Goal: Task Accomplishment & Management: Complete application form

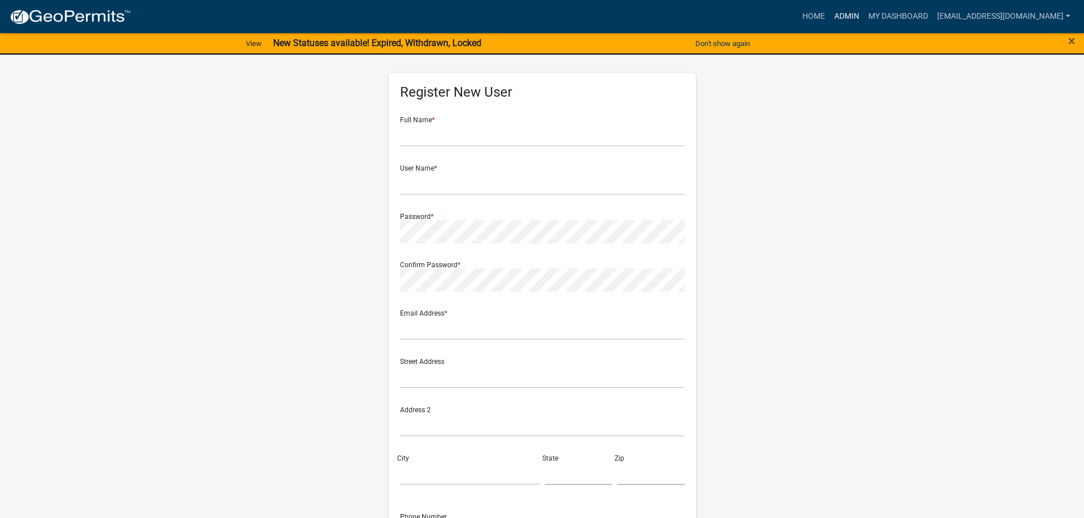
click at [855, 18] on link "Admin" at bounding box center [846, 17] width 34 height 22
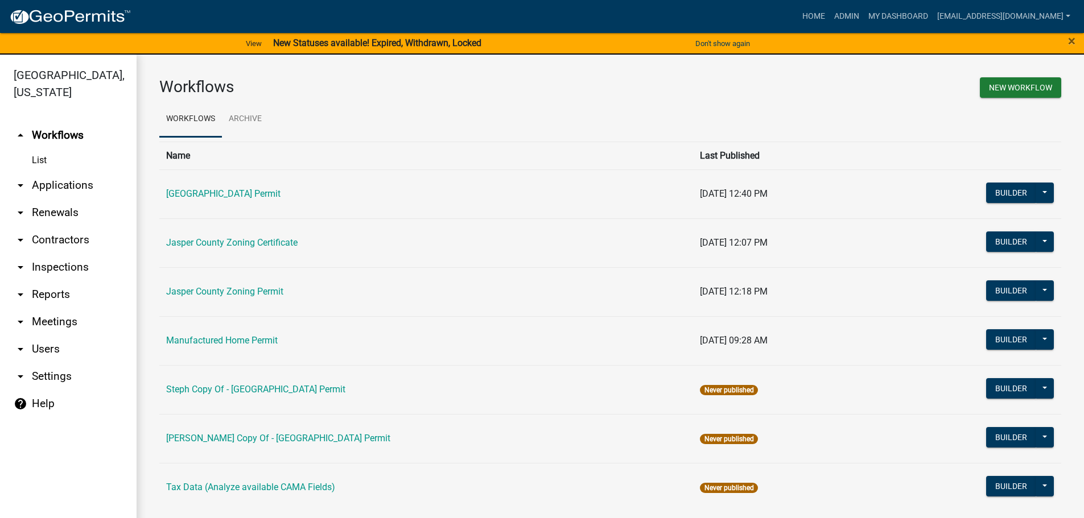
click at [60, 188] on link "arrow_drop_down Applications" at bounding box center [68, 185] width 137 height 27
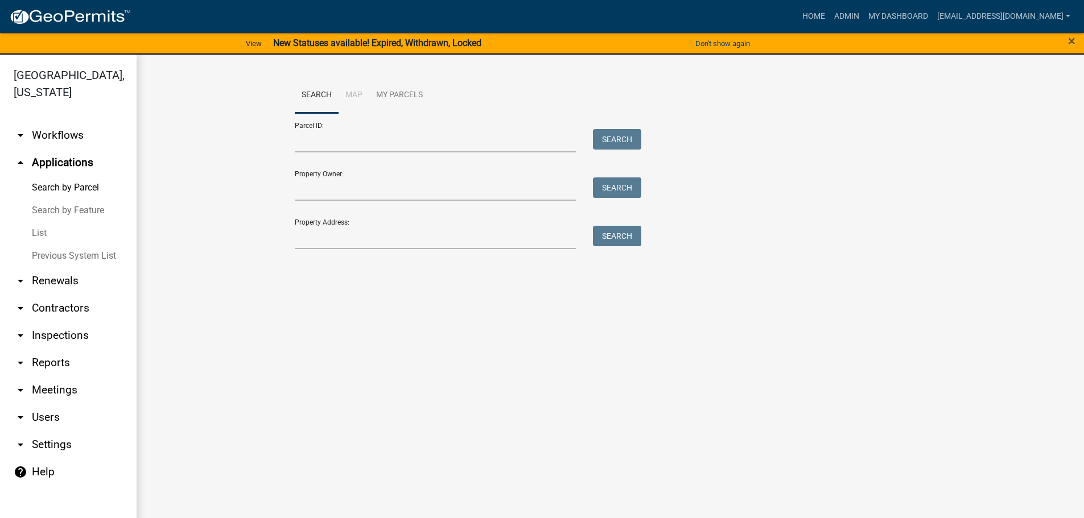
click at [42, 235] on link "List" at bounding box center [68, 233] width 137 height 23
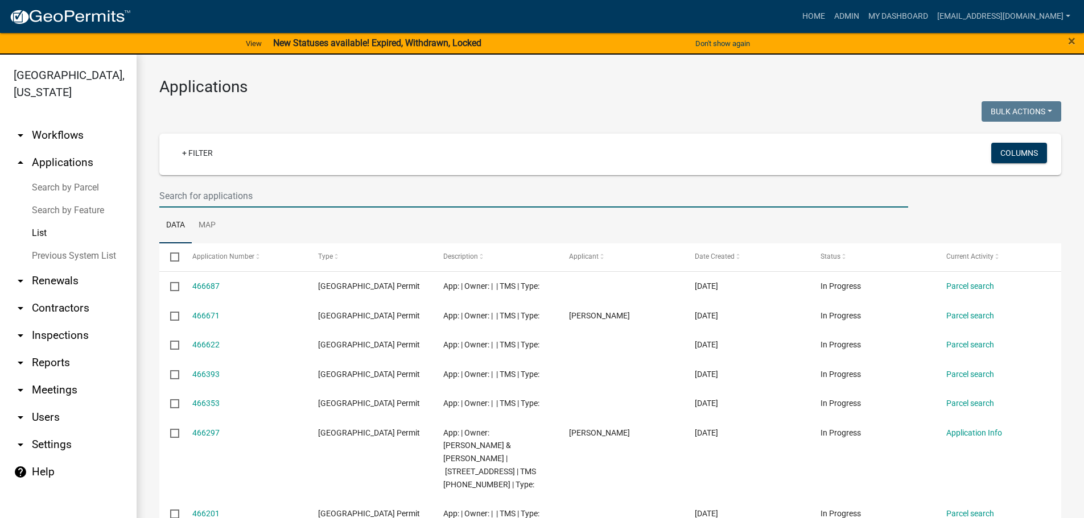
click at [262, 196] on input "text" at bounding box center [533, 195] width 749 height 23
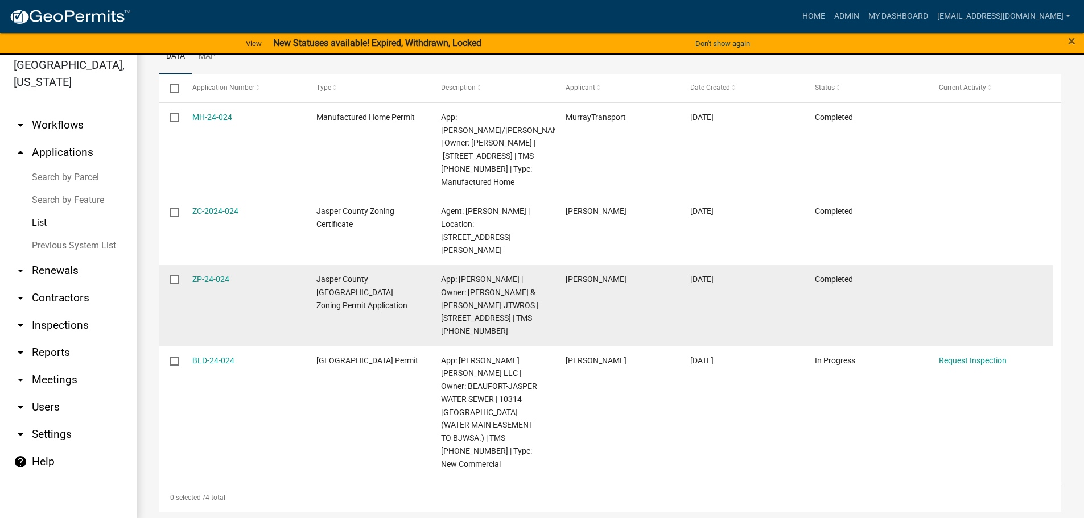
scroll to position [14, 0]
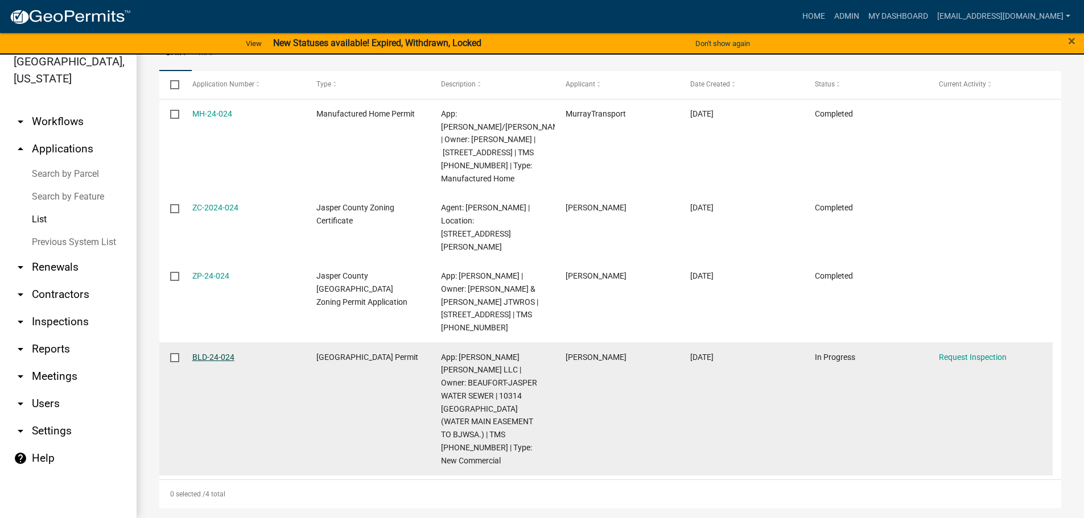
type input "24-024"
click at [207, 362] on link "BLD-24-024" at bounding box center [213, 357] width 42 height 9
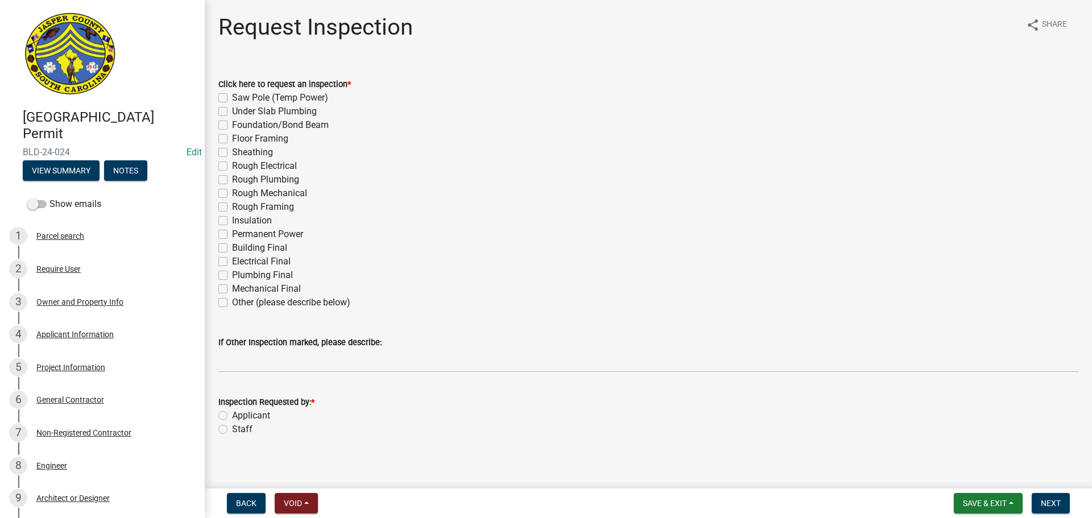
click at [232, 302] on label "Other (please describe below)" at bounding box center [291, 303] width 118 height 14
click at [232, 302] on input "Other (please describe below)" at bounding box center [235, 299] width 7 height 7
checkbox input "true"
checkbox input "false"
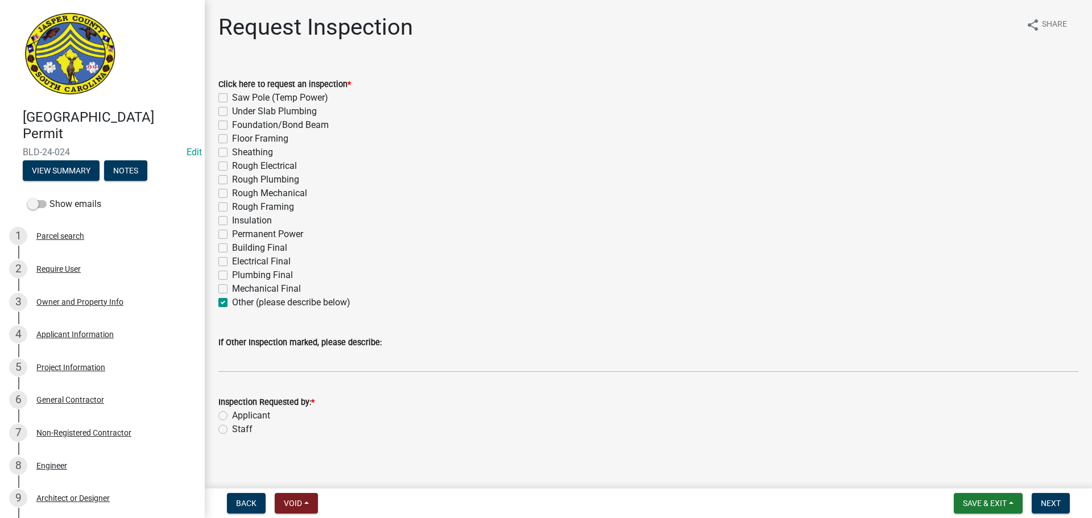
checkbox input "false"
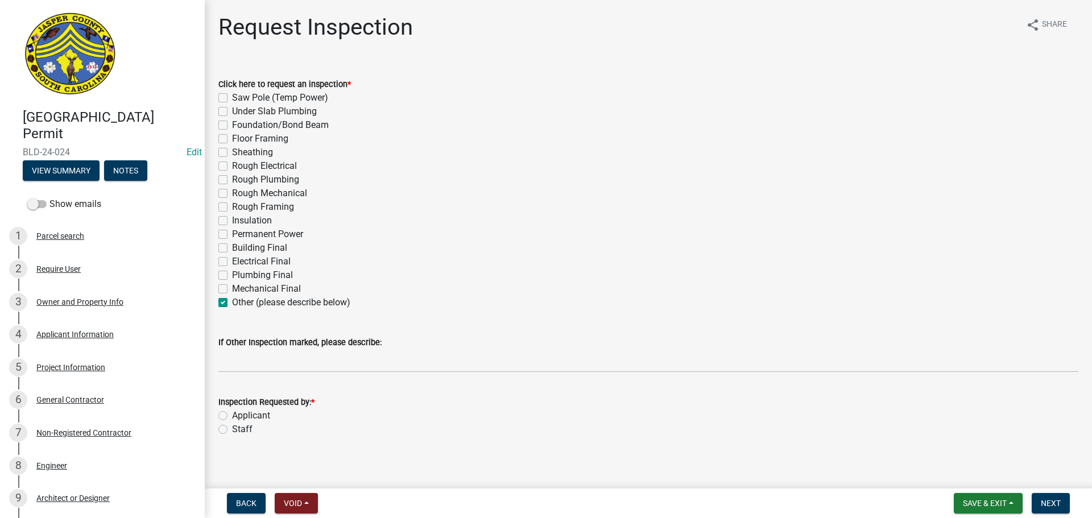
checkbox input "false"
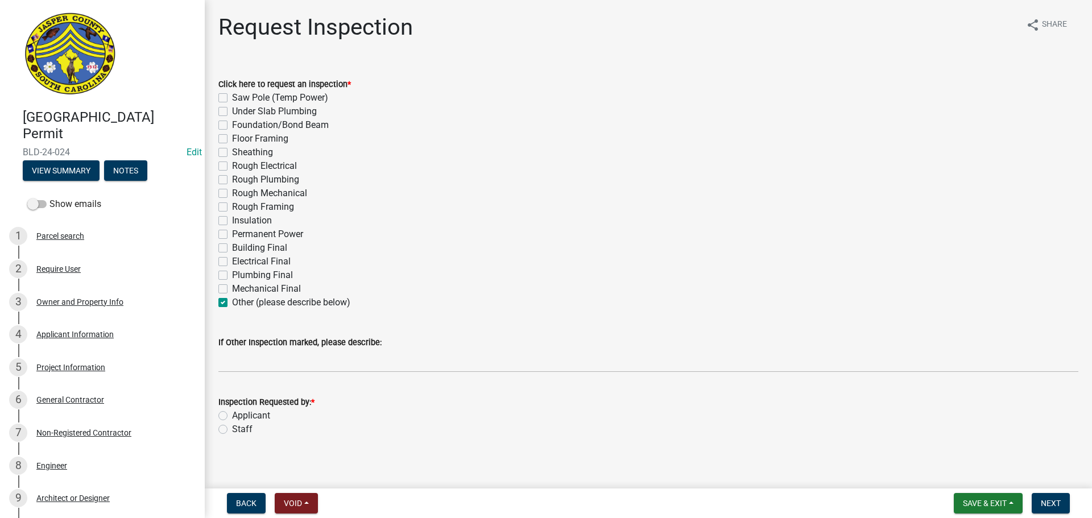
checkbox input "false"
checkbox input "true"
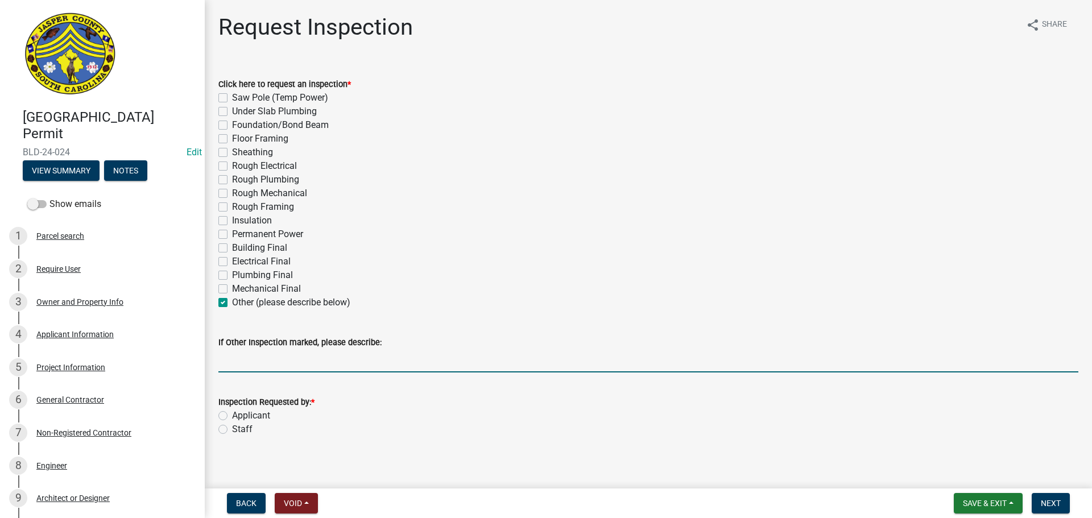
click at [250, 358] on input "If Other Inspection marked, please describe:" at bounding box center [648, 360] width 860 height 23
type input "Structural steel. Do not add to schedule"
click at [232, 428] on label "Staff" at bounding box center [242, 430] width 20 height 14
click at [232, 428] on input "Staff" at bounding box center [235, 426] width 7 height 7
radio input "true"
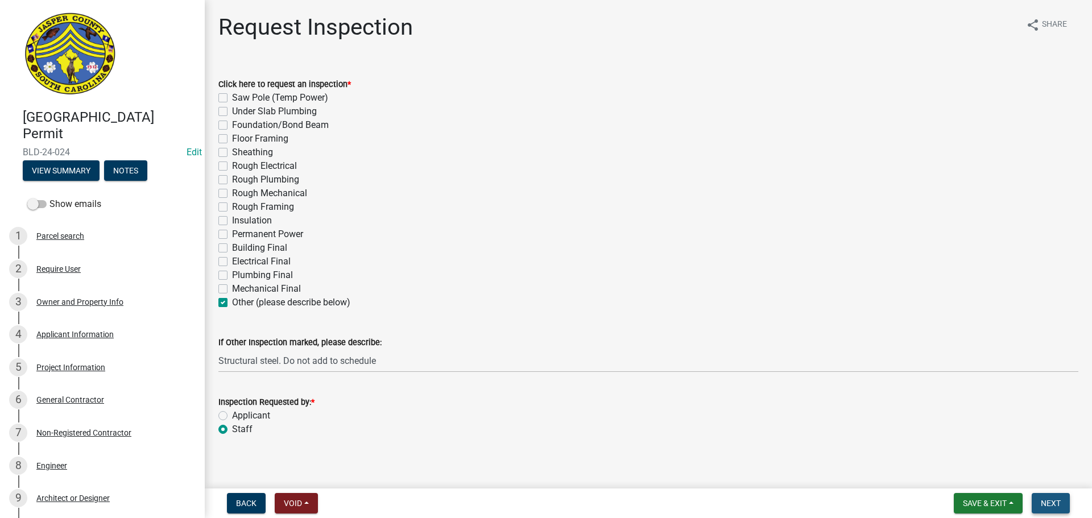
click at [1045, 502] on span "Next" at bounding box center [1051, 503] width 20 height 9
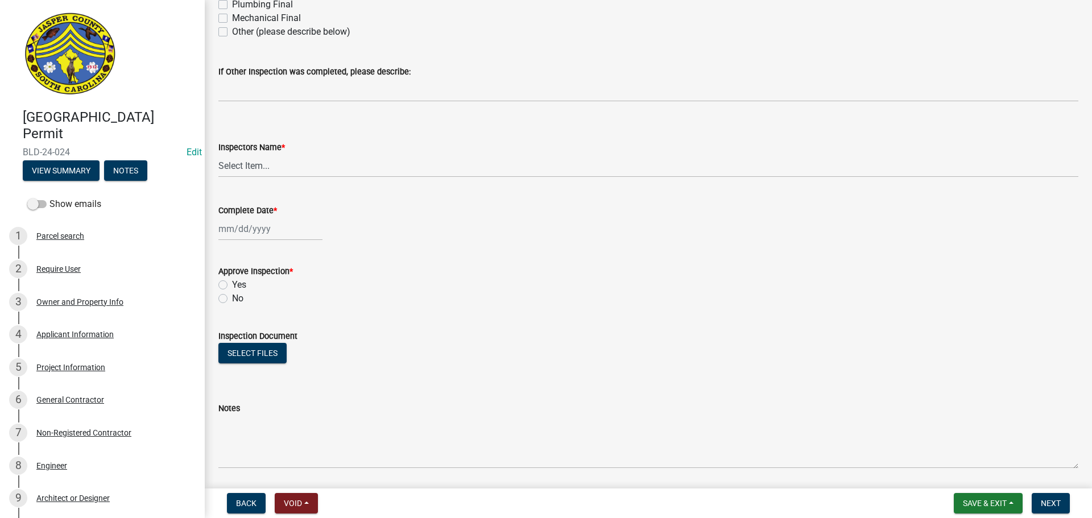
scroll to position [398, 0]
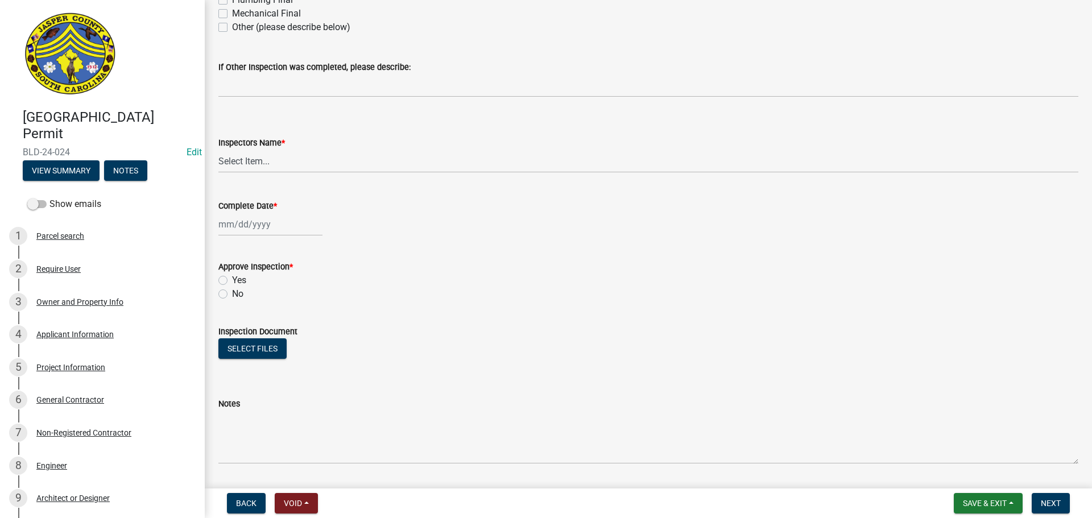
click at [232, 29] on label "Other (please describe below)" at bounding box center [291, 27] width 118 height 14
click at [232, 28] on input "Other (please describe below)" at bounding box center [235, 23] width 7 height 7
checkbox input "true"
checkbox input "false"
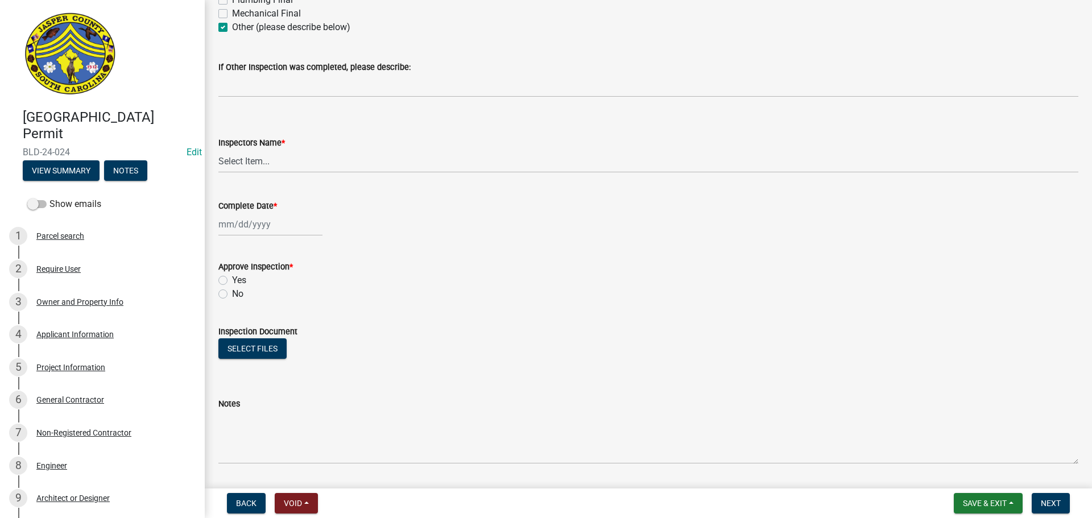
checkbox input "false"
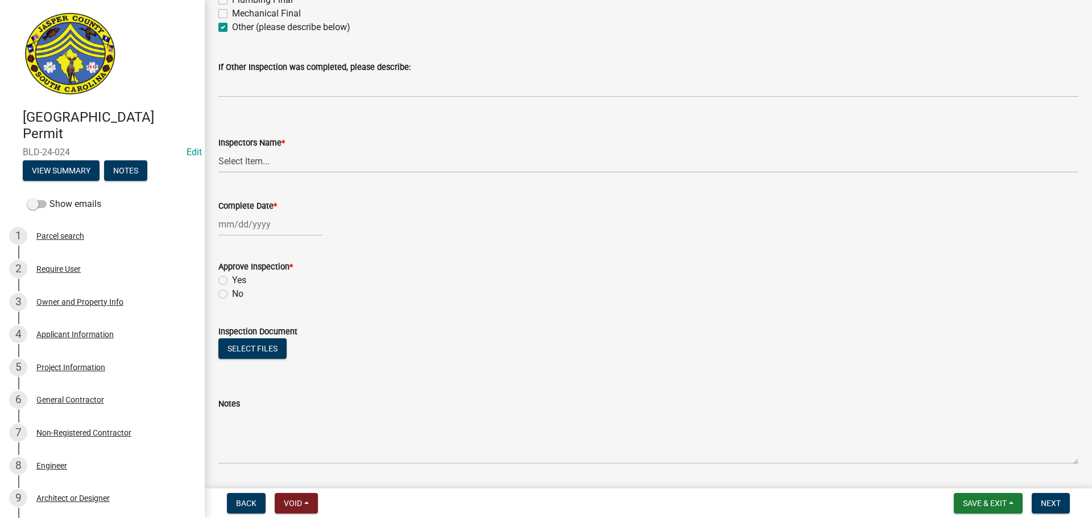
checkbox input "false"
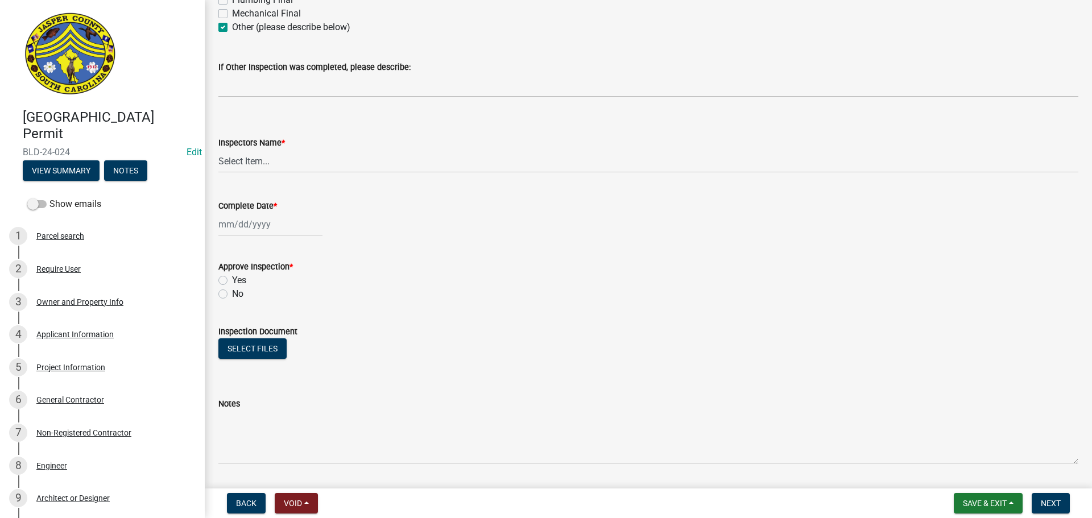
checkbox input "false"
checkbox input "true"
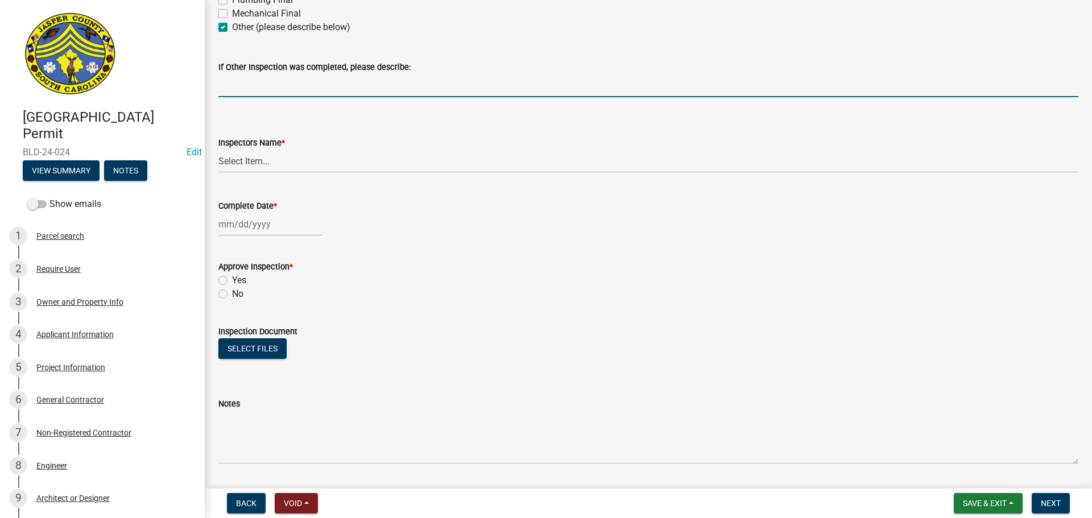
click at [239, 90] on input "If Other Inspection was completed, please describe:" at bounding box center [648, 85] width 860 height 23
type input "Structural steel"
click at [239, 157] on select "Select Item... [EMAIL_ADDRESS][DOMAIN_NAME] ([PERSON_NAME] ) rcampbell ([PERSON…" at bounding box center [648, 161] width 860 height 23
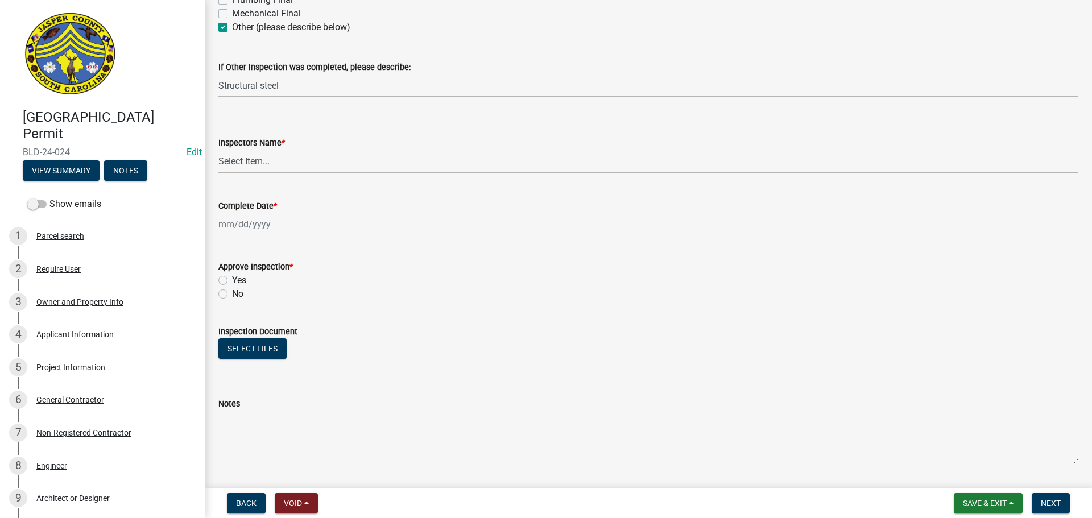
select select "2d9ba1e5-2fdd-4b15-98d0-073dcbeb5880"
click at [218, 150] on select "Select Item... [EMAIL_ADDRESS][DOMAIN_NAME] ([PERSON_NAME] ) rcampbell ([PERSON…" at bounding box center [648, 161] width 860 height 23
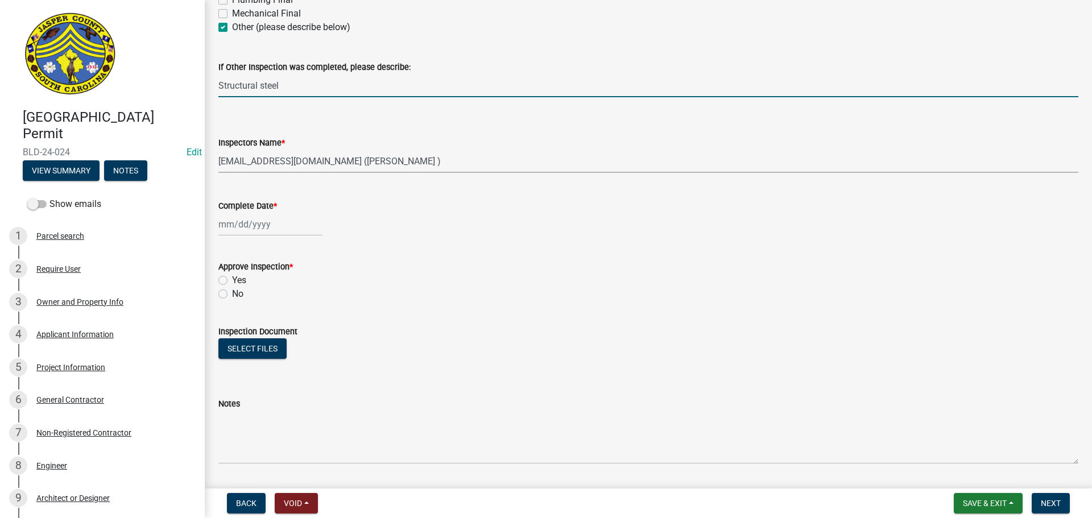
click at [313, 90] on input "Structural steel" at bounding box center [648, 85] width 860 height 23
type input "Structural steel. New beams in existing CMU wall in control room"
click at [246, 219] on div at bounding box center [270, 224] width 104 height 23
select select "8"
select select "2025"
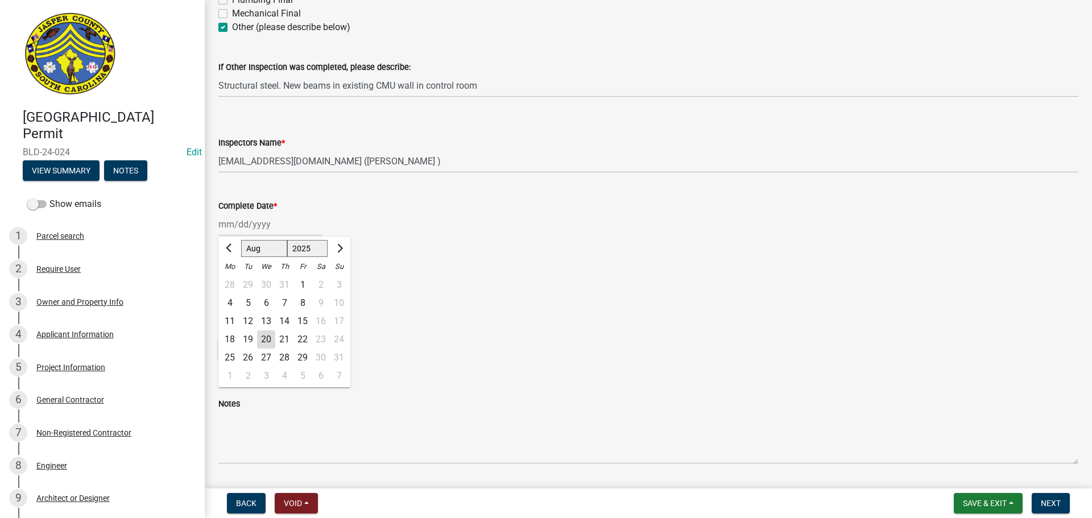
click at [270, 341] on div "20" at bounding box center [266, 339] width 18 height 18
type input "[DATE]"
click at [232, 282] on label "Yes" at bounding box center [239, 281] width 14 height 14
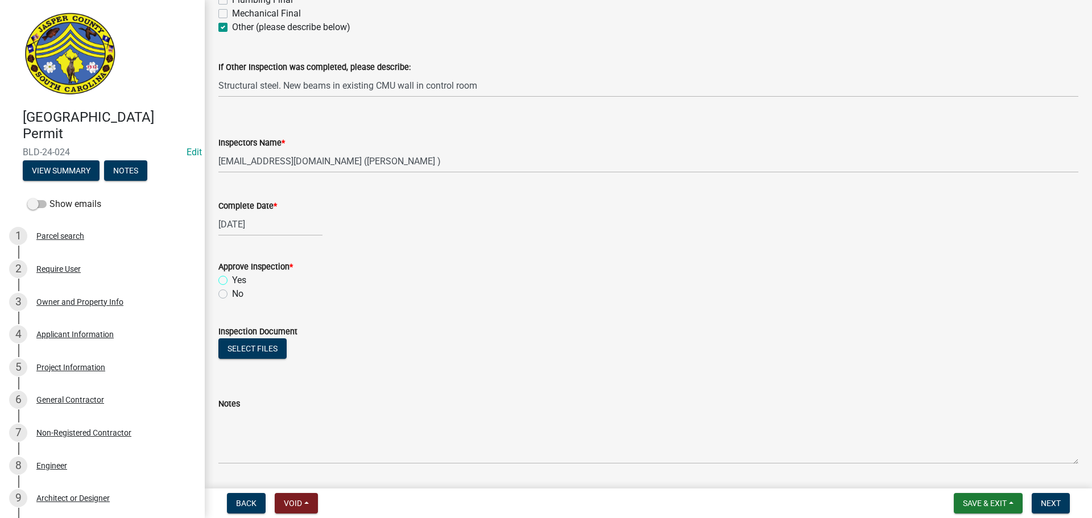
click at [232, 281] on input "Yes" at bounding box center [235, 277] width 7 height 7
radio input "true"
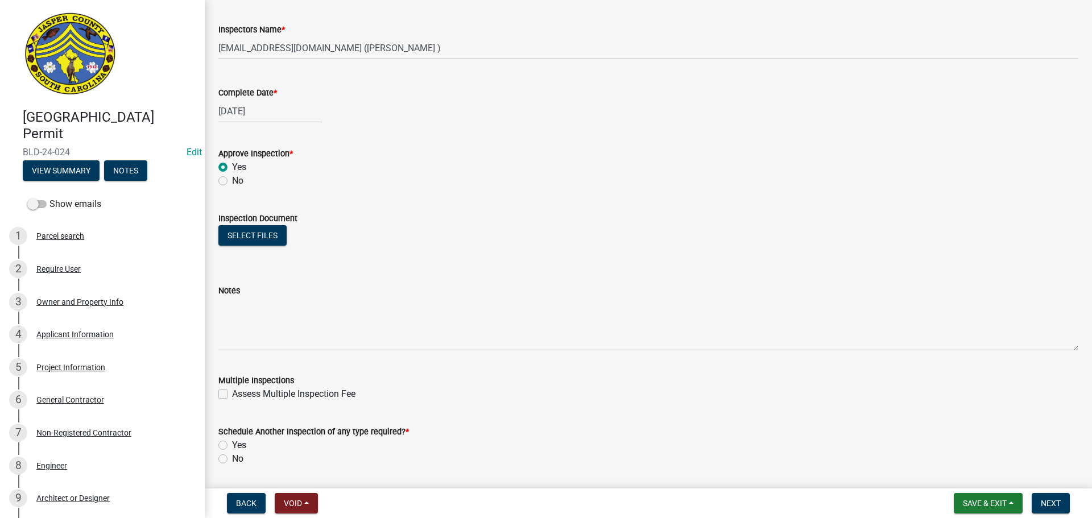
scroll to position [512, 0]
click at [263, 236] on button "Select files" at bounding box center [252, 235] width 68 height 20
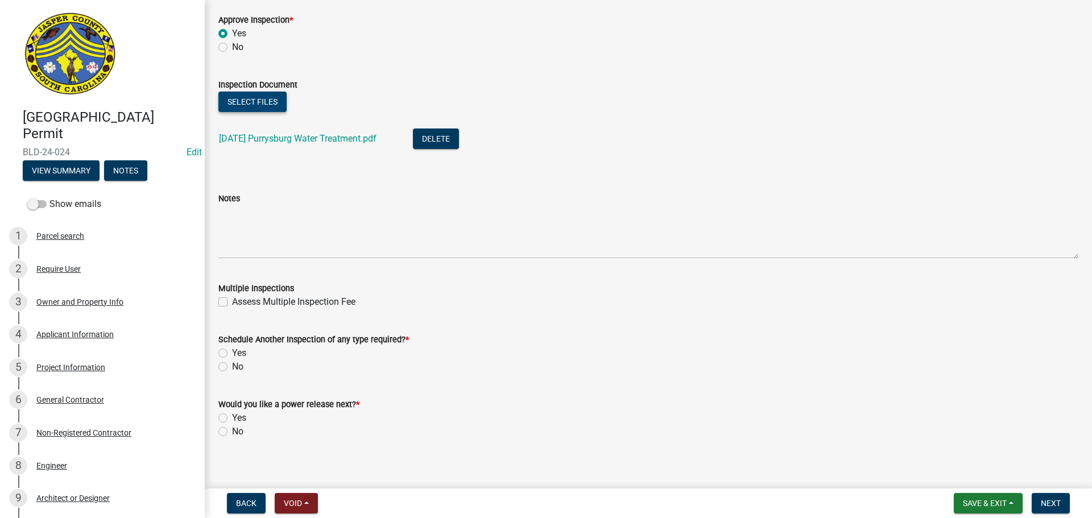
scroll to position [654, 0]
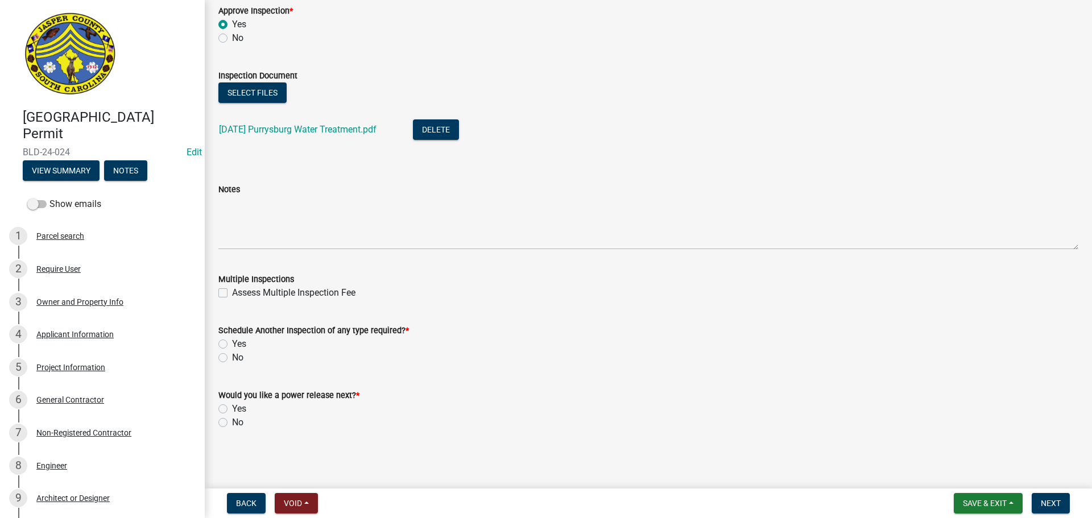
click at [232, 348] on label "Yes" at bounding box center [239, 344] width 14 height 14
click at [232, 345] on input "Yes" at bounding box center [235, 340] width 7 height 7
radio input "true"
click at [232, 426] on label "No" at bounding box center [237, 423] width 11 height 14
click at [232, 423] on input "No" at bounding box center [235, 419] width 7 height 7
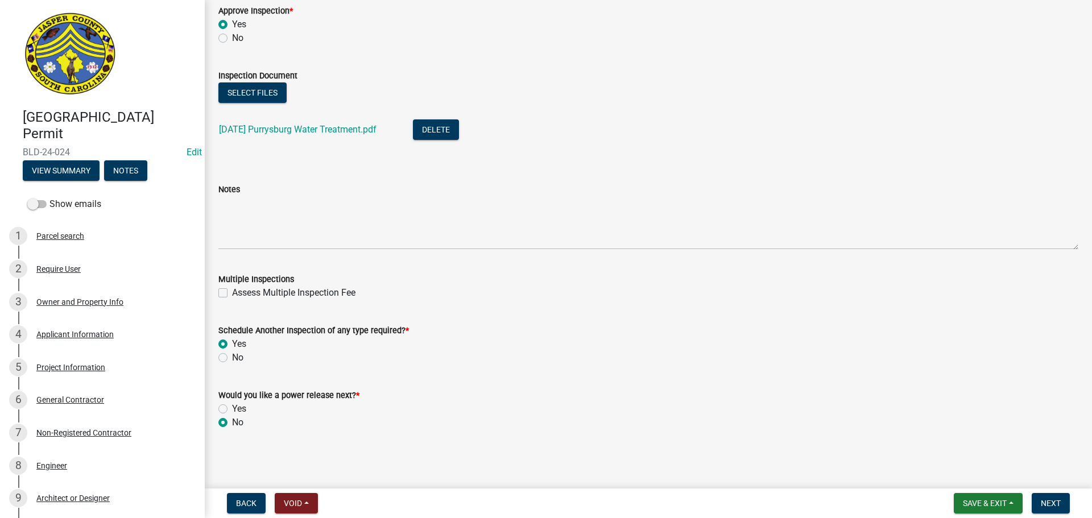
radio input "true"
click at [1051, 501] on span "Next" at bounding box center [1051, 503] width 20 height 9
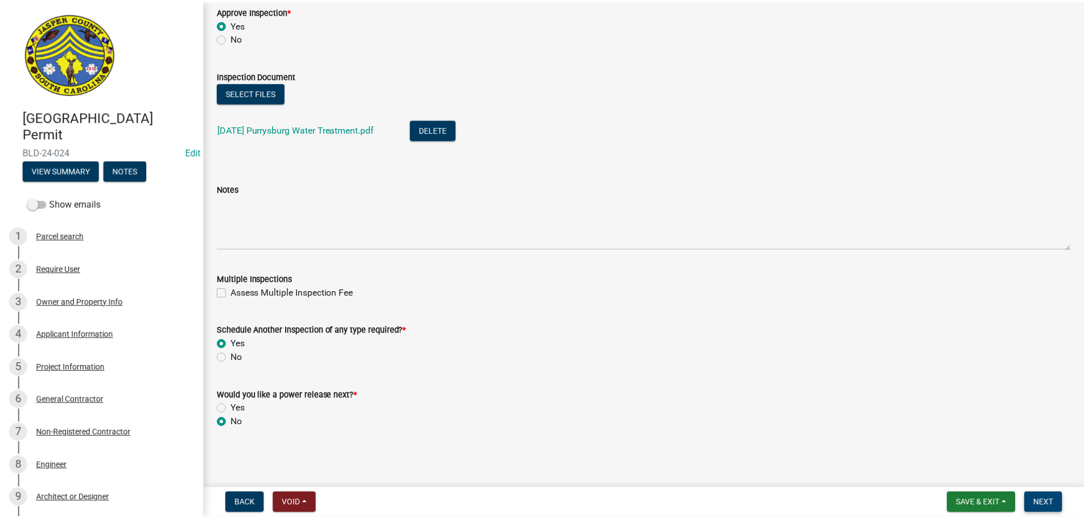
scroll to position [0, 0]
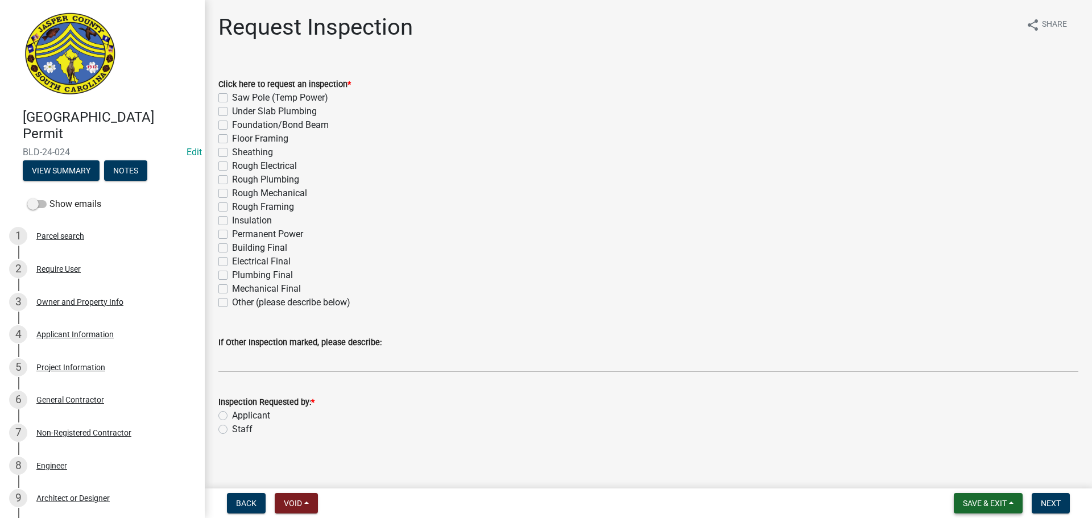
click at [980, 499] on span "Save & Exit" at bounding box center [985, 503] width 44 height 9
click at [970, 478] on button "Save & Exit" at bounding box center [977, 473] width 91 height 27
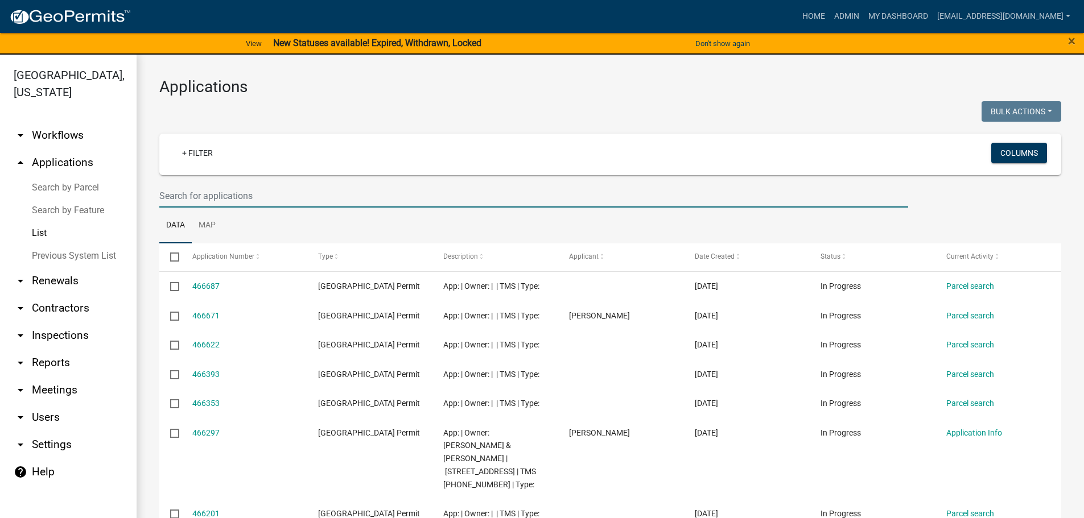
click at [275, 200] on input "text" at bounding box center [533, 195] width 749 height 23
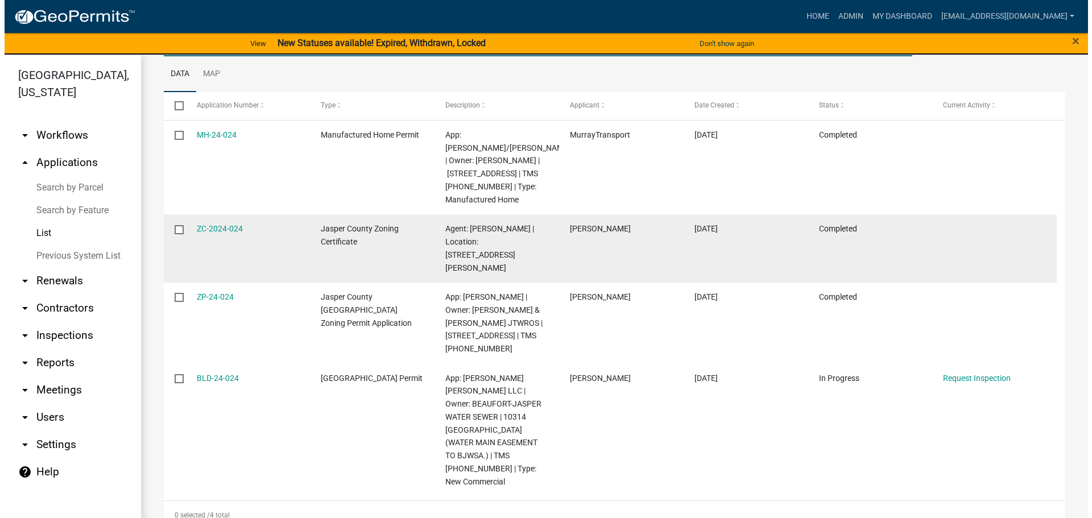
scroll to position [159, 0]
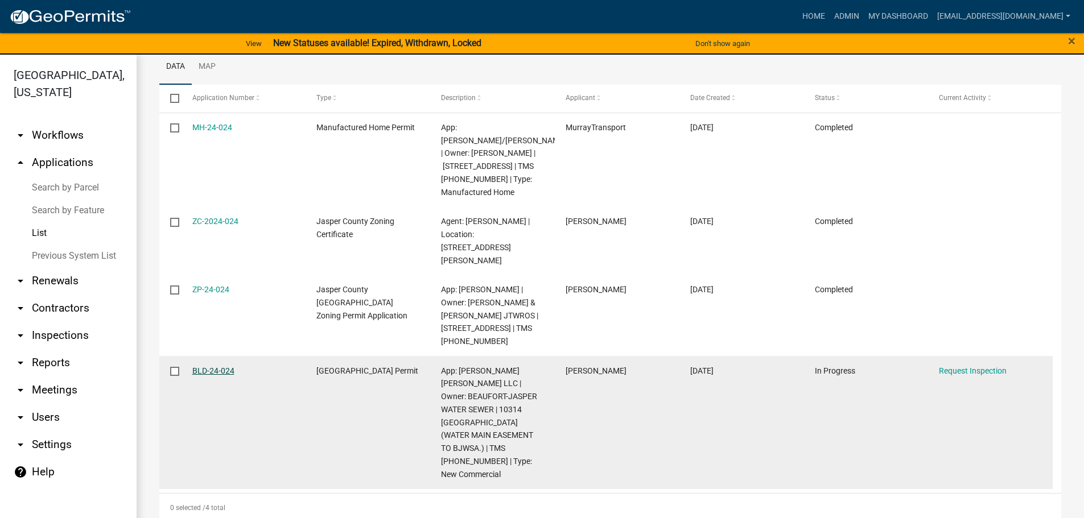
type input "24-024"
click at [217, 375] on link "BLD-24-024" at bounding box center [213, 370] width 42 height 9
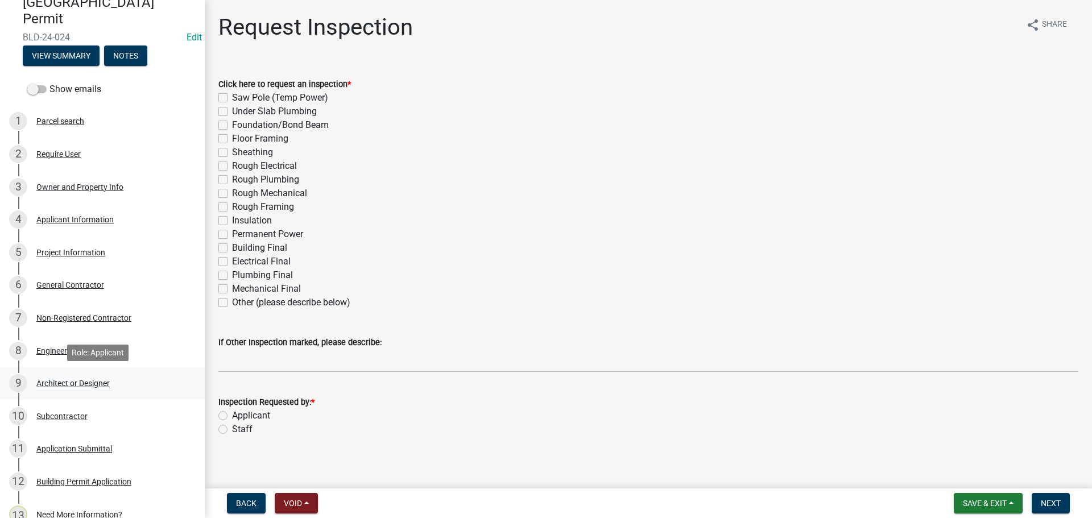
scroll to position [114, 0]
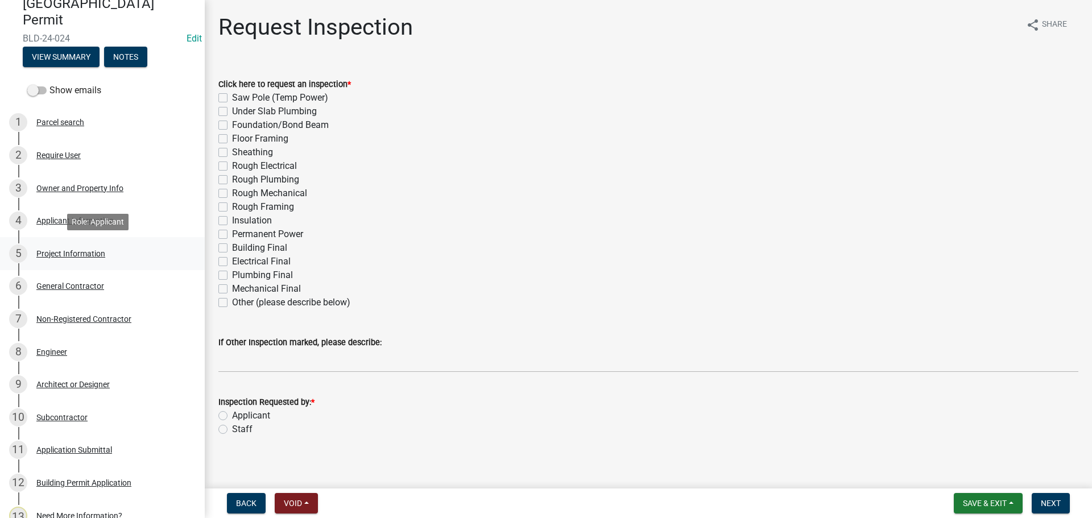
click at [75, 251] on div "Project Information" at bounding box center [70, 254] width 69 height 8
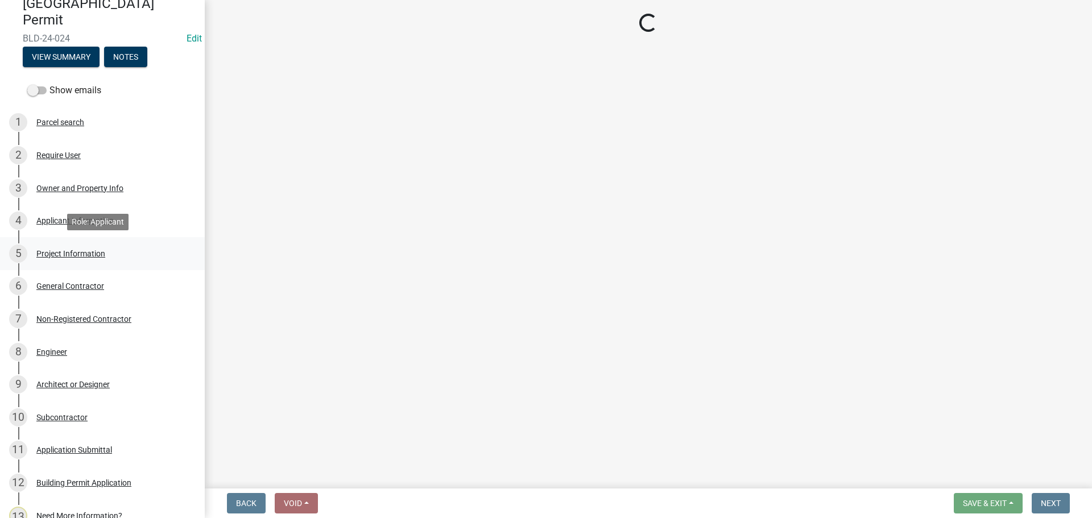
select select "ac44dbd2-ed4d-4a0c-b9f1-24d531eaee1a"
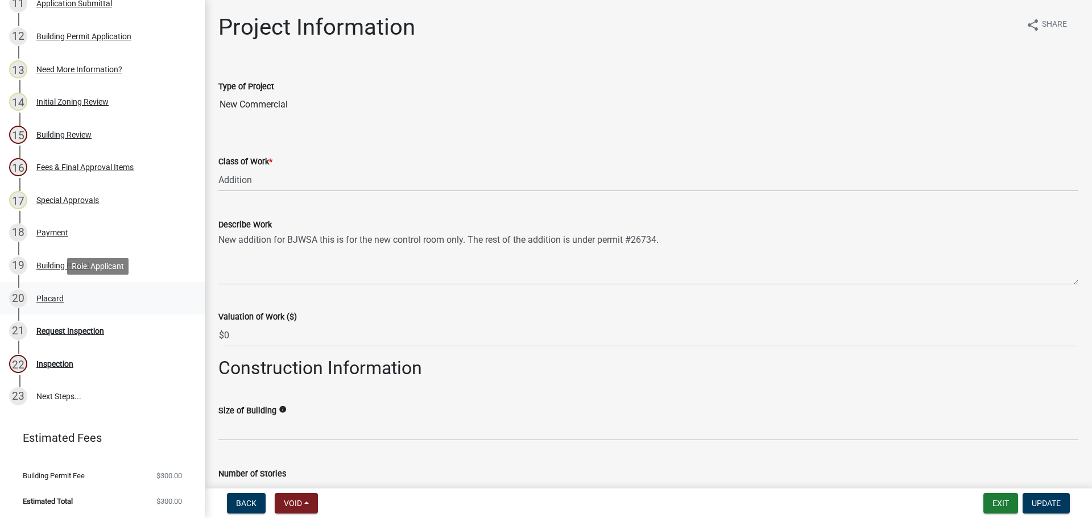
scroll to position [561, 0]
click at [61, 365] on div "Inspection" at bounding box center [54, 363] width 37 height 8
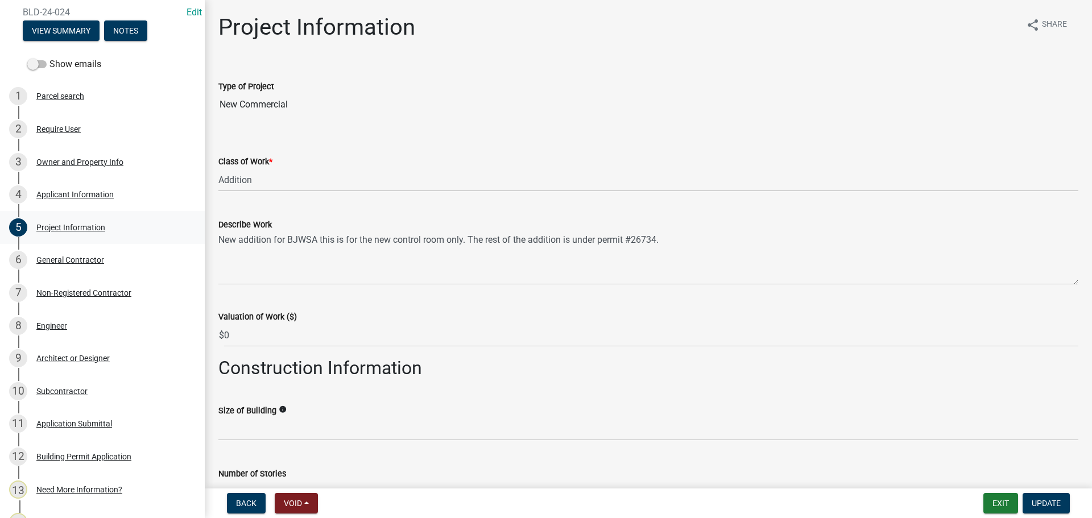
scroll to position [0, 0]
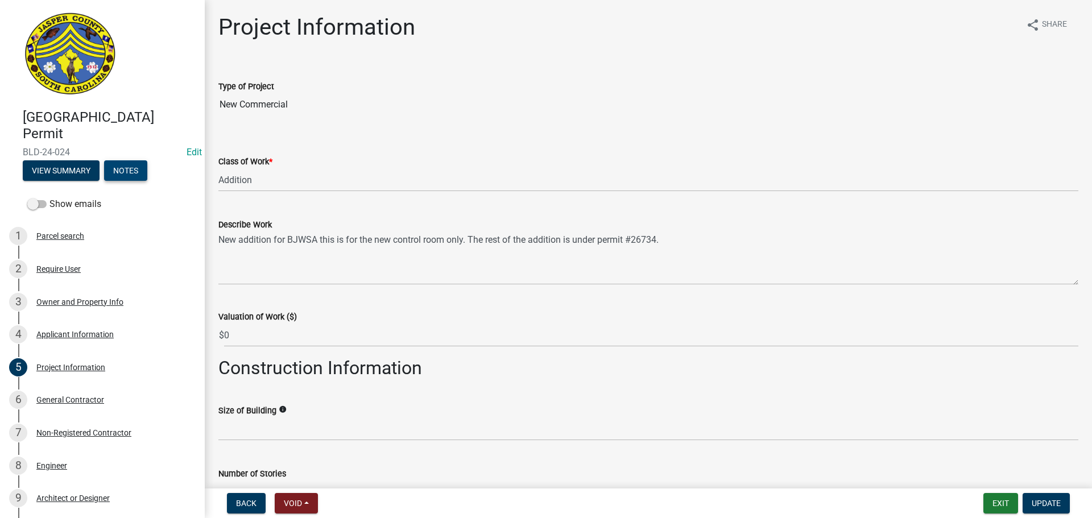
click at [132, 172] on button "Notes" at bounding box center [125, 170] width 43 height 20
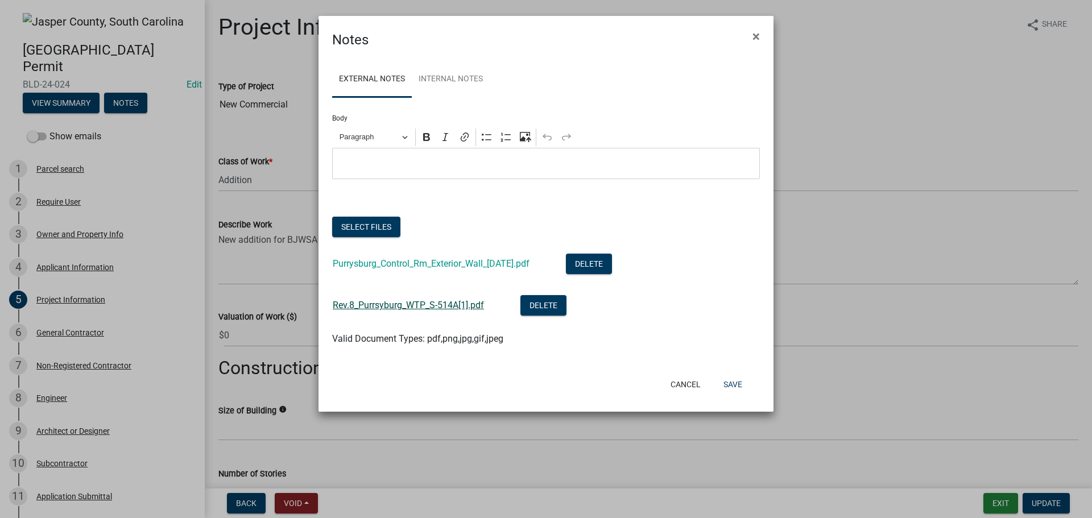
click at [419, 303] on a_6263f8b4-ff94-4a0a-9faa-0fd872b1b085 "Rev.8_Purrsyburg_WTP_S-514A[1].pdf" at bounding box center [408, 305] width 151 height 11
click at [377, 267] on link "Purrysburg_Control_Rm_Exterior_Wall_06.18.2025.pdf" at bounding box center [431, 263] width 197 height 11
click at [388, 308] on a_6263f8b4-ff94-4a0a-9faa-0fd872b1b085 "Rev.8_Purrsyburg_WTP_S-514A[1].pdf" at bounding box center [408, 305] width 151 height 11
click at [753, 35] on span "×" at bounding box center [756, 36] width 7 height 16
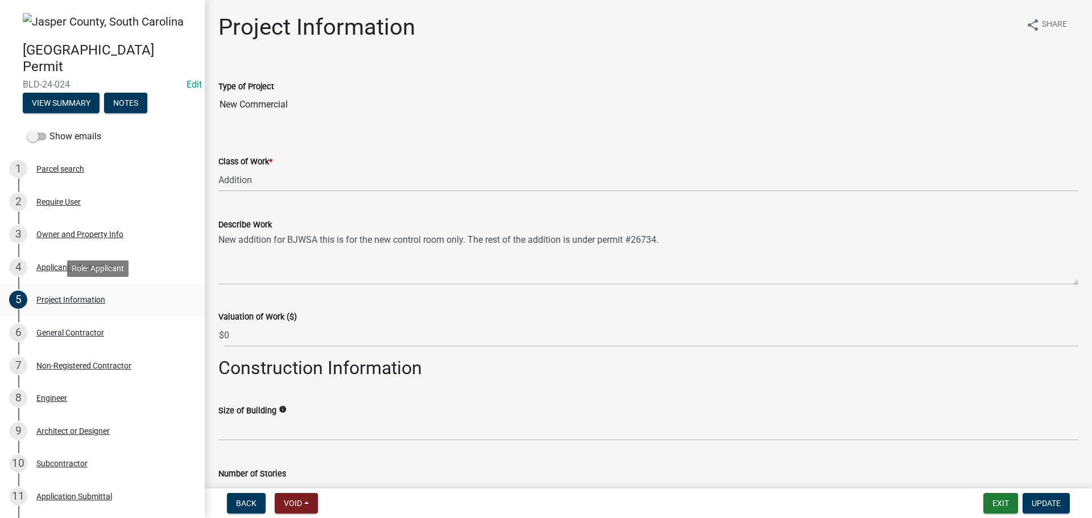
click at [47, 301] on div "Project Information" at bounding box center [70, 300] width 69 height 8
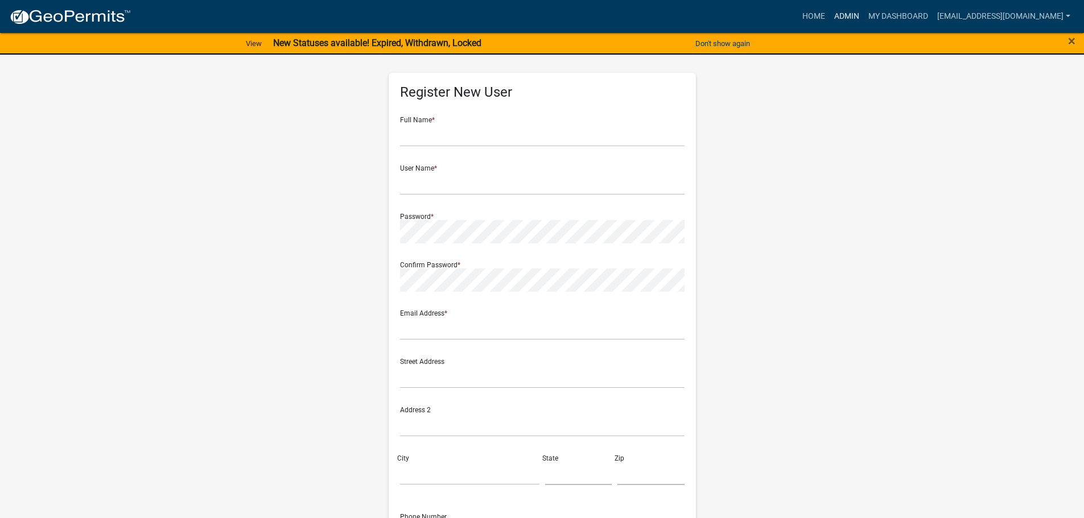
click at [848, 14] on link "Admin" at bounding box center [846, 17] width 34 height 22
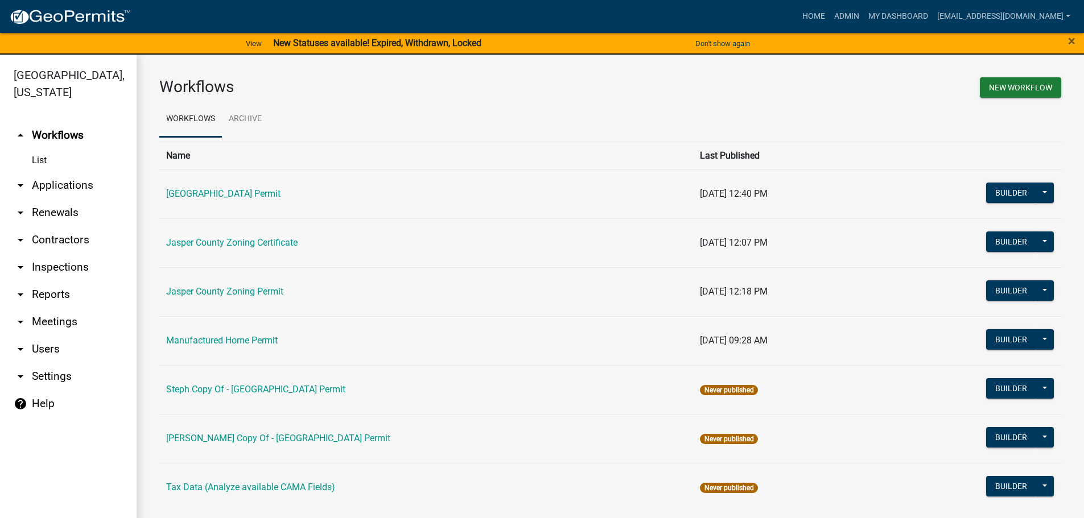
click at [47, 181] on link "arrow_drop_down Applications" at bounding box center [68, 185] width 137 height 27
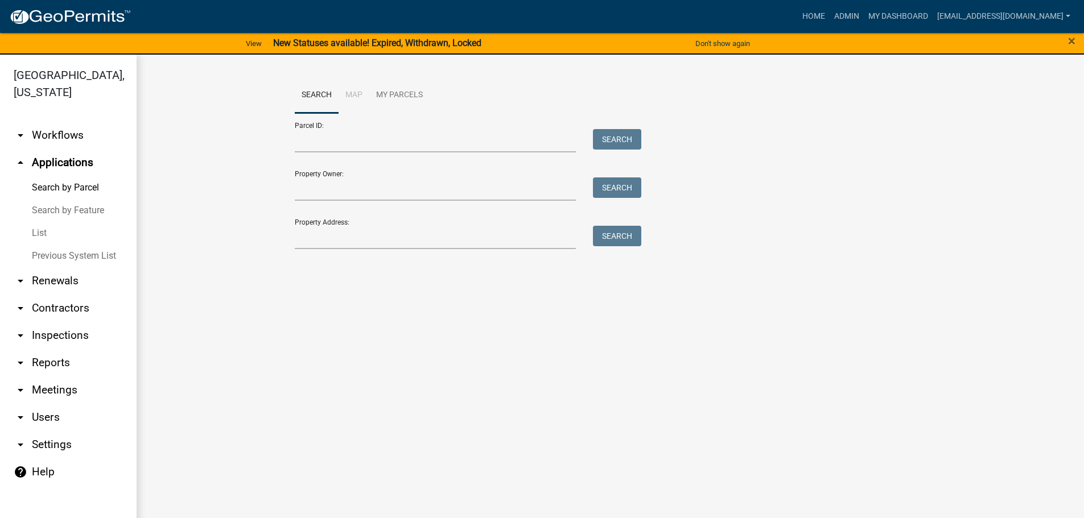
click at [46, 235] on link "List" at bounding box center [68, 233] width 137 height 23
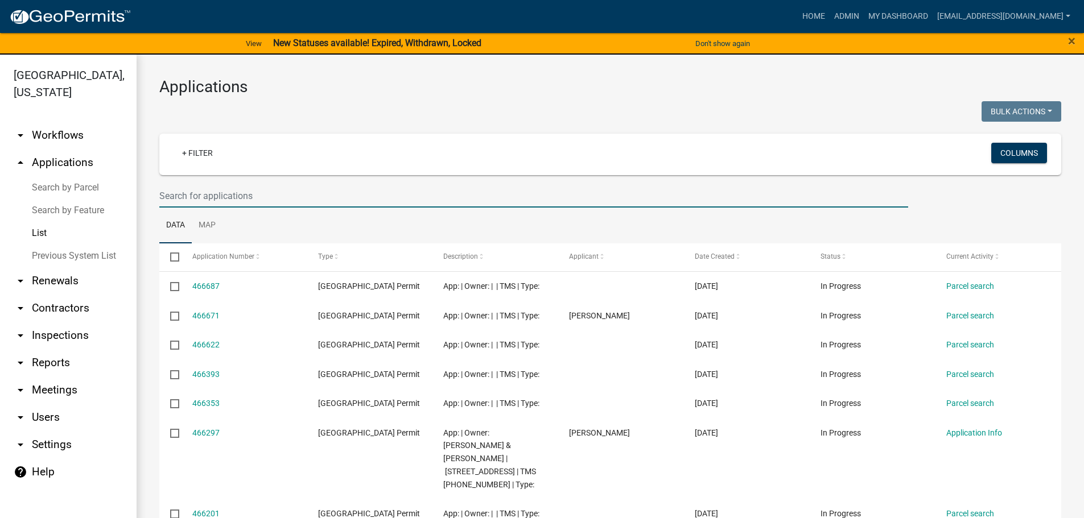
click at [296, 196] on input "text" at bounding box center [533, 195] width 749 height 23
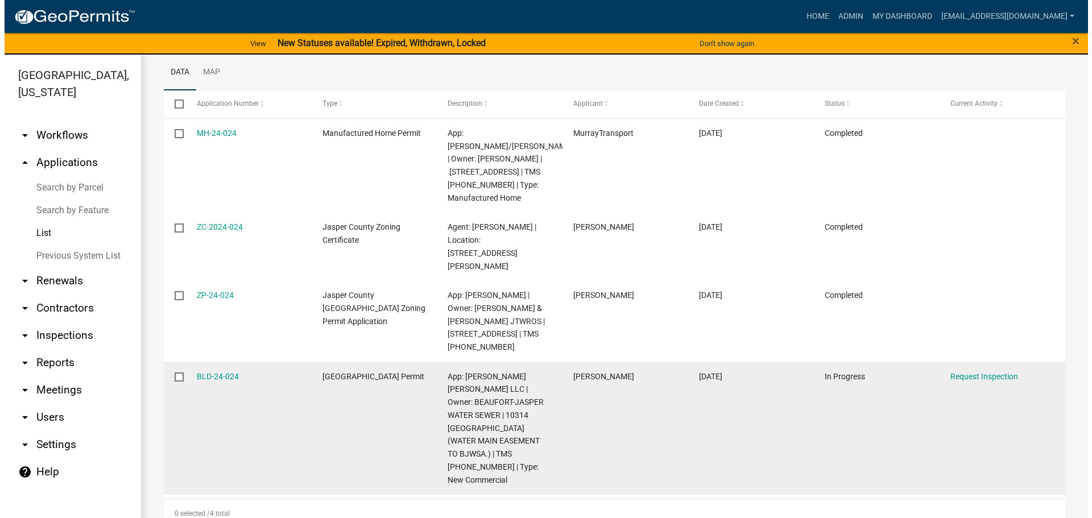
scroll to position [159, 0]
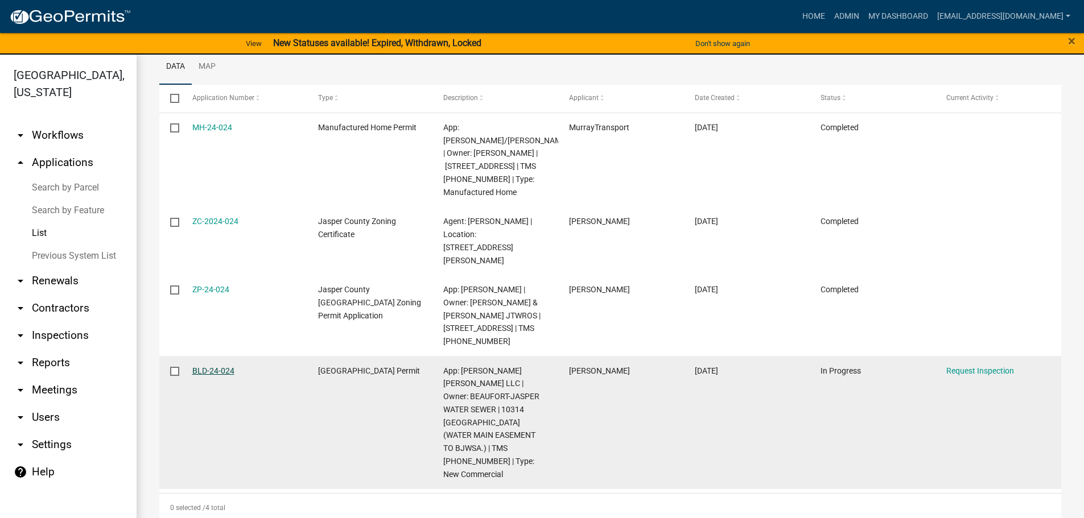
type input "24-024"
click at [222, 375] on link "BLD-24-024" at bounding box center [213, 370] width 42 height 9
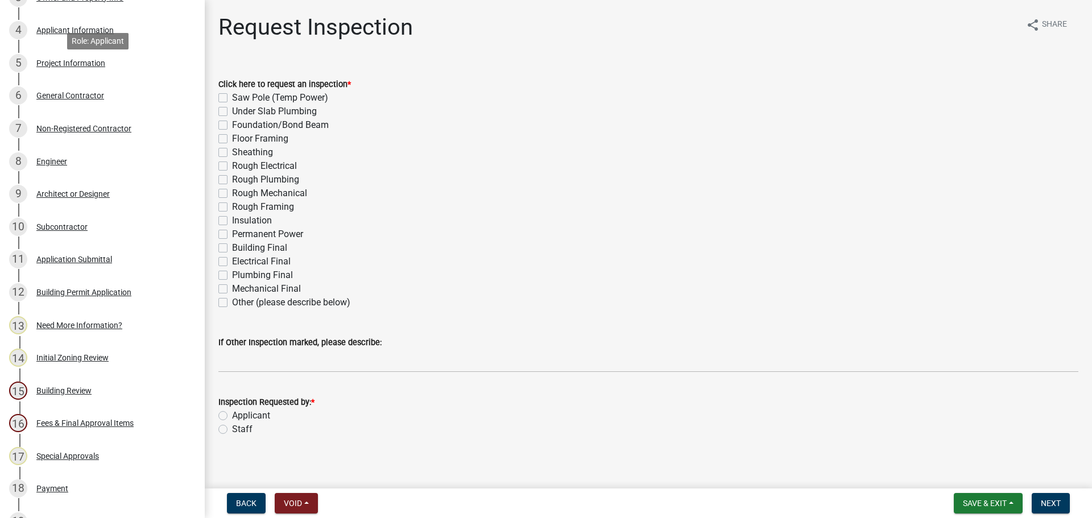
scroll to position [284, 0]
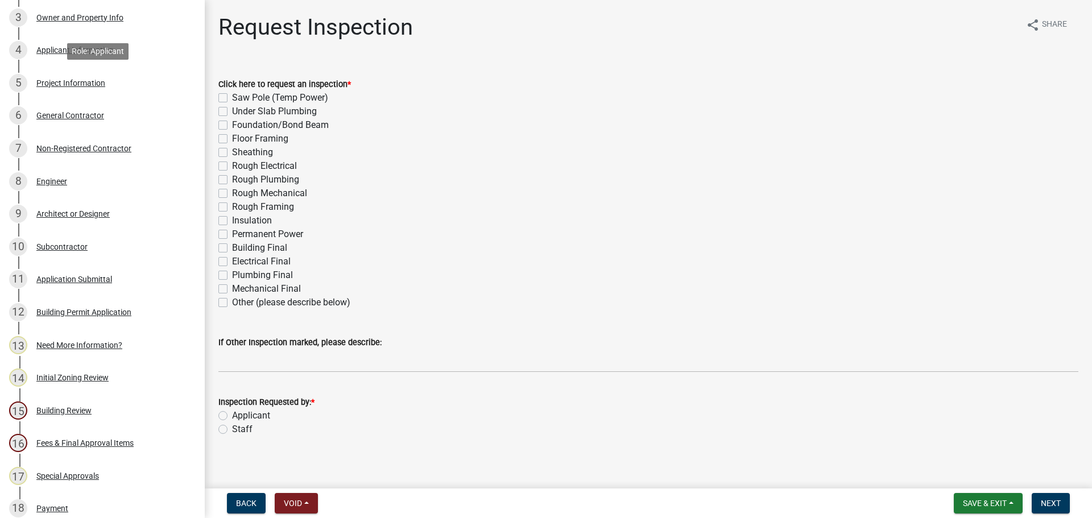
click at [77, 83] on div "Project Information" at bounding box center [70, 83] width 69 height 8
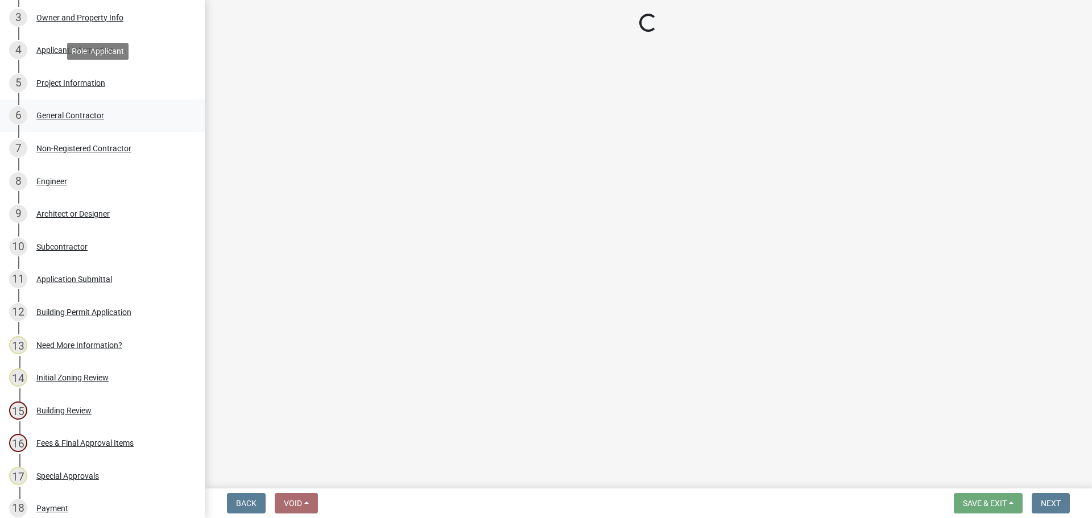
select select "ac44dbd2-ed4d-4a0c-b9f1-24d531eaee1a"
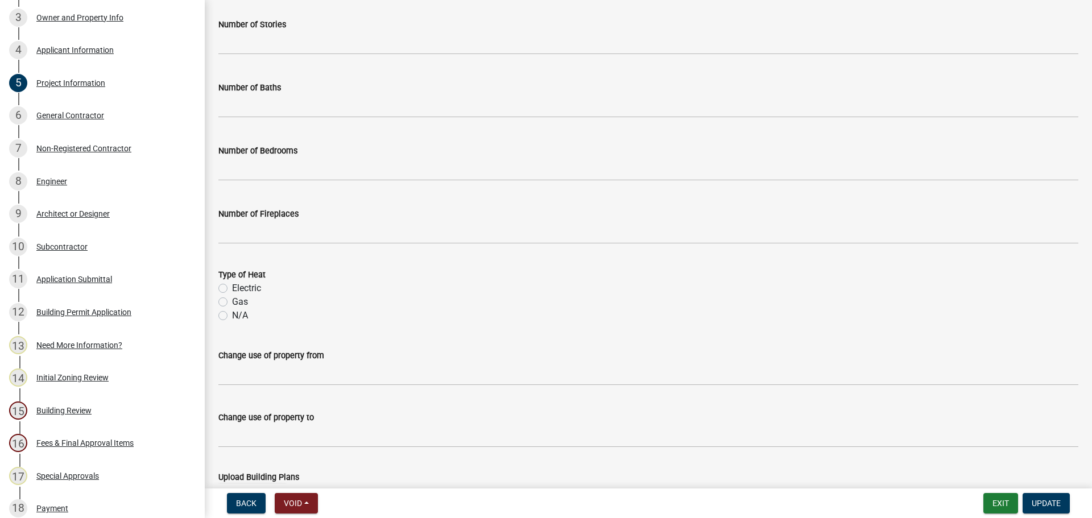
scroll to position [550, 0]
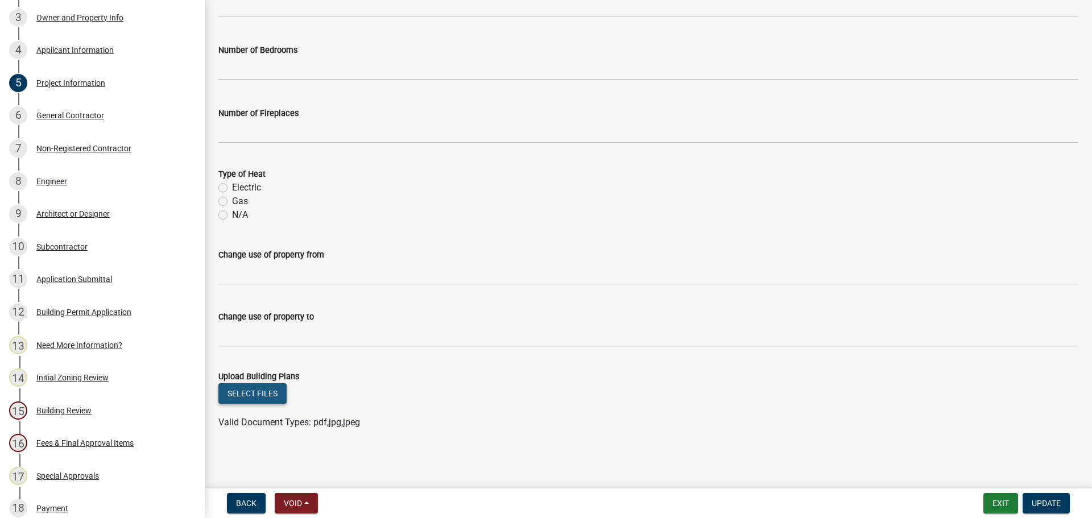
click at [249, 394] on button "Select files" at bounding box center [252, 393] width 68 height 20
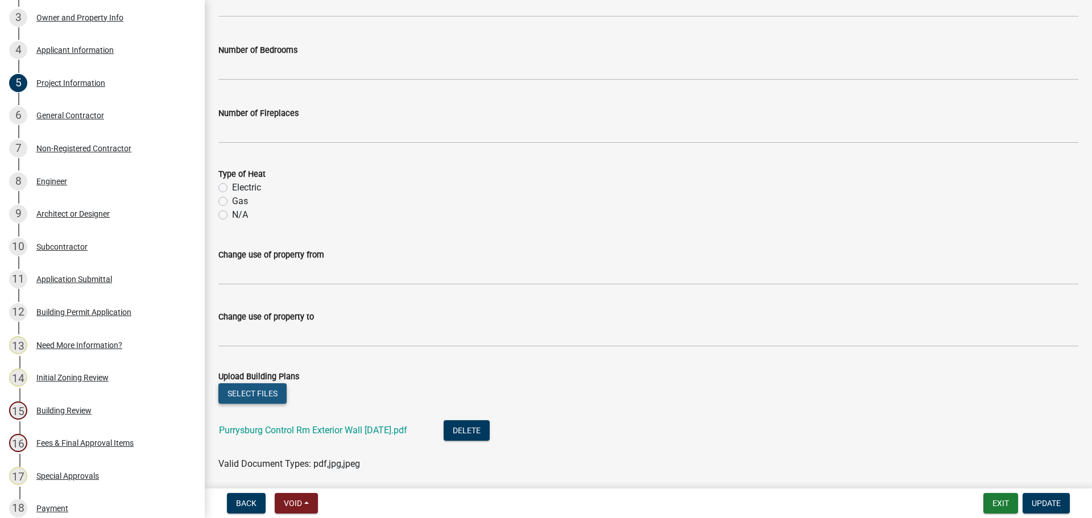
click at [265, 395] on button "Select files" at bounding box center [252, 393] width 68 height 20
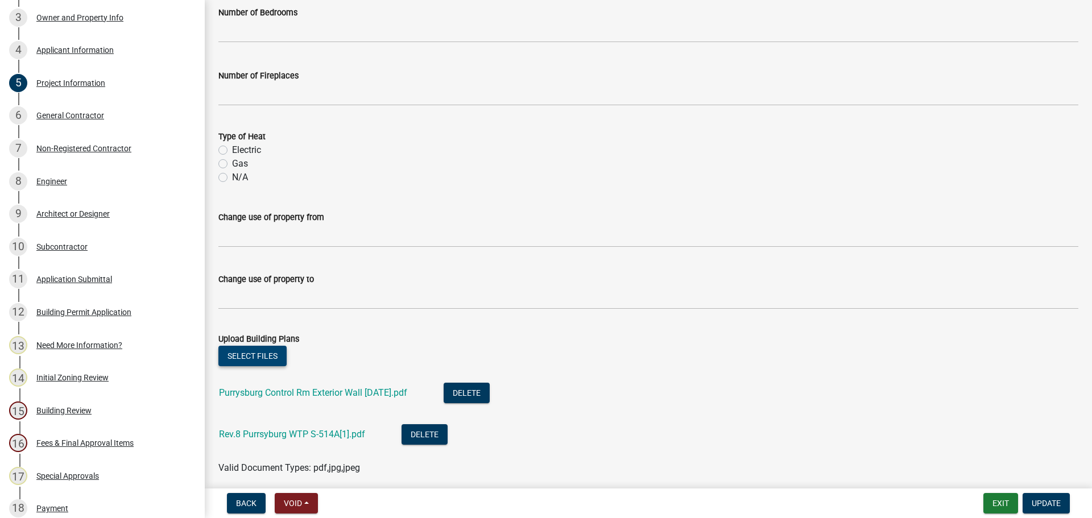
scroll to position [633, 0]
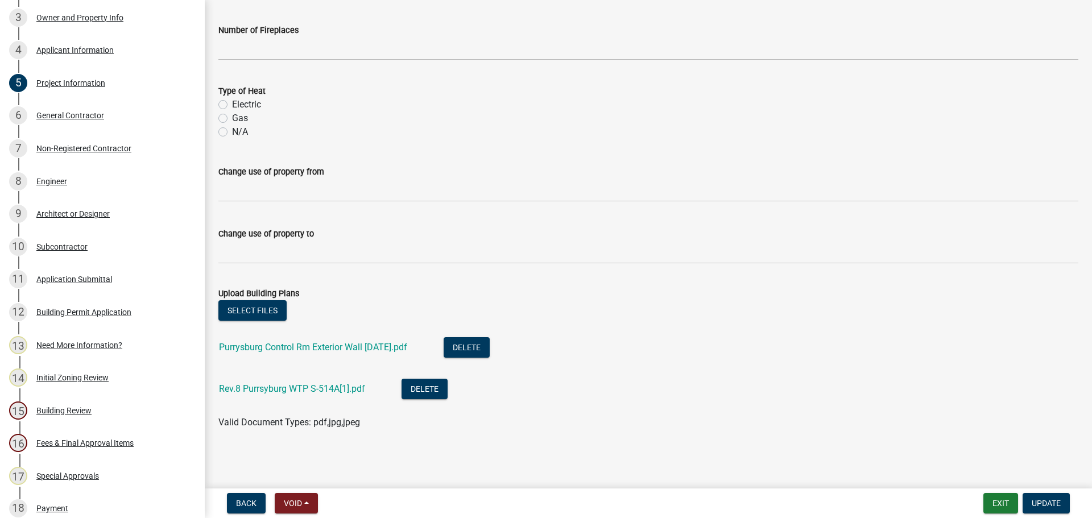
drag, startPoint x: 391, startPoint y: 440, endPoint x: 648, endPoint y: 433, distance: 257.8
drag, startPoint x: 648, startPoint y: 433, endPoint x: 623, endPoint y: 437, distance: 25.9
click at [623, 437] on wm-data-entity-input "Upload Building Plans Select files Purrysburg Control Rm Exterior Wall [DATE].p…" at bounding box center [648, 356] width 860 height 167
drag, startPoint x: 582, startPoint y: 459, endPoint x: 854, endPoint y: 330, distance: 301.0
click at [1026, 423] on div "Valid Document Types: pdf,jpg,jpeg" at bounding box center [648, 423] width 877 height 14
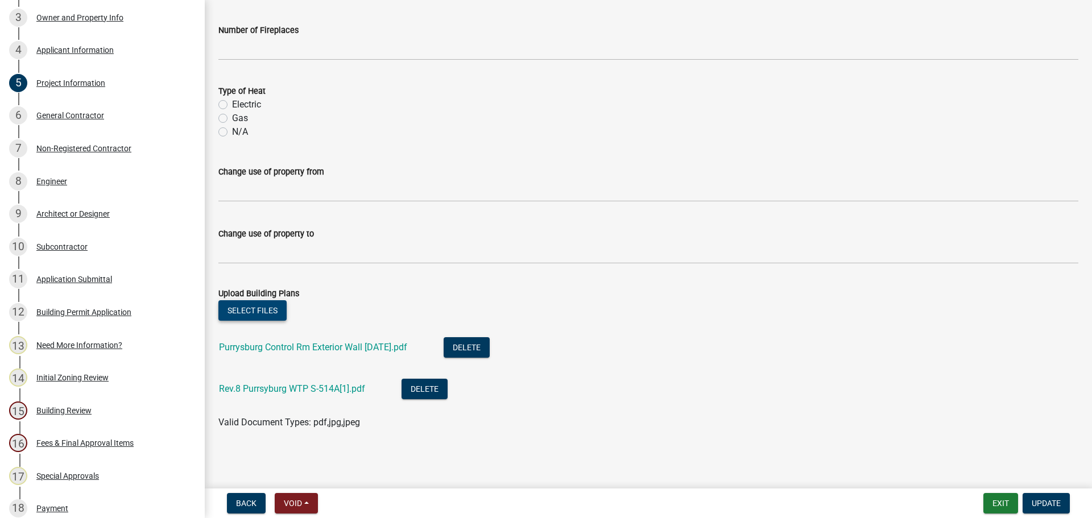
click at [251, 313] on button "Select files" at bounding box center [252, 310] width 68 height 20
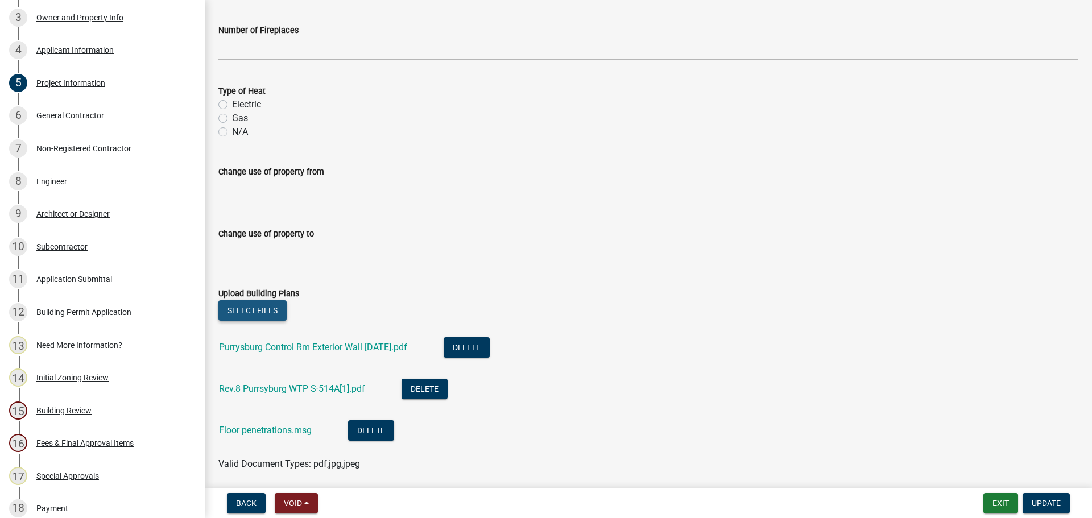
click at [249, 311] on button "Select files" at bounding box center [252, 310] width 68 height 20
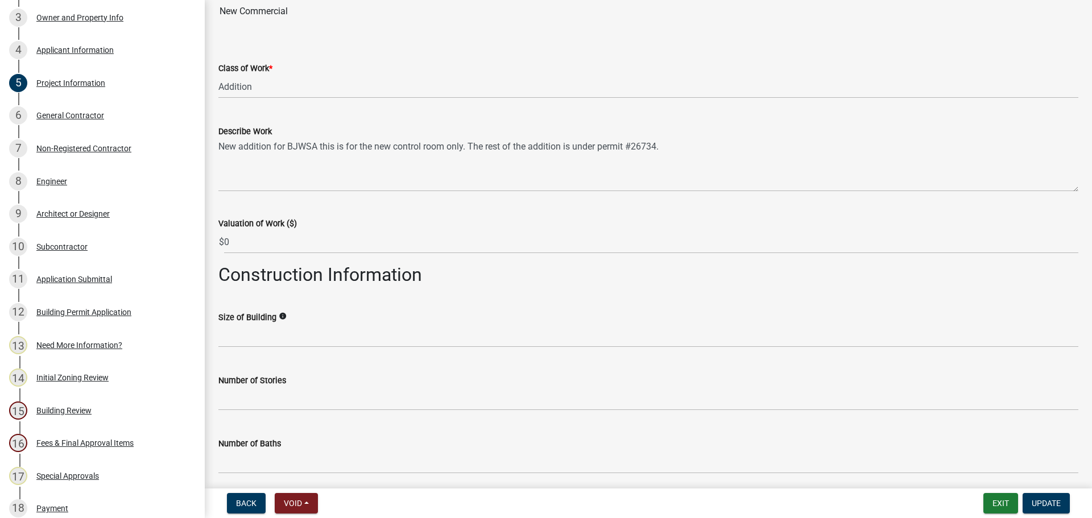
scroll to position [0, 0]
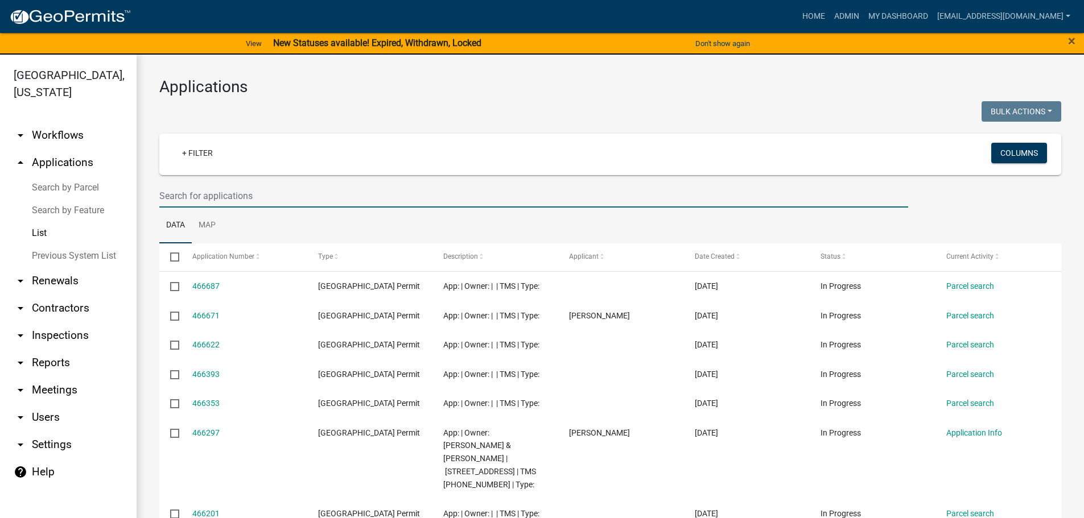
click at [353, 195] on input "text" at bounding box center [533, 195] width 749 height 23
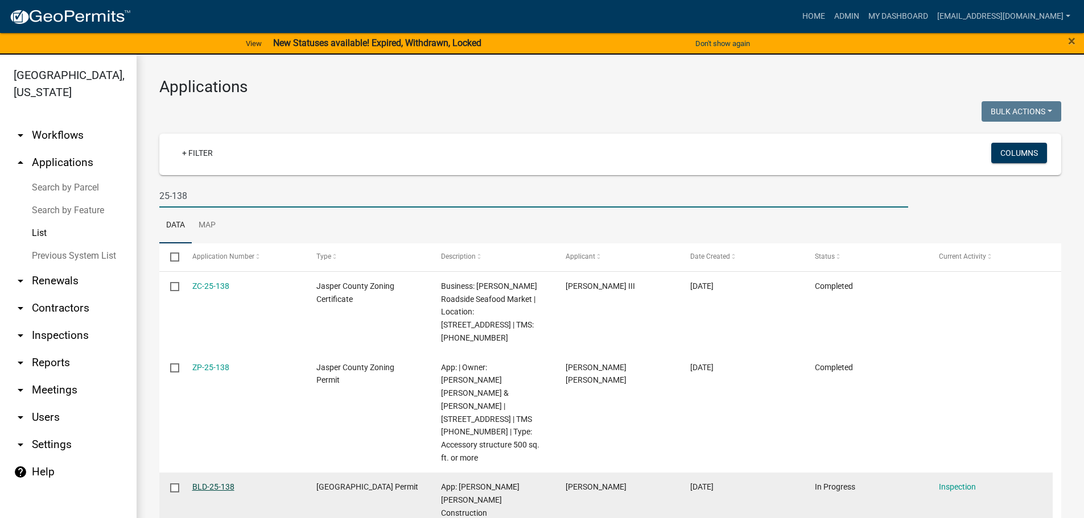
type input "25-138"
click at [206, 482] on link "BLD-25-138" at bounding box center [213, 486] width 42 height 9
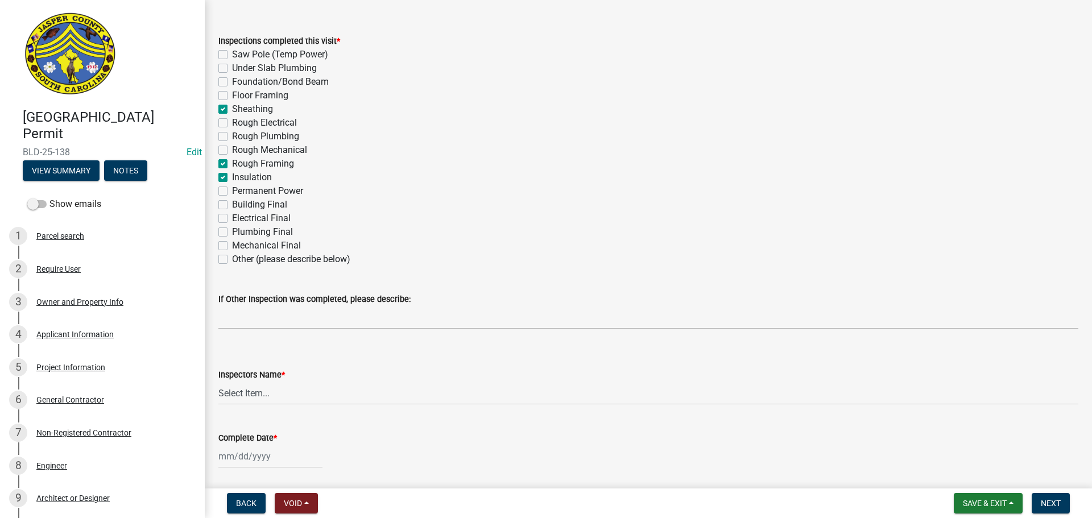
scroll to position [171, 0]
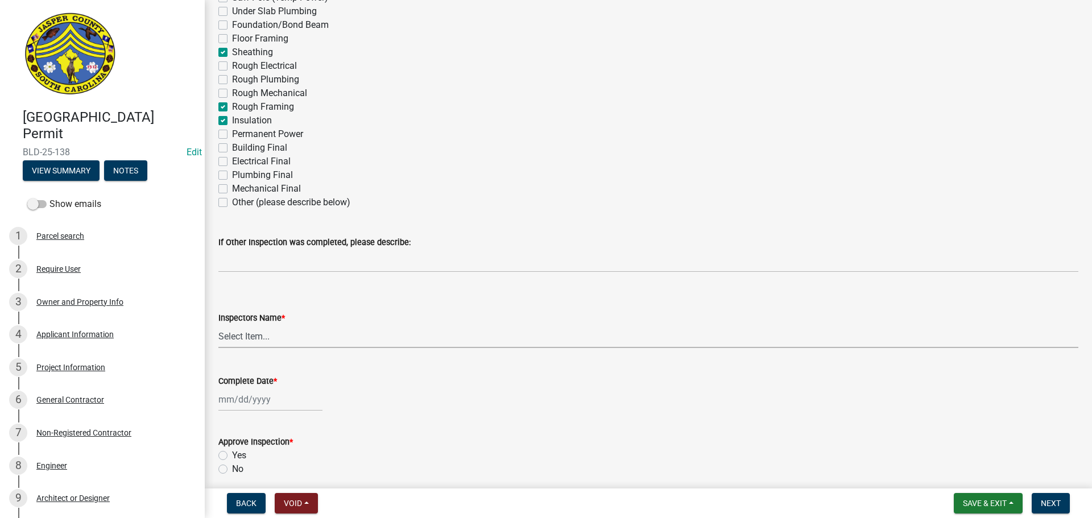
click at [241, 340] on select "Select Item... [EMAIL_ADDRESS][DOMAIN_NAME] ([PERSON_NAME] ) rcampbell ([PERSON…" at bounding box center [648, 336] width 860 height 23
select select "2d9ba1e5-2fdd-4b15-98d0-073dcbeb5880"
click at [218, 325] on select "Select Item... [EMAIL_ADDRESS][DOMAIN_NAME] ([PERSON_NAME] ) rcampbell ([PERSON…" at bounding box center [648, 336] width 860 height 23
click at [248, 403] on div at bounding box center [270, 399] width 104 height 23
select select "8"
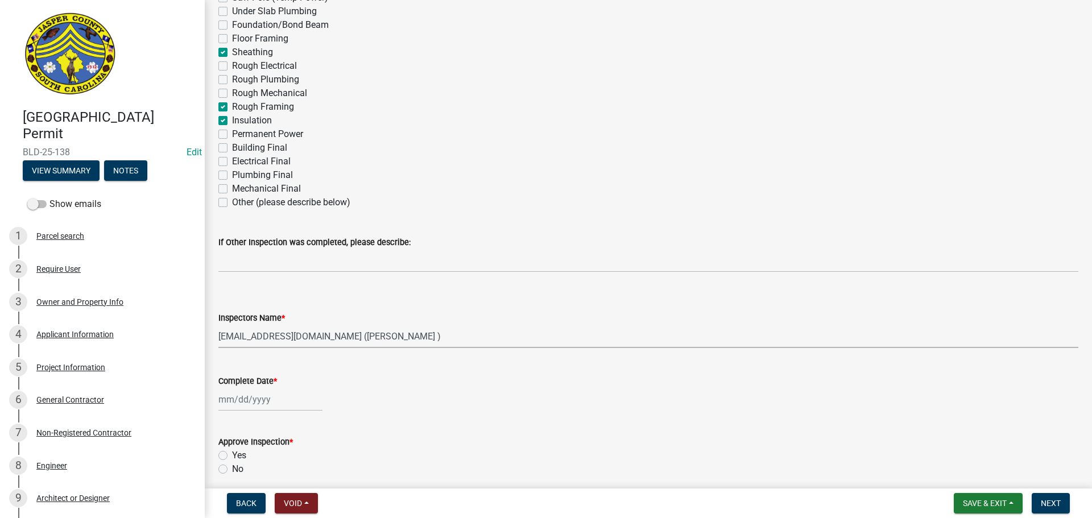
select select "2025"
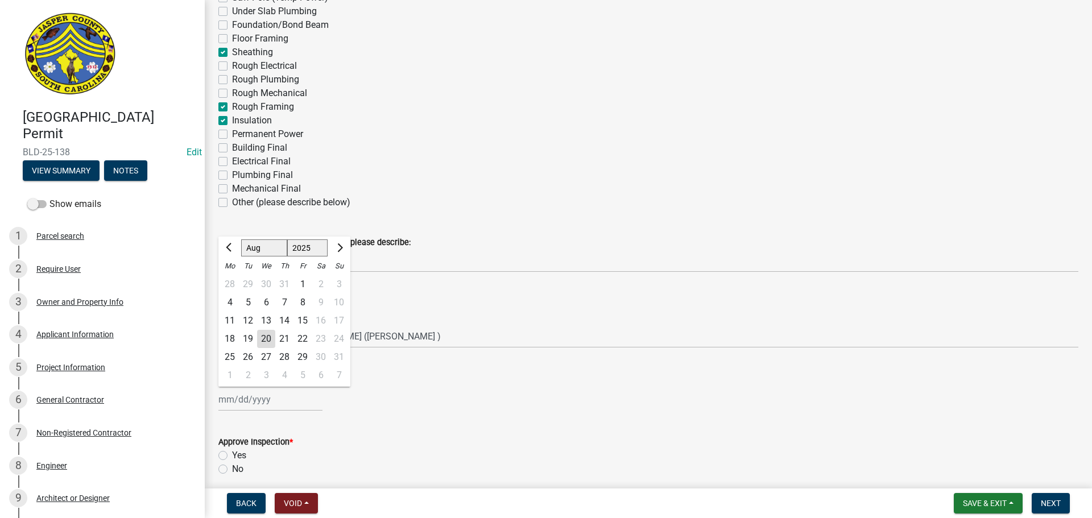
click at [264, 335] on div "20" at bounding box center [266, 339] width 18 height 18
type input "[DATE]"
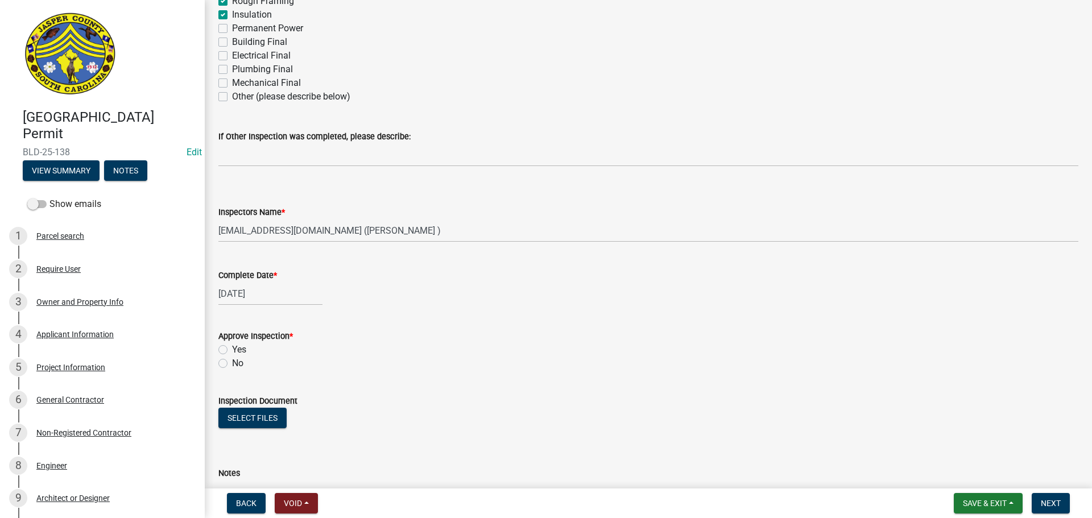
scroll to position [341, 0]
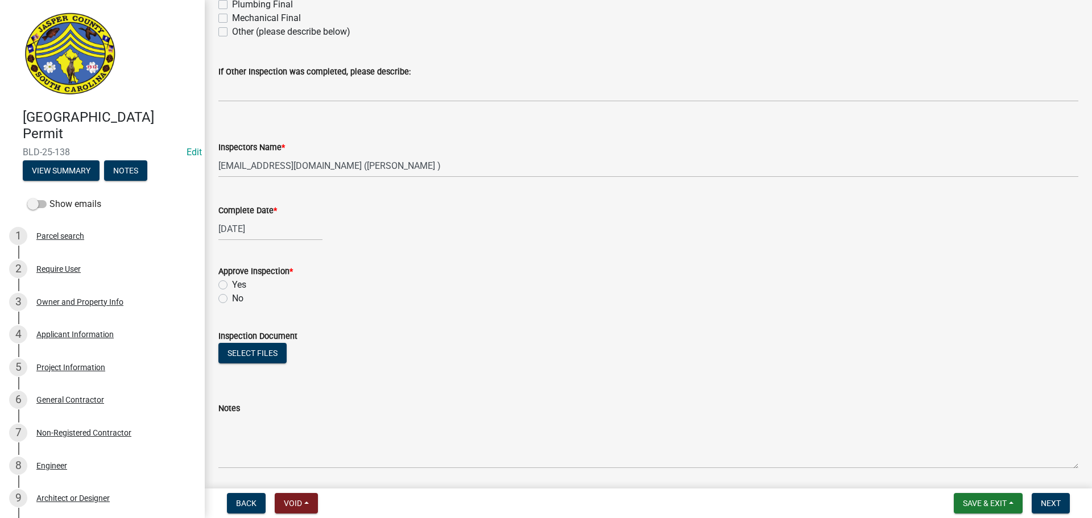
click at [232, 284] on label "Yes" at bounding box center [239, 285] width 14 height 14
click at [232, 284] on input "Yes" at bounding box center [235, 281] width 7 height 7
radio input "true"
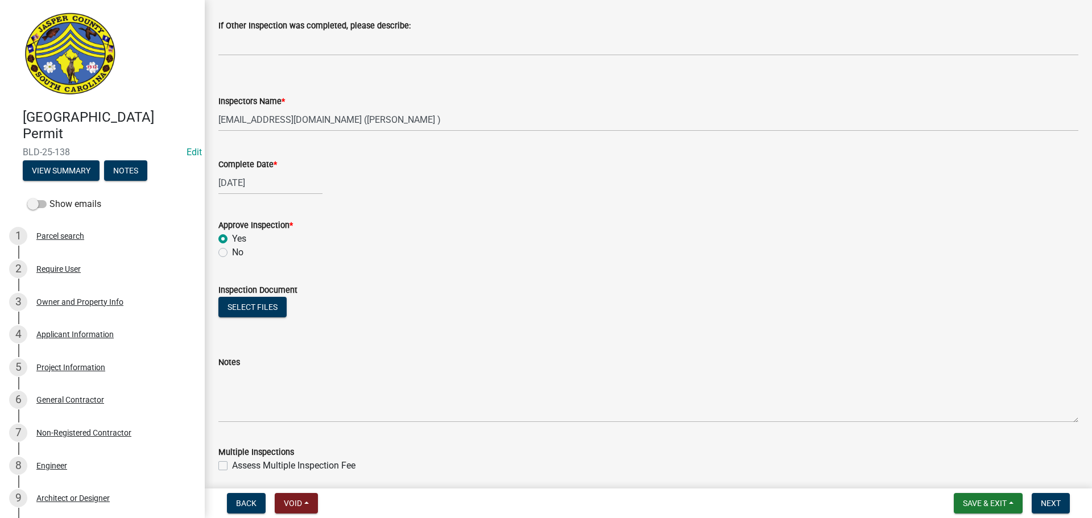
scroll to position [512, 0]
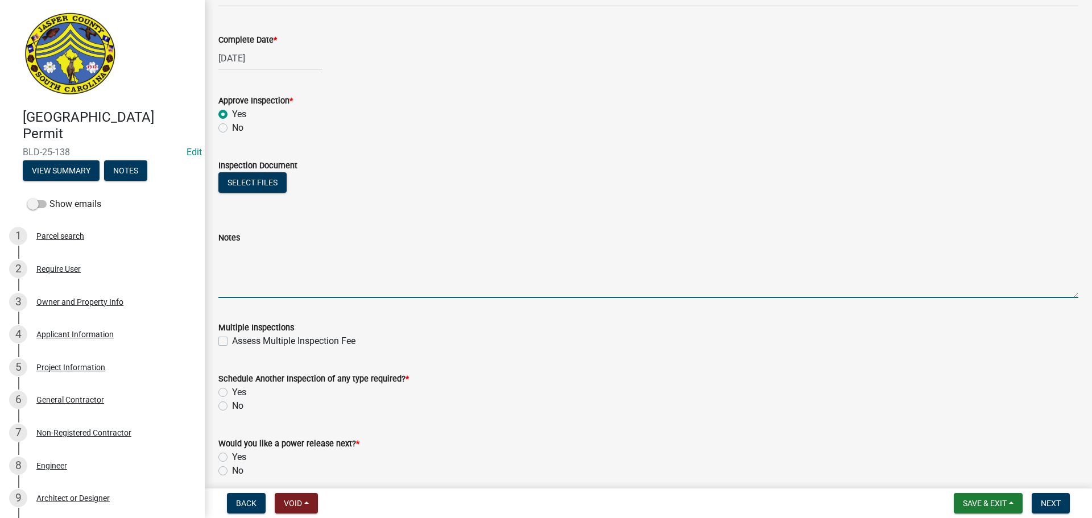
click at [258, 278] on textarea "Notes" at bounding box center [648, 271] width 860 height 53
type textarea "Exterior framing except front radius. Sheathing Insulation top portion of exter…"
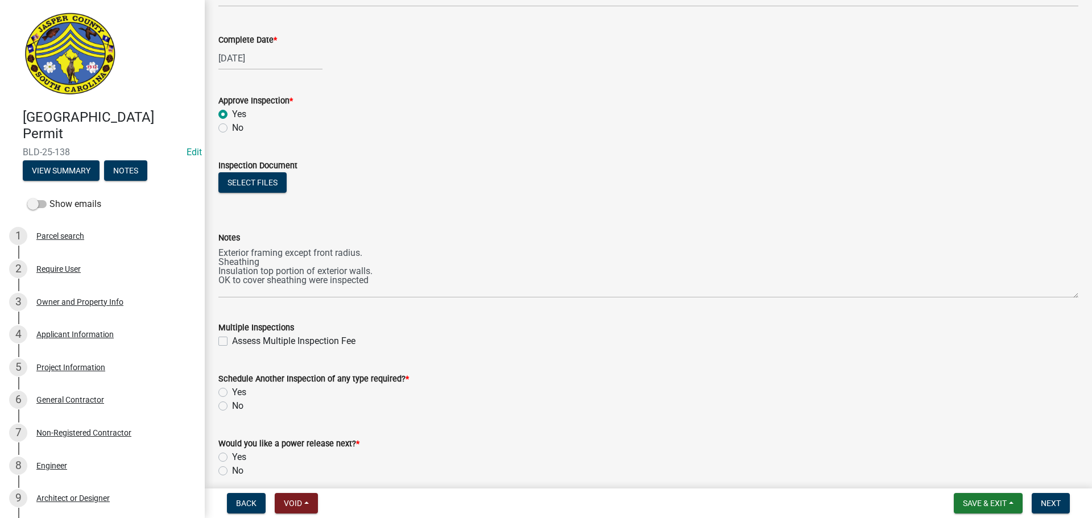
click at [232, 389] on label "Yes" at bounding box center [239, 393] width 14 height 14
click at [232, 389] on input "Yes" at bounding box center [235, 389] width 7 height 7
radio input "true"
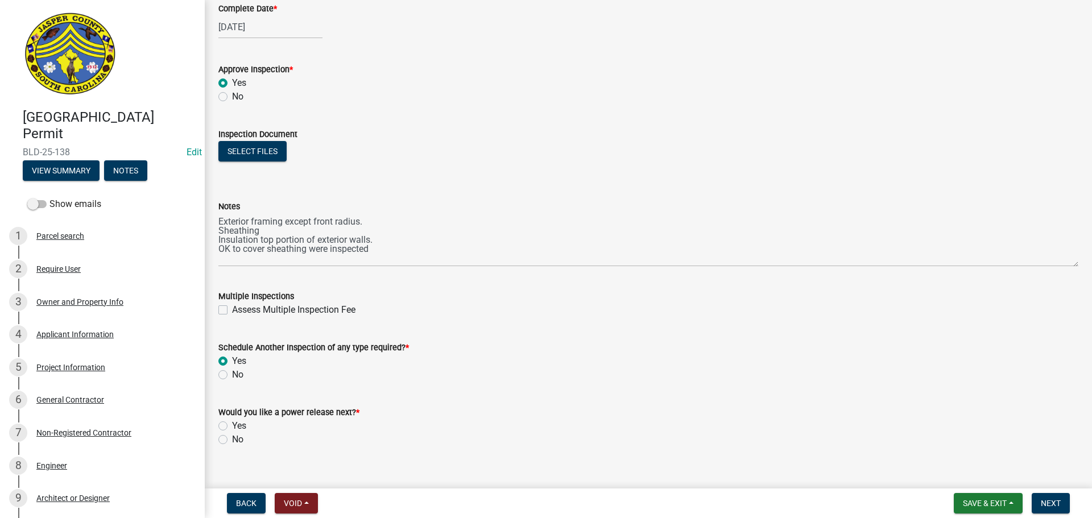
scroll to position [560, 0]
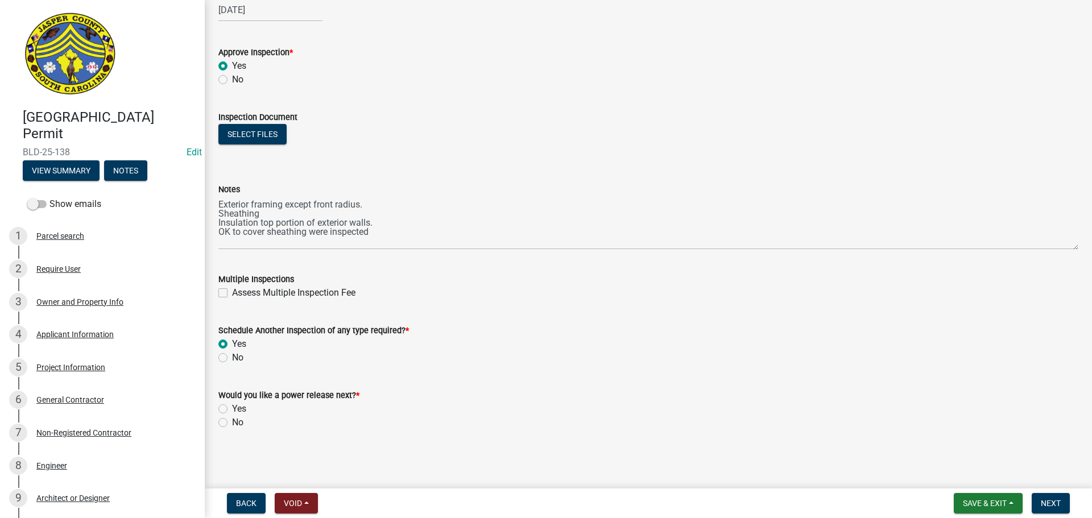
click at [232, 421] on label "No" at bounding box center [237, 423] width 11 height 14
click at [232, 421] on input "No" at bounding box center [235, 419] width 7 height 7
radio input "true"
click at [1040, 498] on button "Next" at bounding box center [1051, 503] width 38 height 20
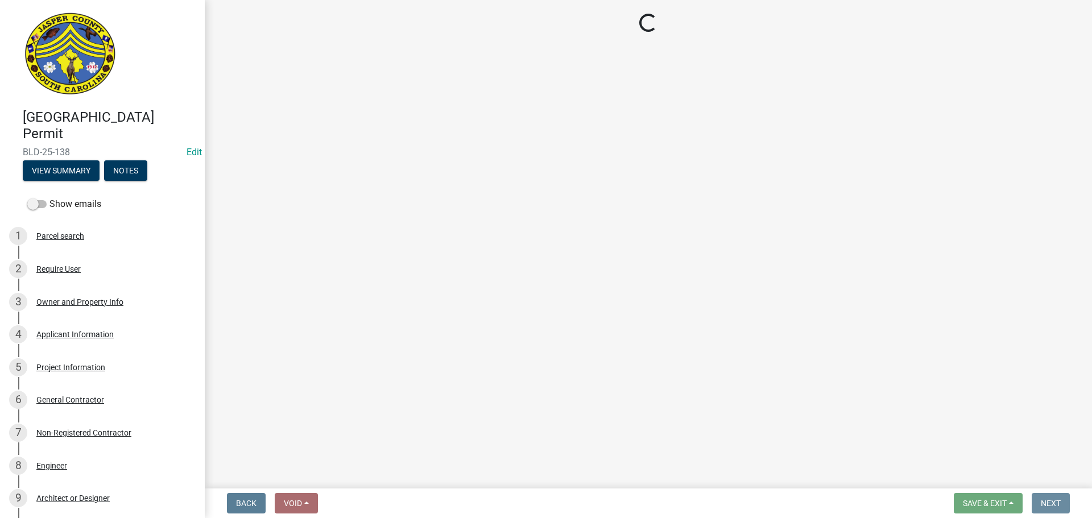
scroll to position [0, 0]
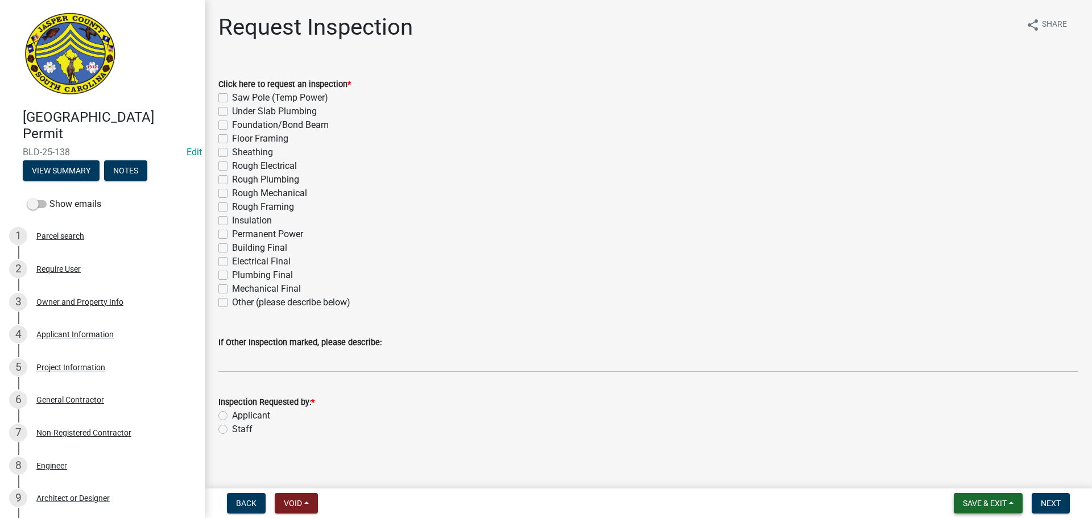
click at [981, 499] on span "Save & Exit" at bounding box center [985, 503] width 44 height 9
click at [970, 472] on button "Save & Exit" at bounding box center [977, 473] width 91 height 27
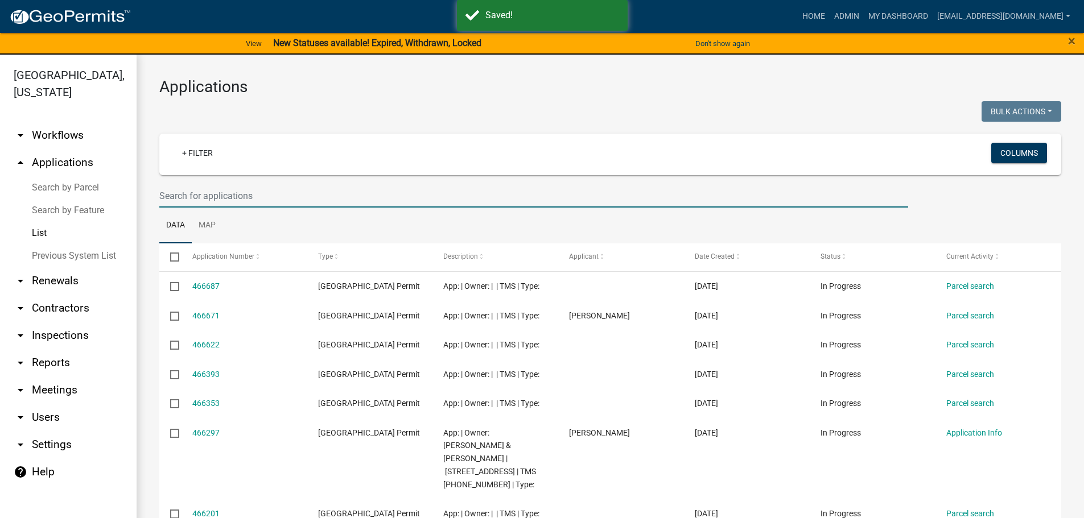
click at [283, 201] on input "text" at bounding box center [533, 195] width 749 height 23
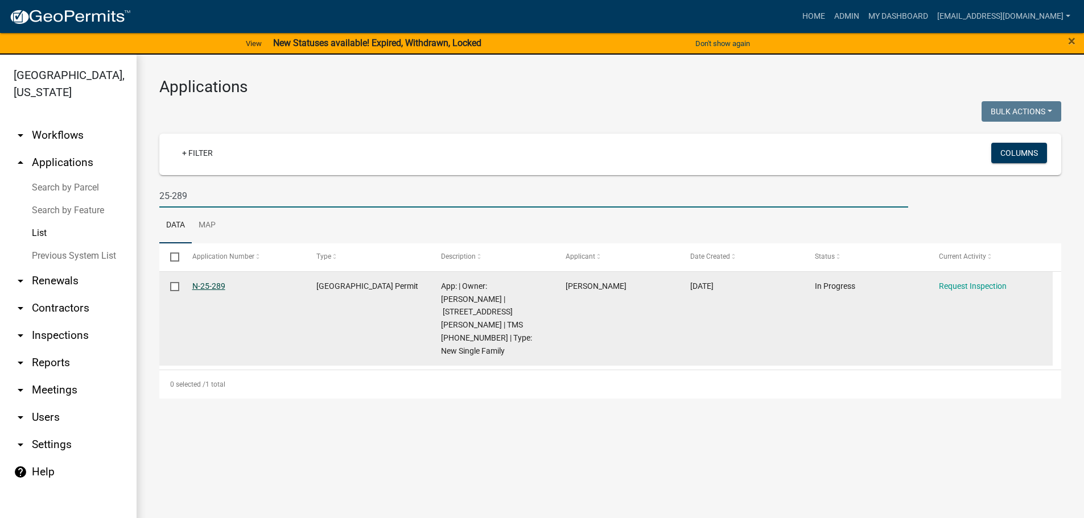
type input "25-289"
click at [209, 282] on link "N-25-289" at bounding box center [208, 286] width 33 height 9
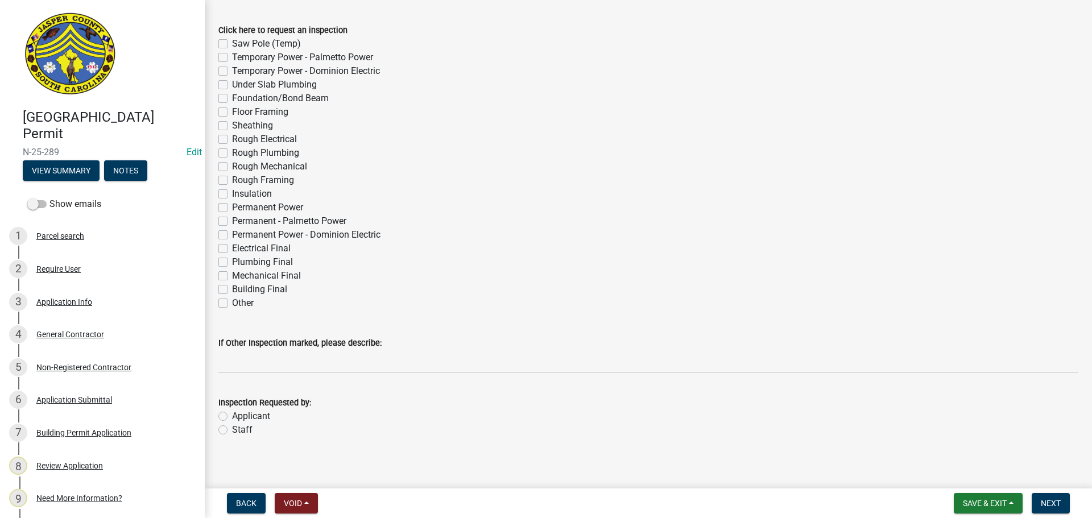
scroll to position [61, 0]
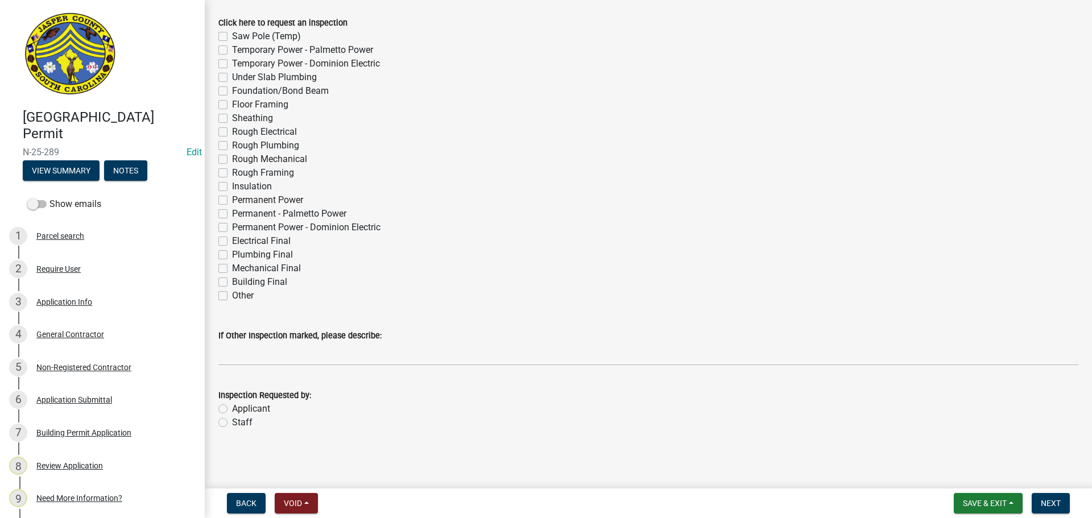
click at [232, 293] on label "Other" at bounding box center [243, 296] width 22 height 14
click at [232, 293] on input "Other" at bounding box center [235, 292] width 7 height 7
checkbox input "true"
checkbox input "false"
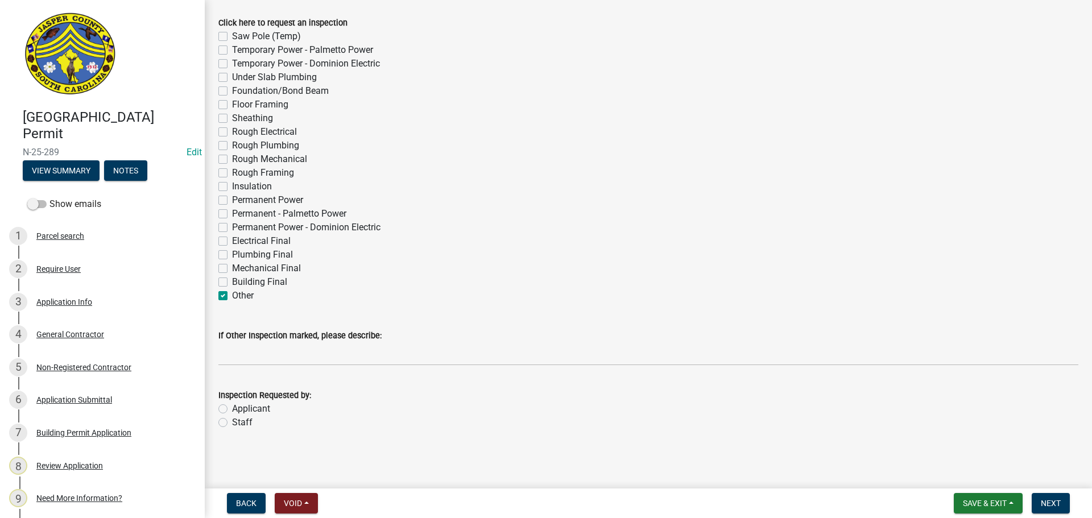
checkbox input "false"
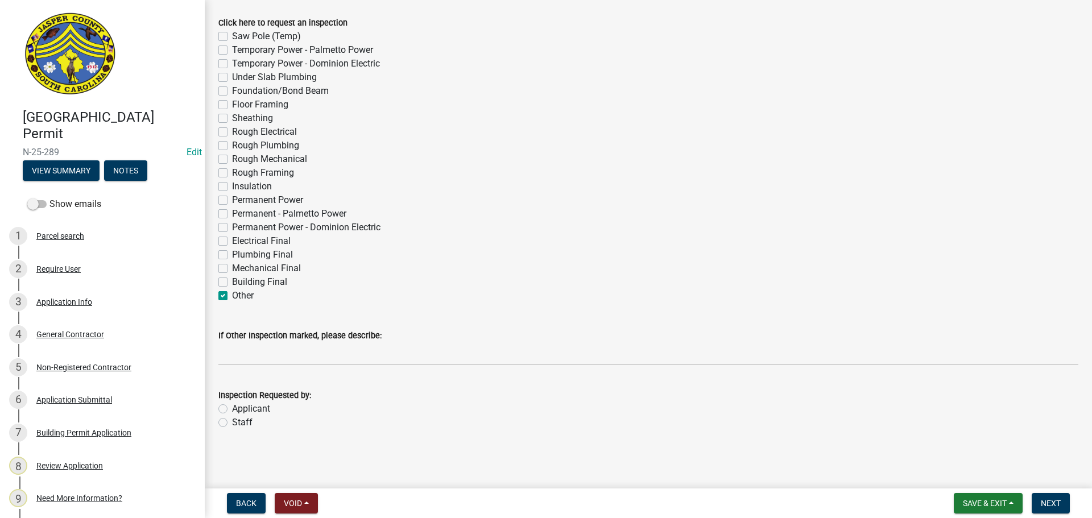
checkbox input "false"
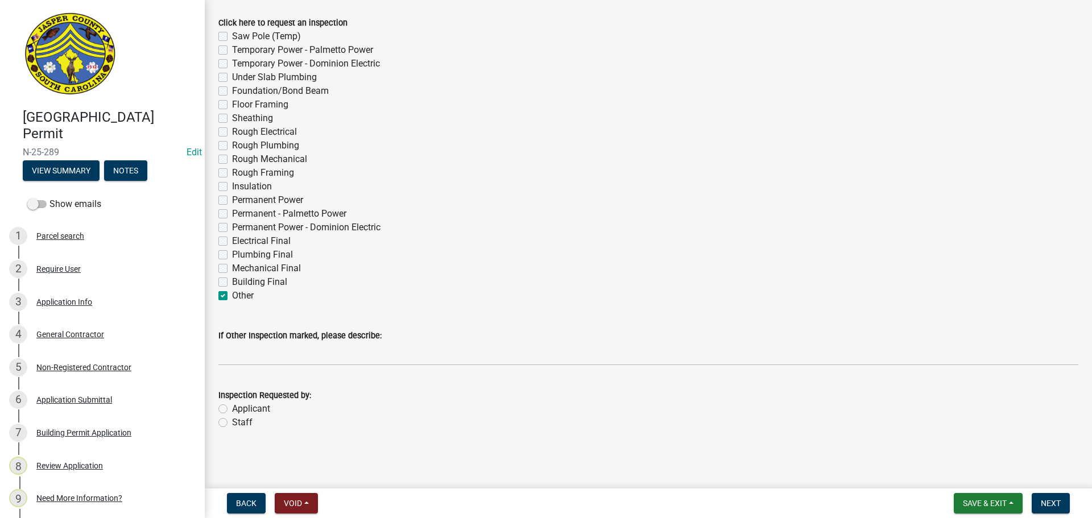
checkbox input "false"
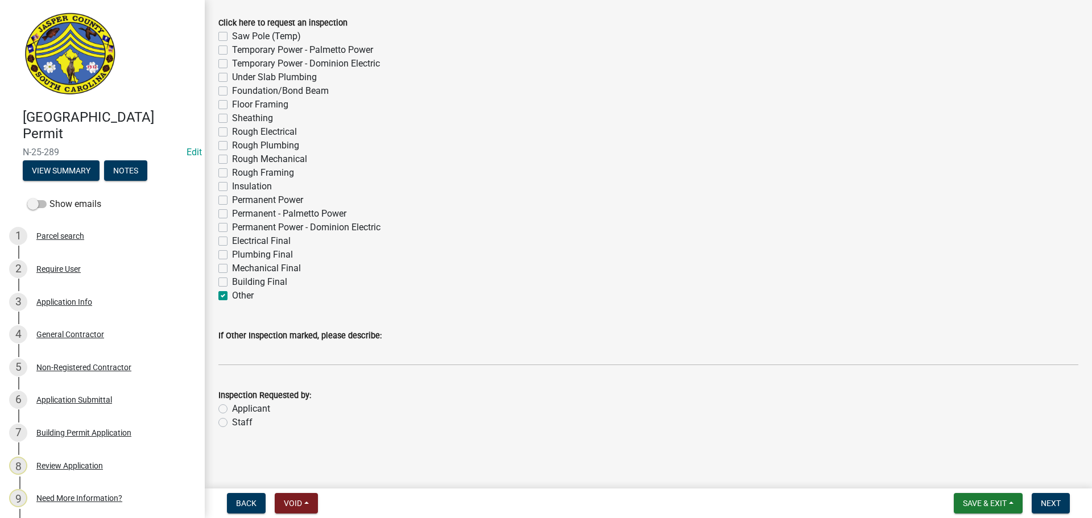
checkbox input "false"
checkbox input "true"
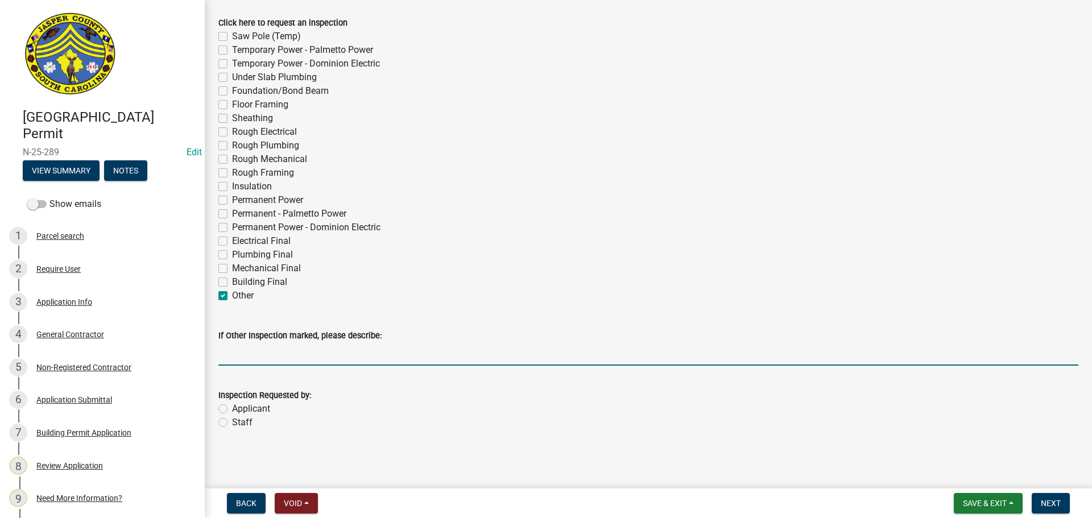
click at [255, 357] on input "If Other Inspection marked, please describe:" at bounding box center [648, 353] width 860 height 23
type input "garage slab. Do not add to schedule"
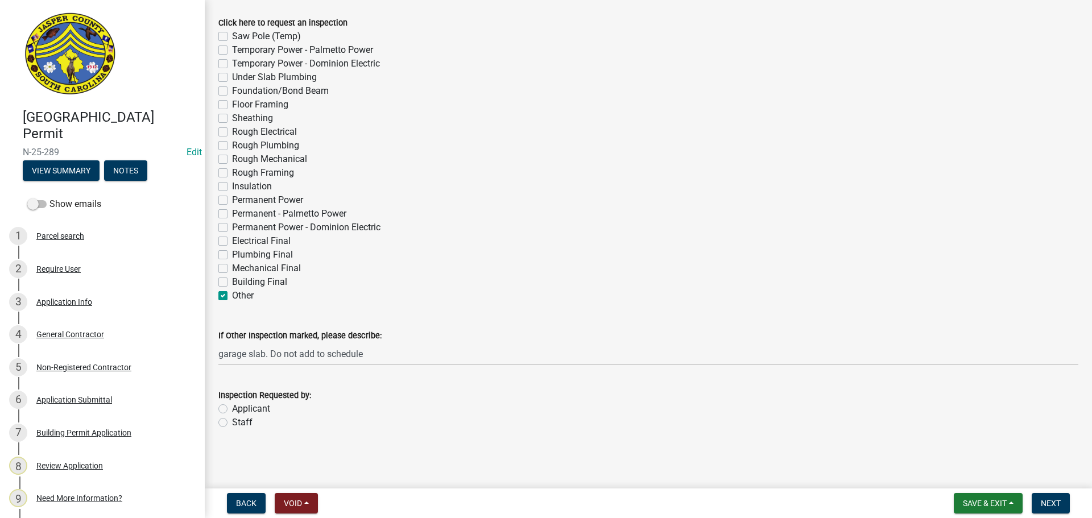
click at [232, 421] on label "Staff" at bounding box center [242, 423] width 20 height 14
click at [232, 421] on input "Staff" at bounding box center [235, 419] width 7 height 7
radio input "true"
click at [1053, 501] on span "Next" at bounding box center [1051, 503] width 20 height 9
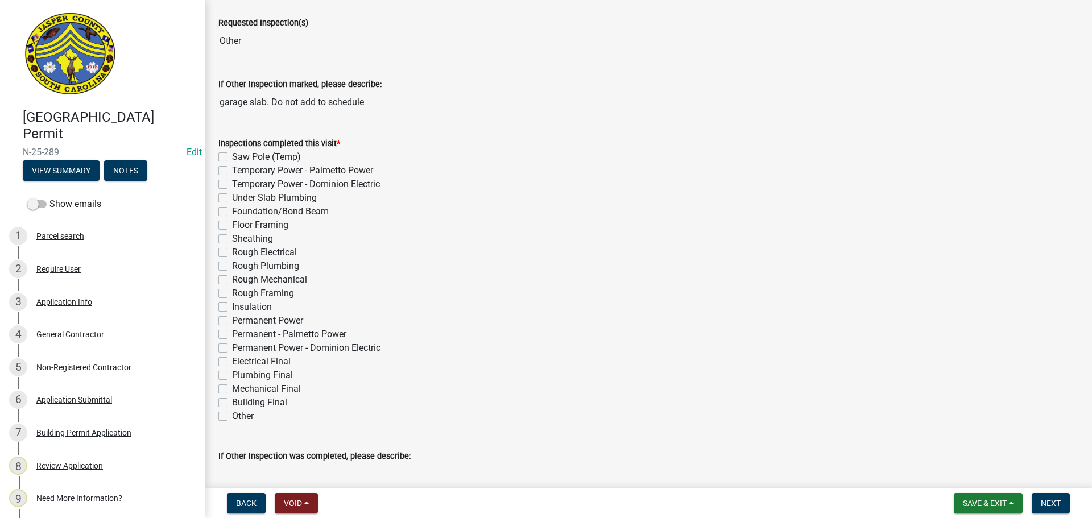
scroll to position [171, 0]
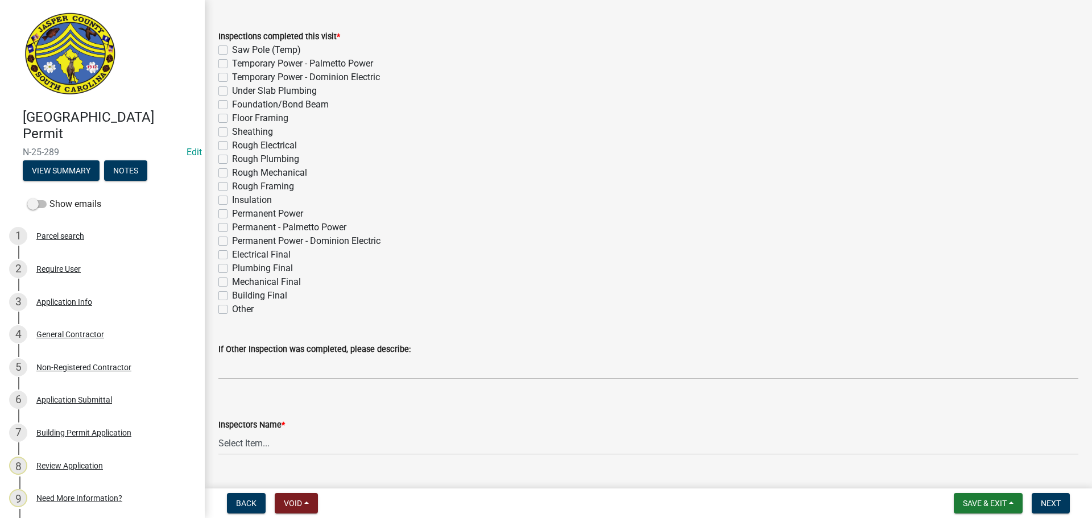
click at [232, 310] on label "Other" at bounding box center [243, 310] width 22 height 14
click at [232, 310] on input "Other" at bounding box center [235, 306] width 7 height 7
checkbox input "true"
checkbox input "false"
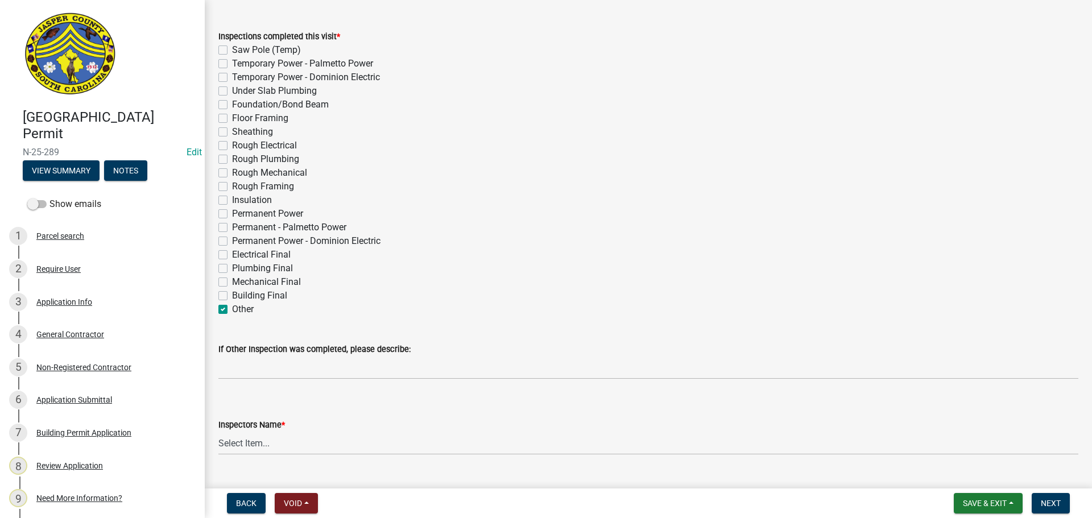
checkbox input "false"
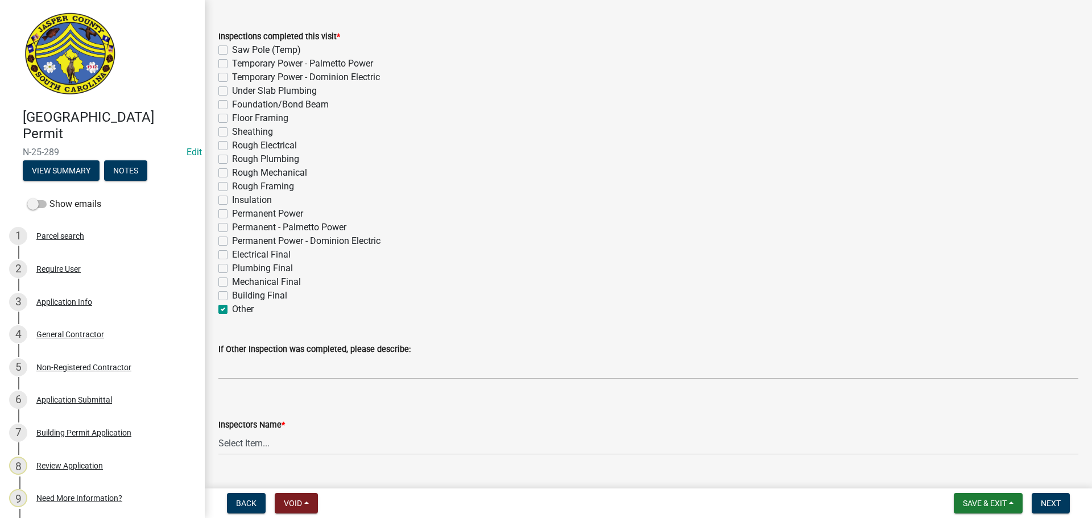
checkbox input "false"
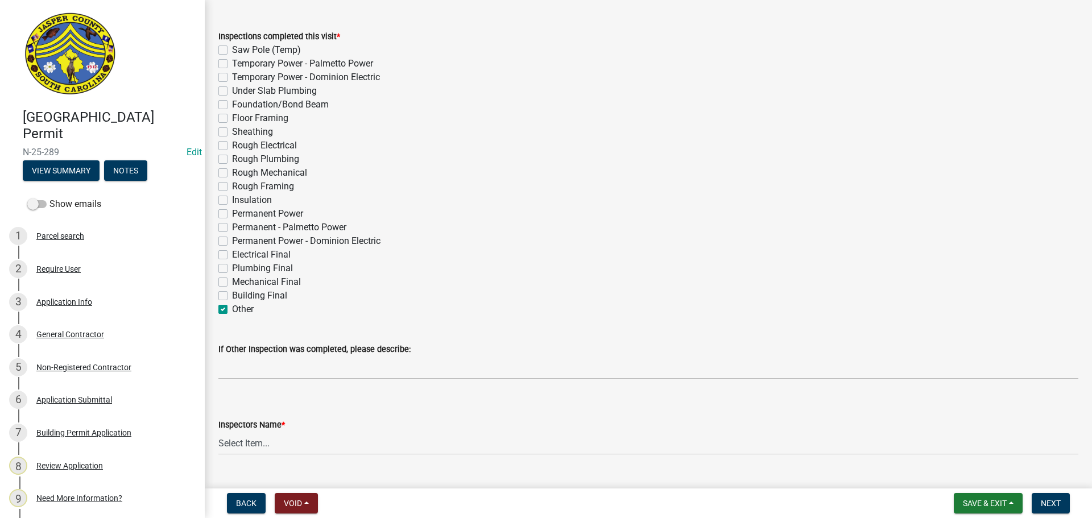
checkbox input "false"
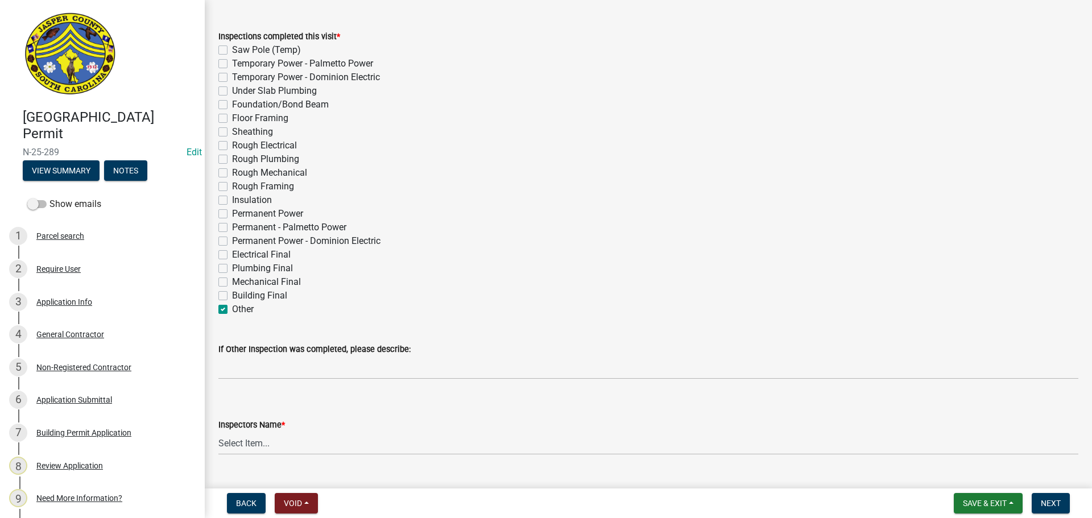
checkbox input "false"
checkbox input "true"
click at [241, 446] on select "Select Item... [EMAIL_ADDRESS][DOMAIN_NAME] ([PERSON_NAME] ) rcampbell ([PERSON…" at bounding box center [648, 443] width 860 height 23
select select "2d9ba1e5-2fdd-4b15-98d0-073dcbeb5880"
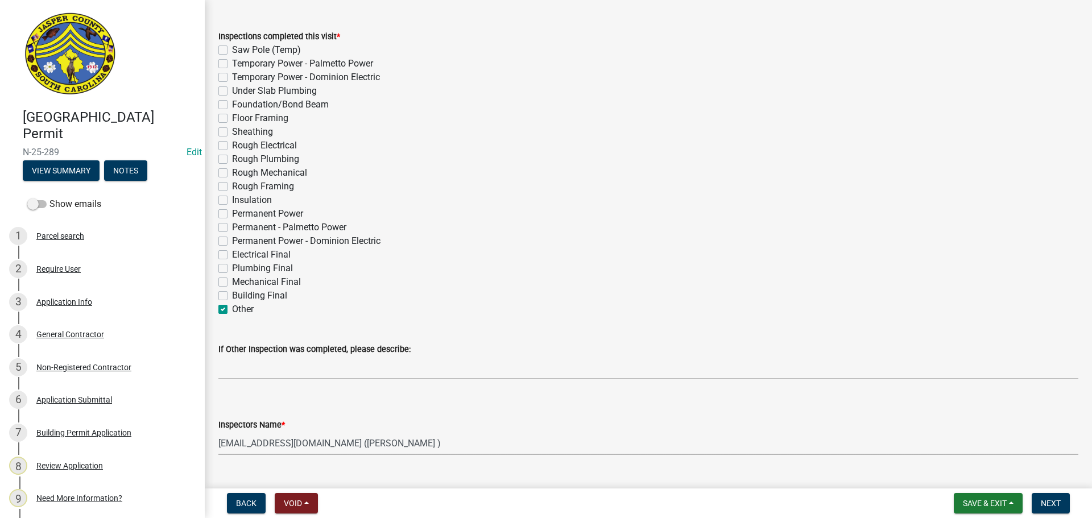
click at [218, 432] on select "Select Item... [EMAIL_ADDRESS][DOMAIN_NAME] ([PERSON_NAME] ) rcampbell ([PERSON…" at bounding box center [648, 443] width 860 height 23
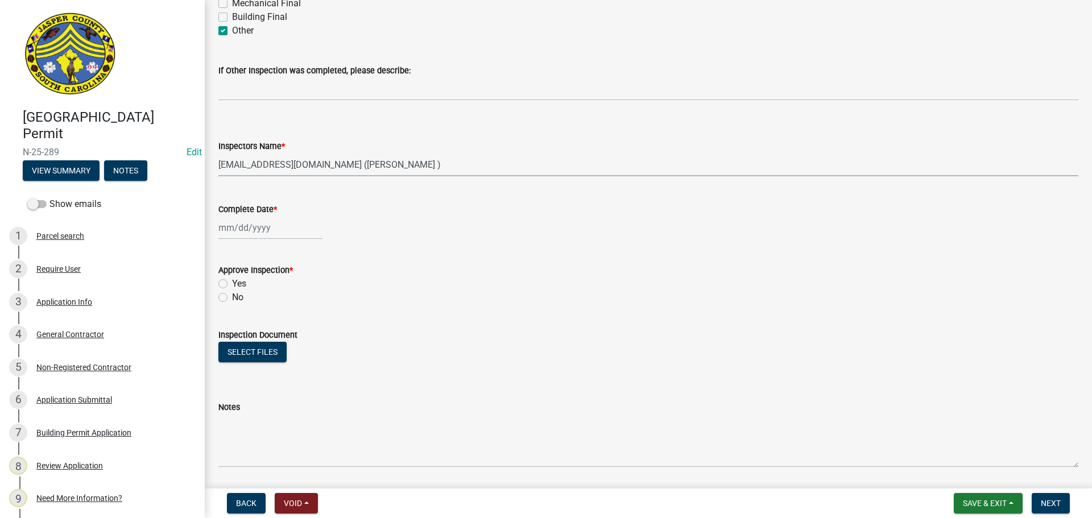
scroll to position [455, 0]
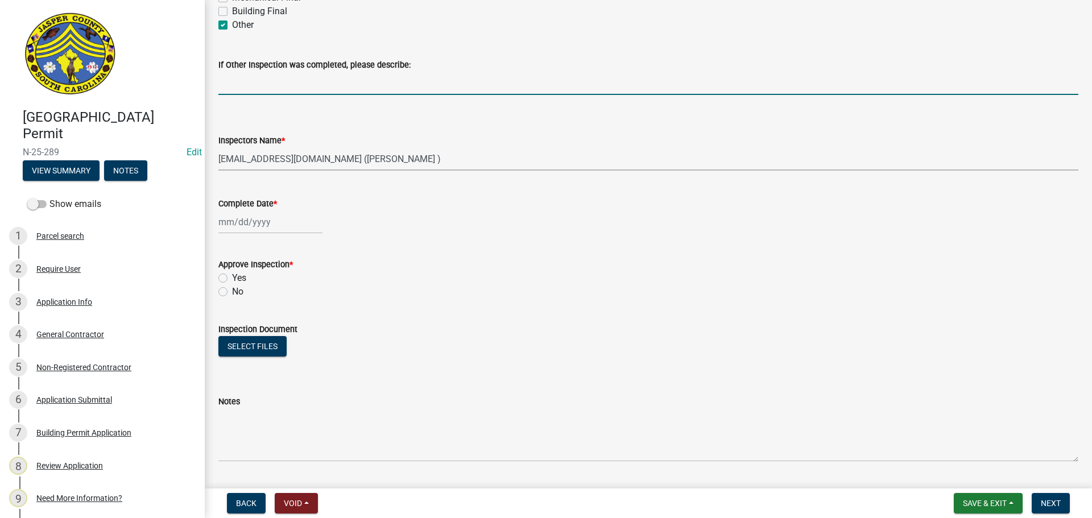
click at [341, 86] on input "If Other Inspection was completed, please describe:" at bounding box center [648, 83] width 860 height 23
type input "Garage slab"
click at [254, 226] on div at bounding box center [270, 221] width 104 height 23
select select "8"
select select "2025"
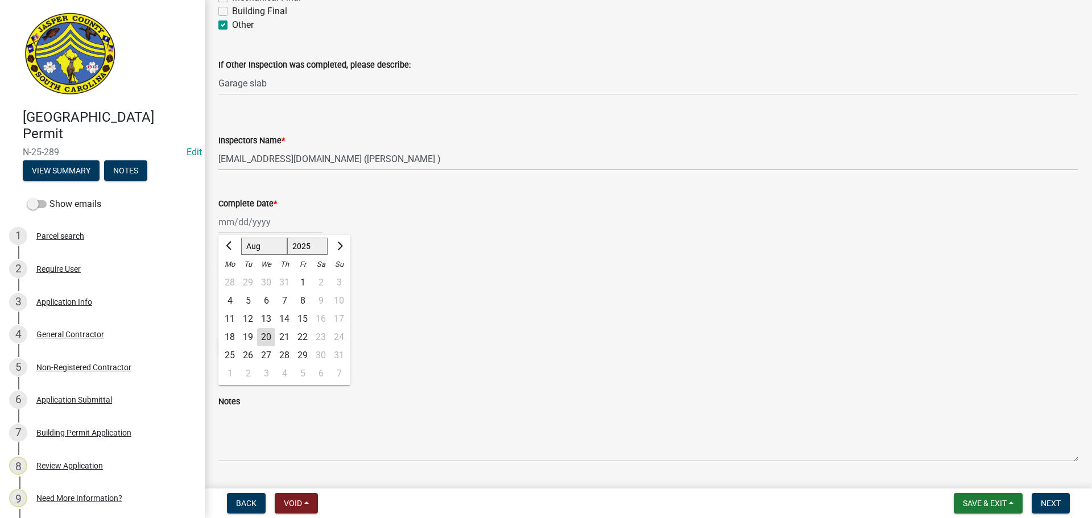
click at [266, 329] on div "20" at bounding box center [266, 337] width 18 height 18
type input "[DATE]"
click at [232, 278] on label "Yes" at bounding box center [239, 278] width 14 height 14
click at [232, 278] on input "Yes" at bounding box center [235, 274] width 7 height 7
radio input "true"
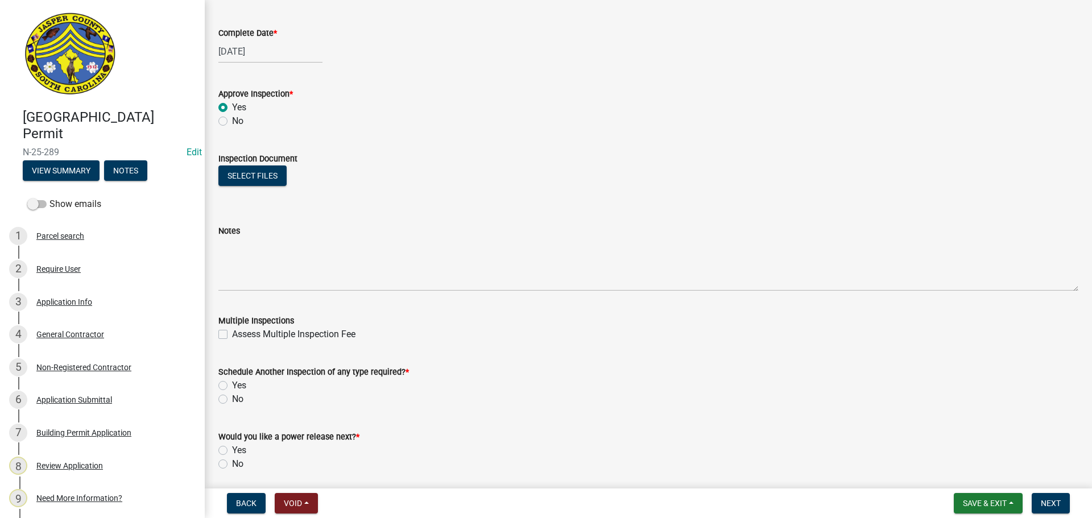
scroll to position [732, 0]
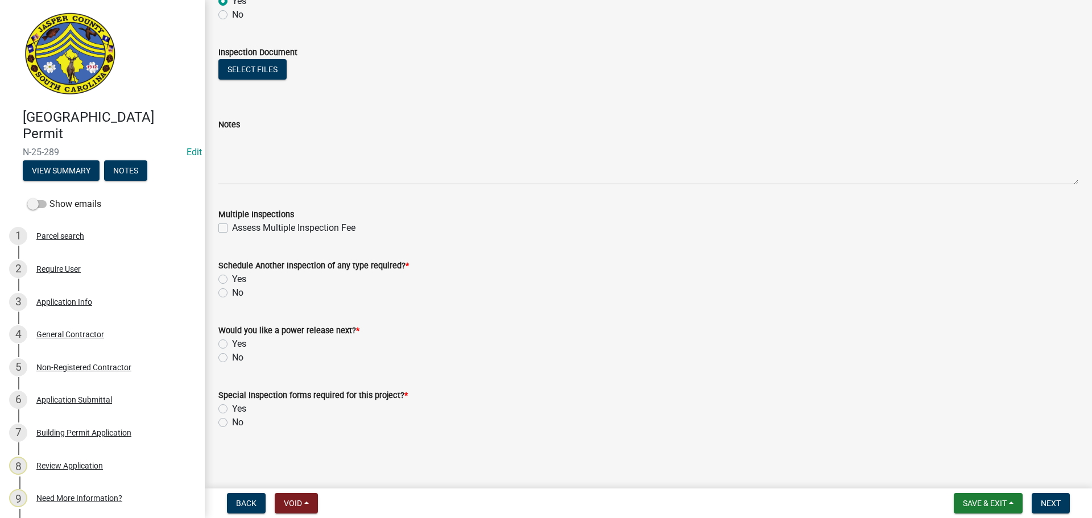
click at [232, 282] on label "Yes" at bounding box center [239, 279] width 14 height 14
click at [232, 280] on input "Yes" at bounding box center [235, 275] width 7 height 7
radio input "true"
click at [232, 359] on label "No" at bounding box center [237, 358] width 11 height 14
click at [232, 358] on input "No" at bounding box center [235, 354] width 7 height 7
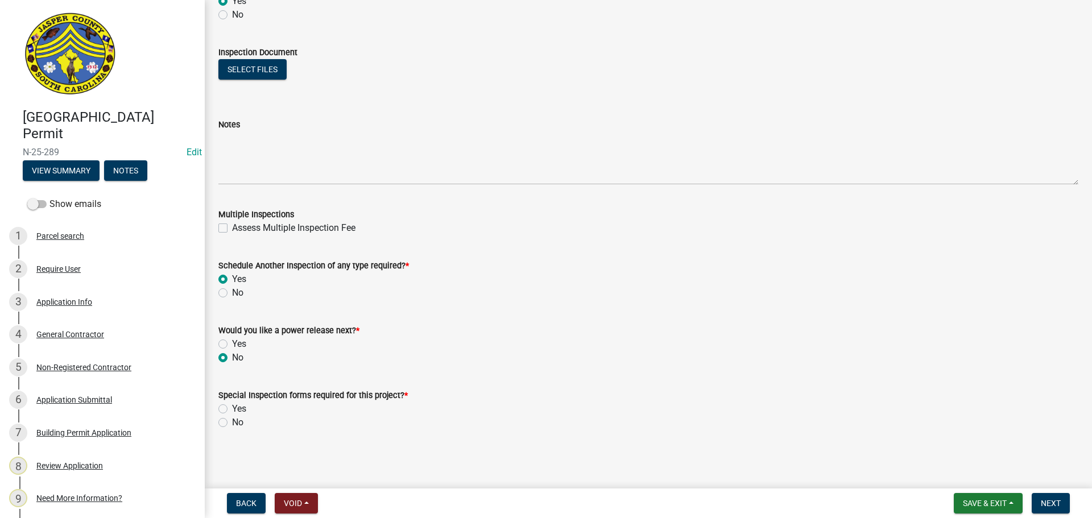
radio input "true"
click at [232, 421] on label "No" at bounding box center [237, 423] width 11 height 14
click at [232, 421] on input "No" at bounding box center [235, 419] width 7 height 7
radio input "true"
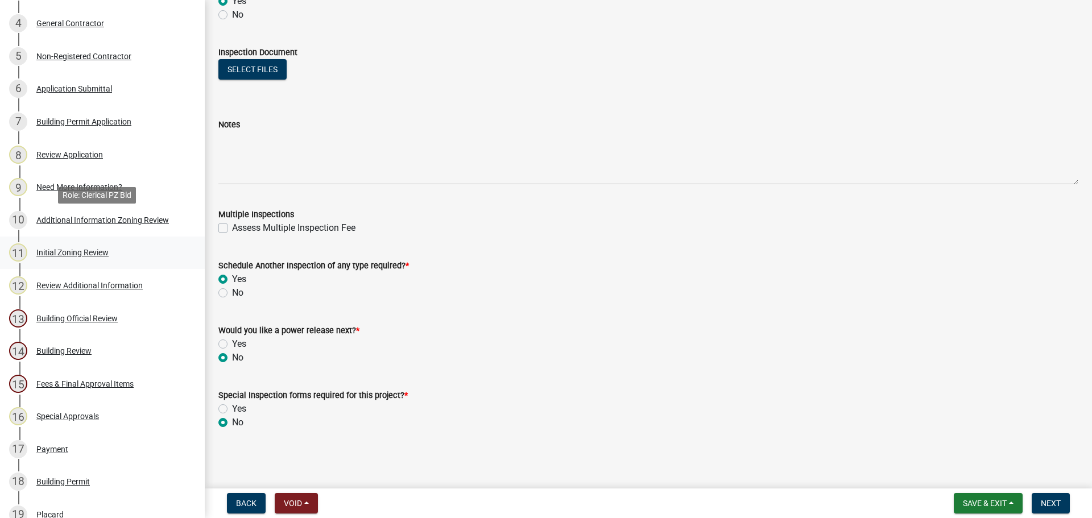
scroll to position [341, 0]
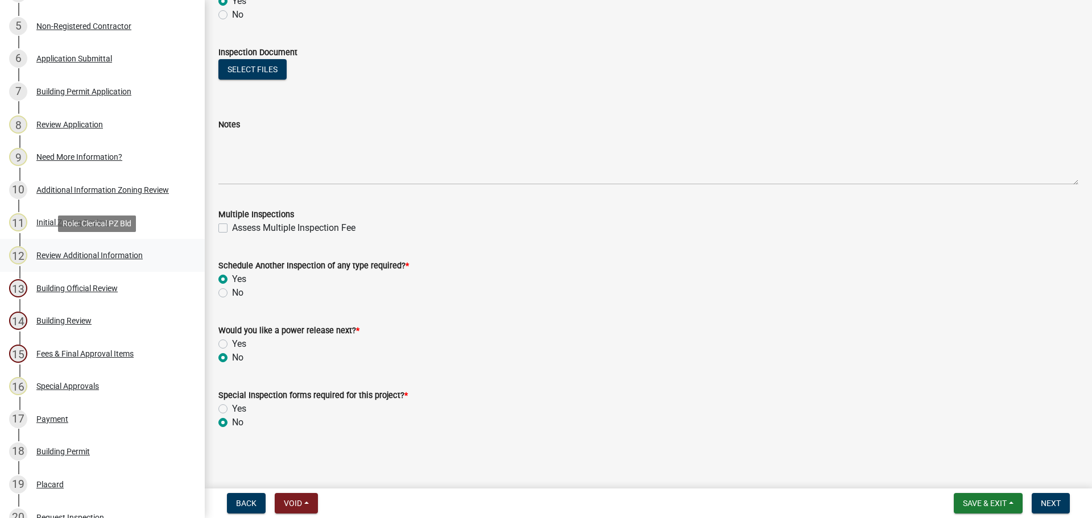
click at [82, 255] on div "Review Additional Information" at bounding box center [89, 255] width 106 height 8
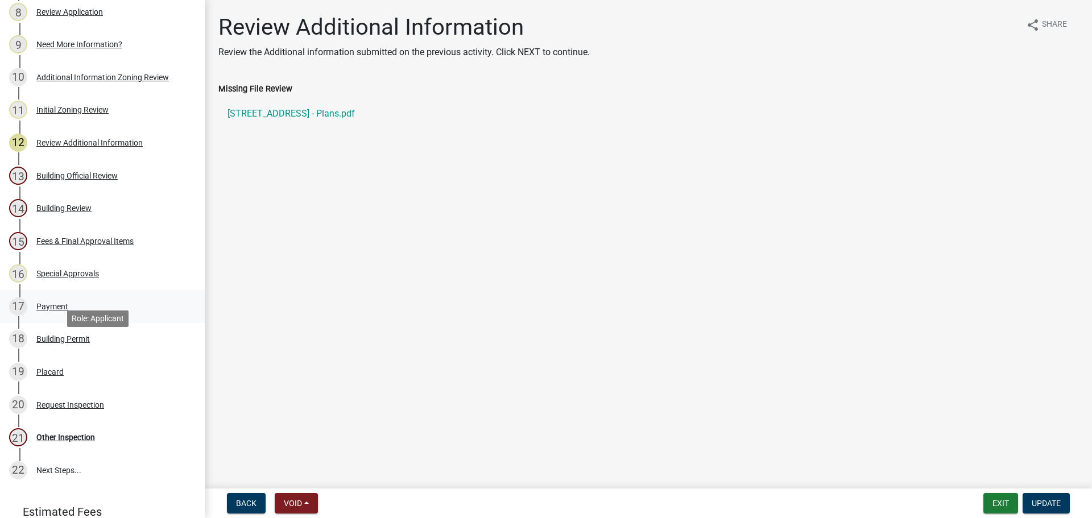
scroll to position [512, 0]
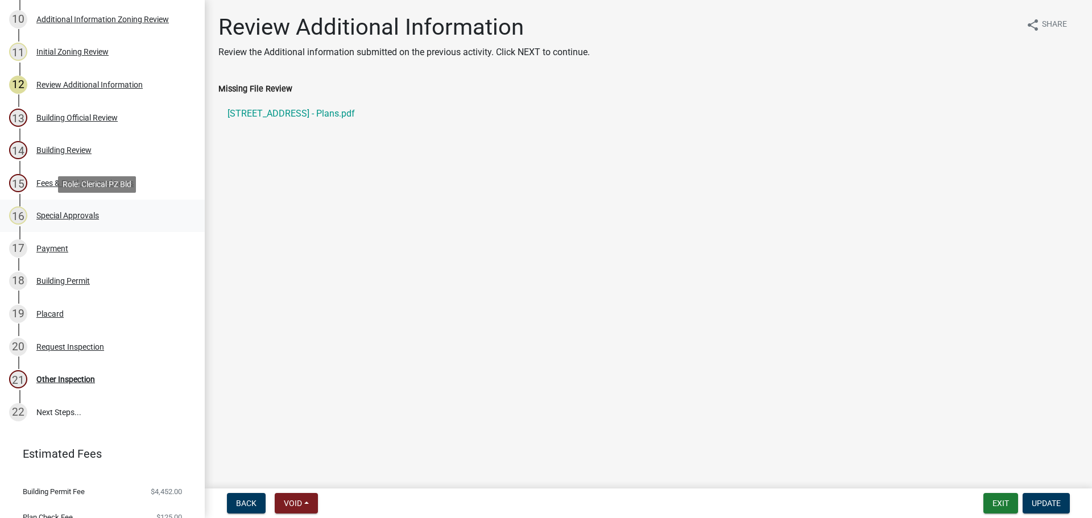
click at [57, 209] on div "16 Special Approvals" at bounding box center [97, 215] width 177 height 18
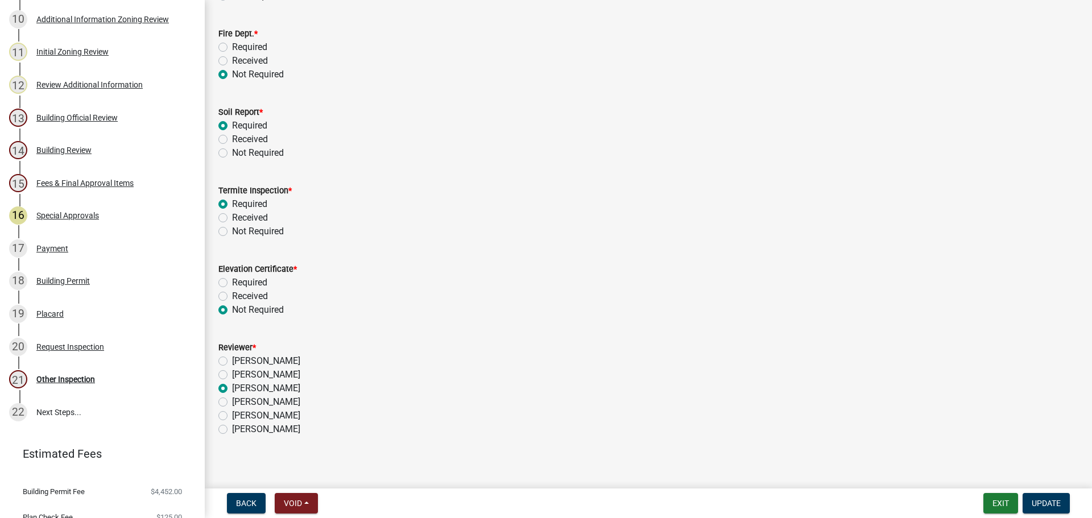
scroll to position [276, 0]
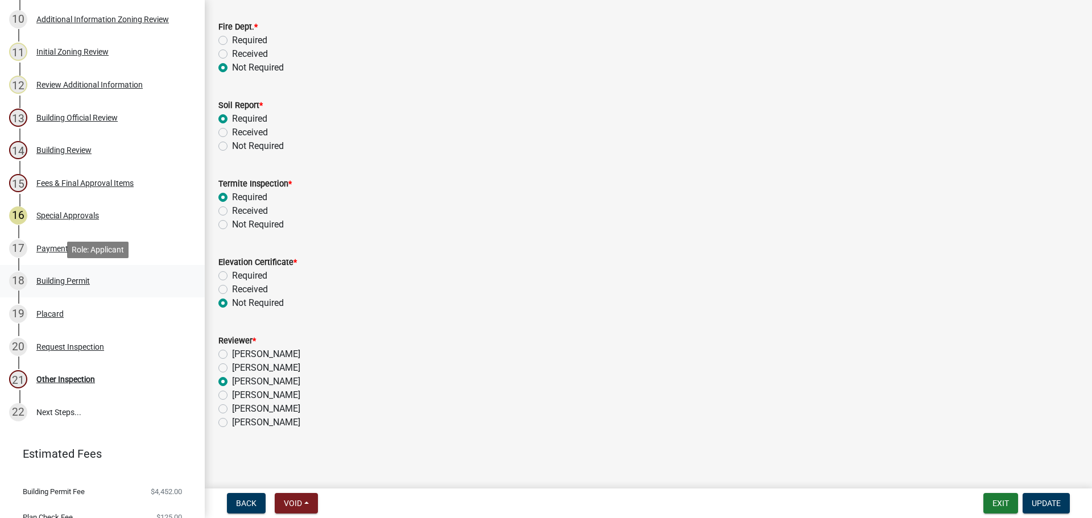
click at [45, 278] on div "Building Permit" at bounding box center [62, 281] width 53 height 8
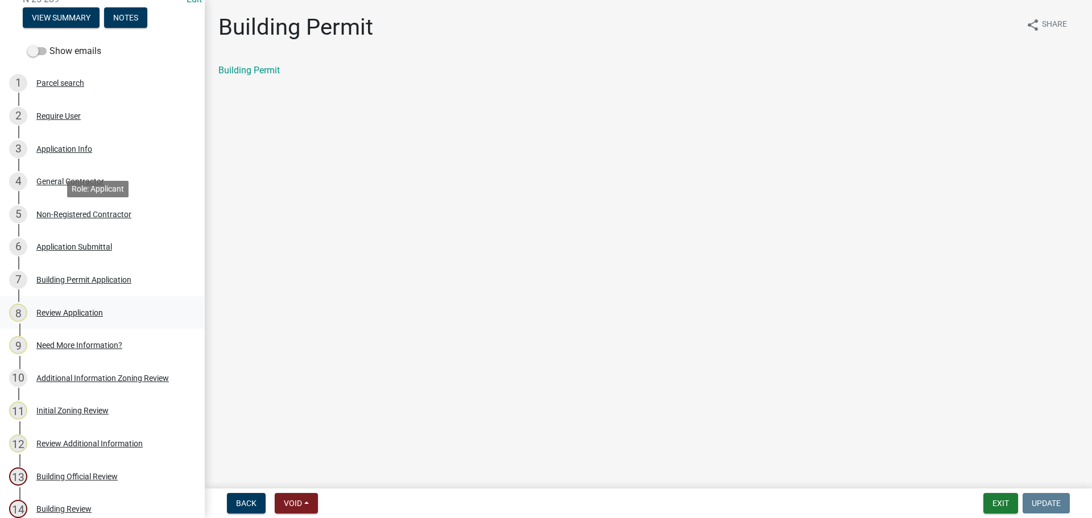
scroll to position [114, 0]
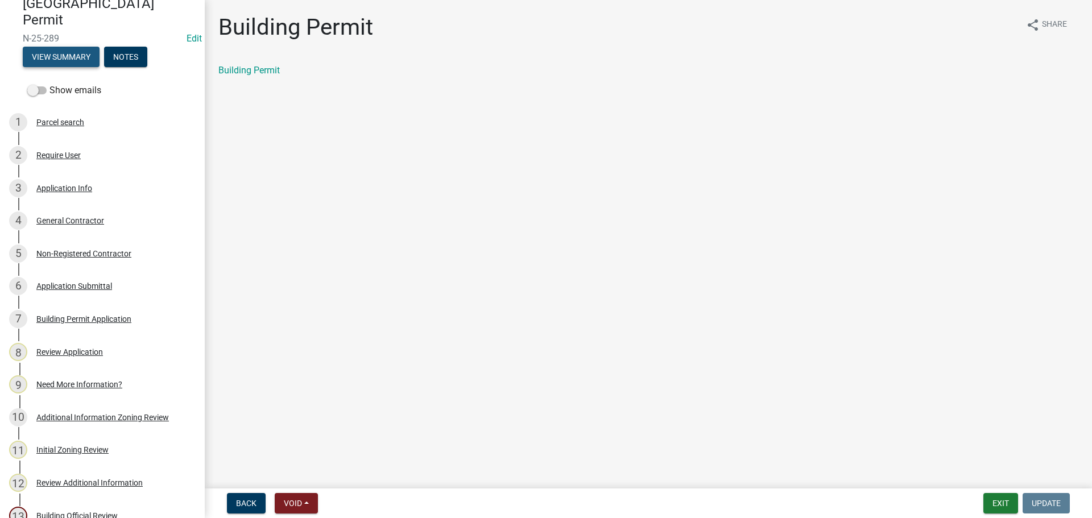
click at [69, 51] on button "View Summary" at bounding box center [61, 57] width 77 height 20
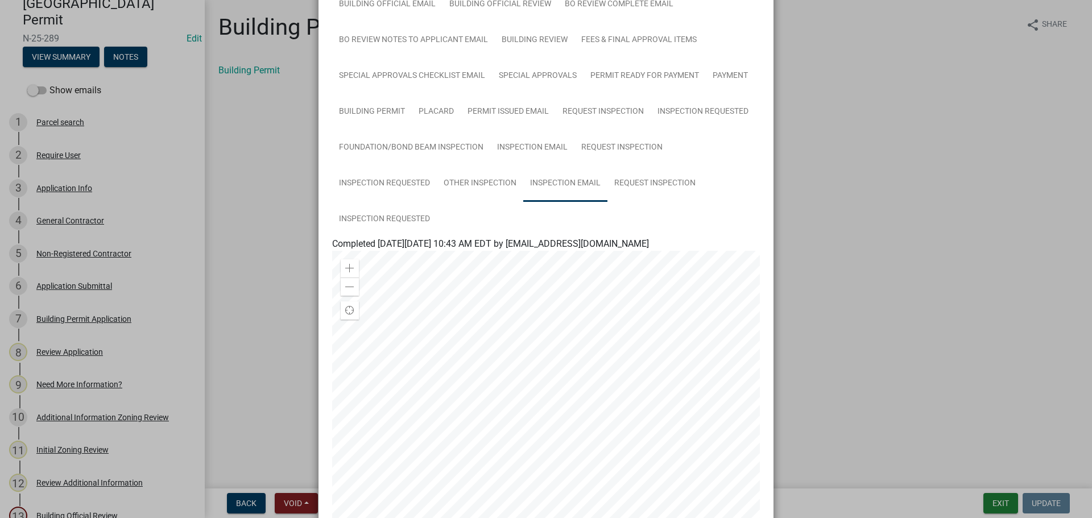
scroll to position [455, 0]
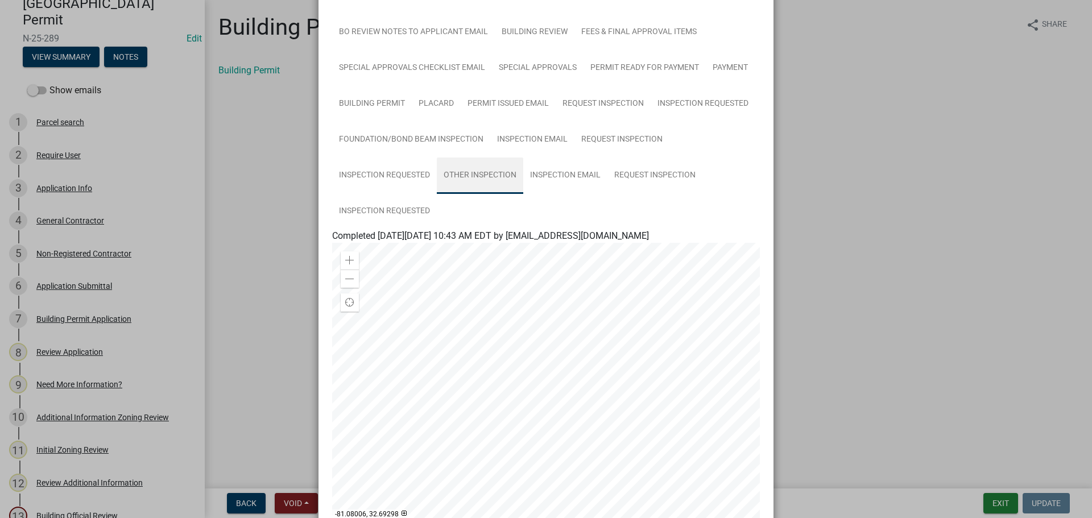
click at [467, 175] on link "Other Inspection" at bounding box center [480, 176] width 86 height 36
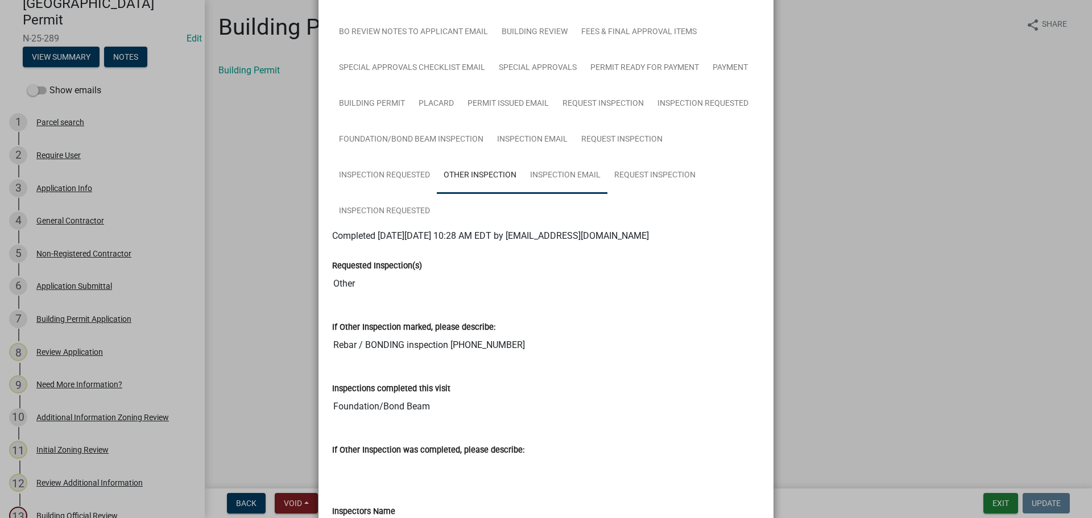
click at [560, 171] on link "Inspection Email" at bounding box center [565, 176] width 84 height 36
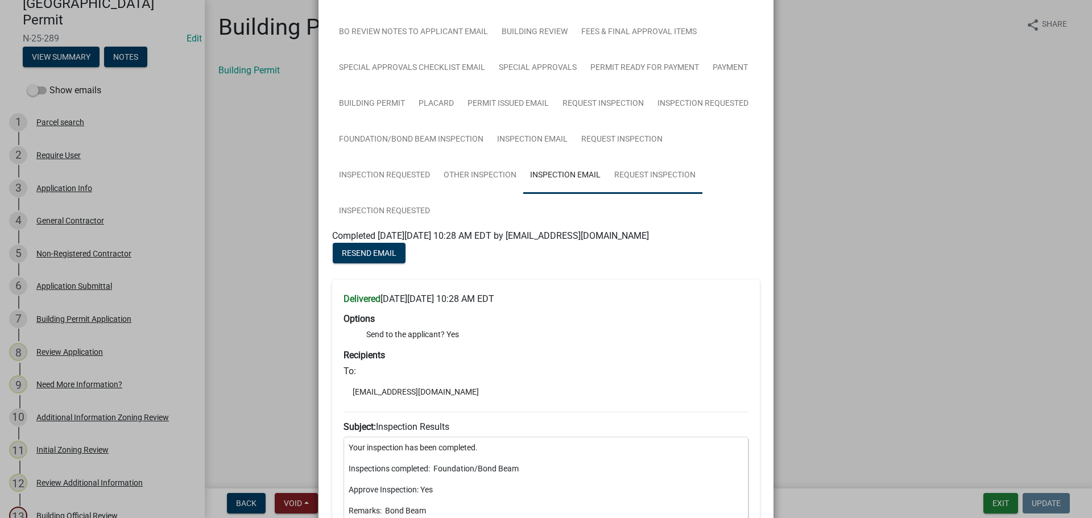
click at [632, 172] on link "Request Inspection" at bounding box center [654, 176] width 95 height 36
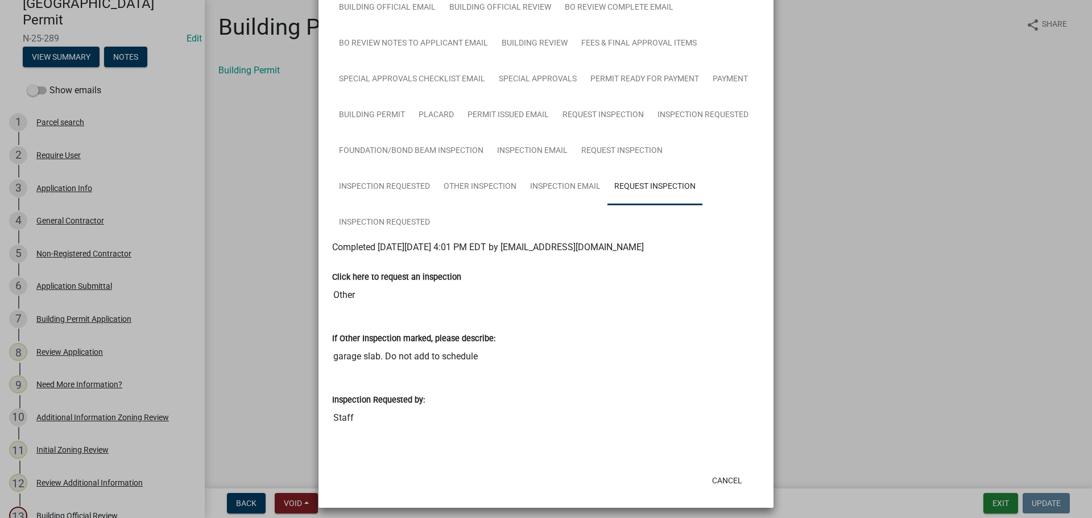
scroll to position [449, 0]
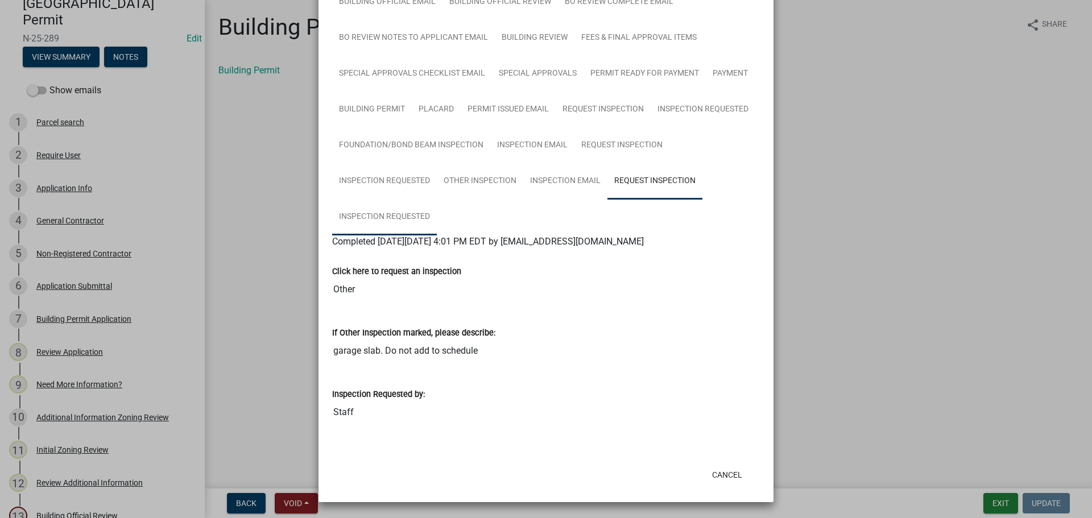
click at [376, 217] on link "Inspection Requested" at bounding box center [384, 217] width 105 height 36
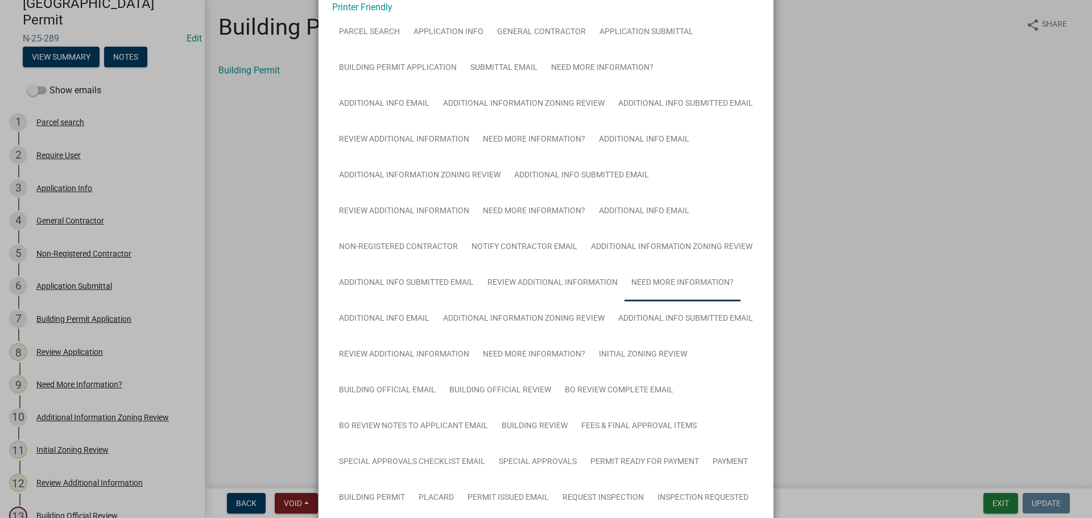
scroll to position [0, 0]
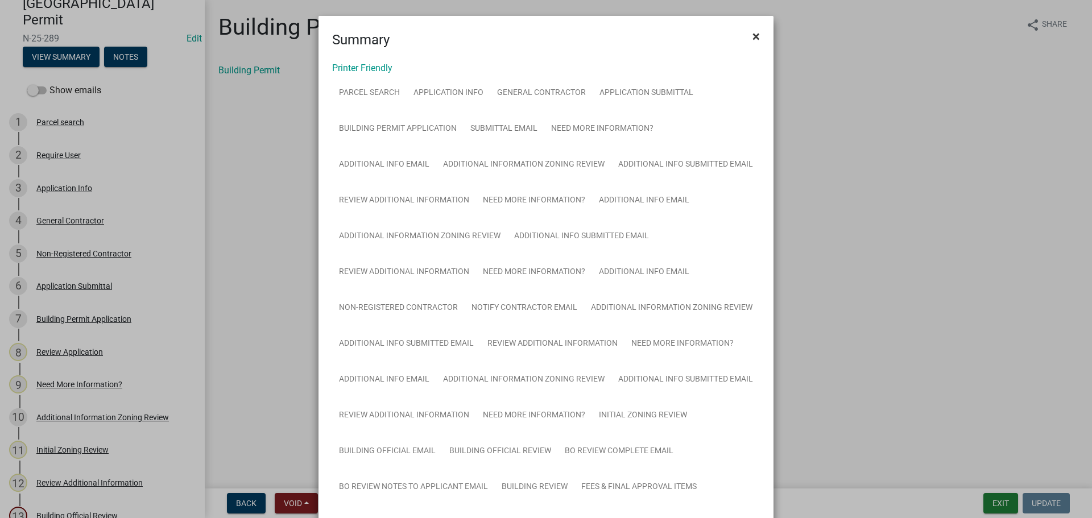
click at [747, 38] on button "×" at bounding box center [756, 36] width 26 height 32
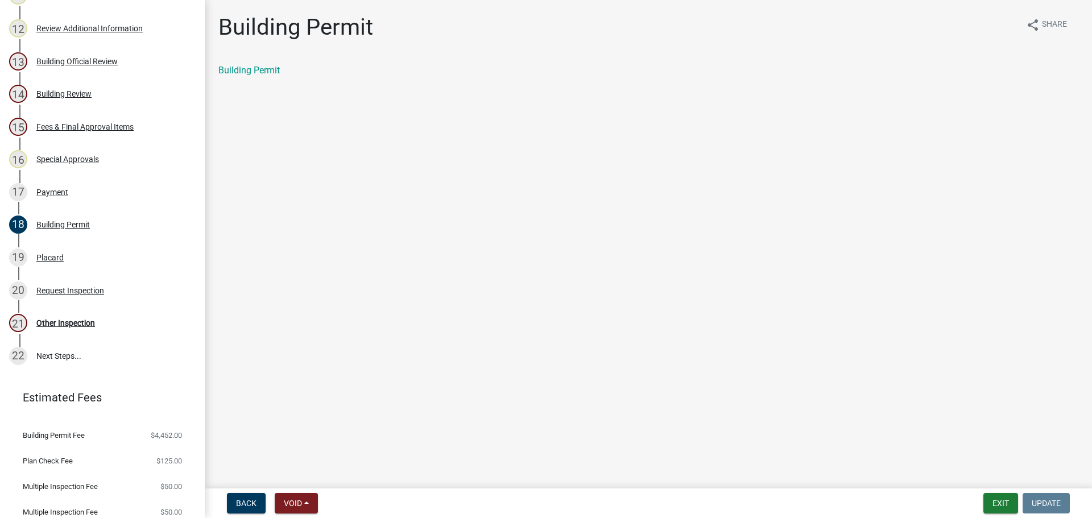
scroll to position [569, 0]
click at [63, 319] on div "Other Inspection" at bounding box center [65, 323] width 59 height 8
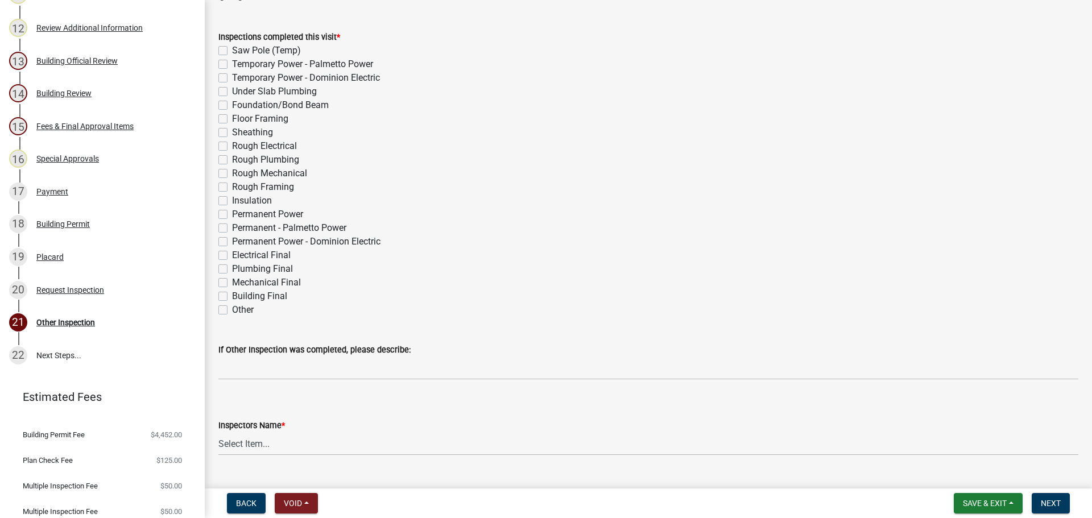
scroll to position [171, 0]
click at [232, 313] on label "Other" at bounding box center [243, 310] width 22 height 14
click at [232, 310] on input "Other" at bounding box center [235, 306] width 7 height 7
checkbox input "true"
checkbox input "false"
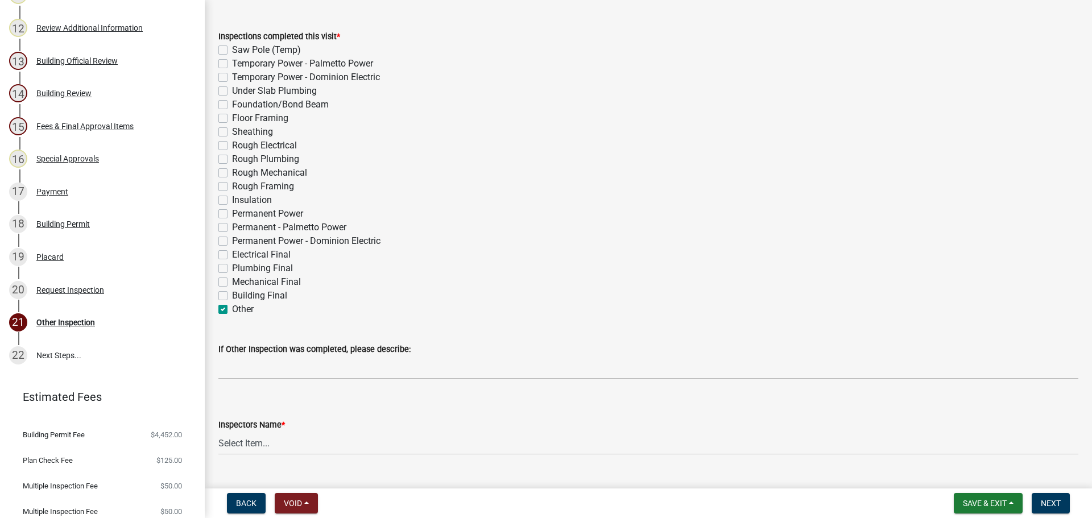
checkbox input "false"
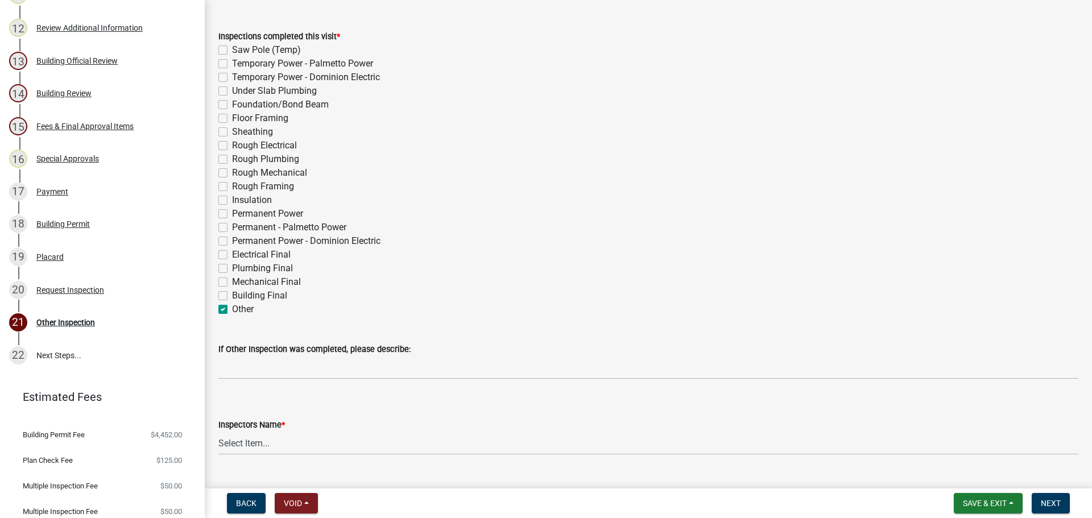
checkbox input "false"
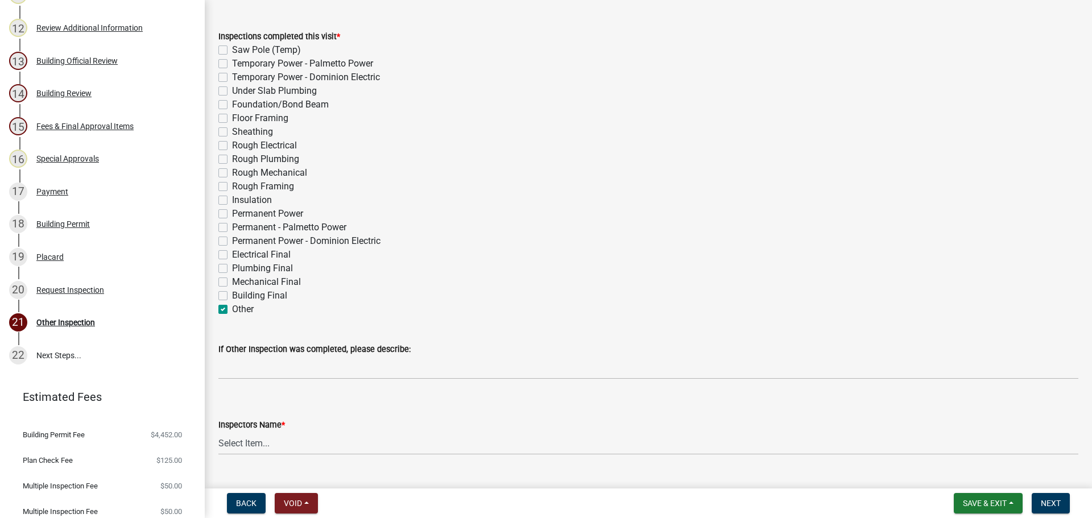
checkbox input "false"
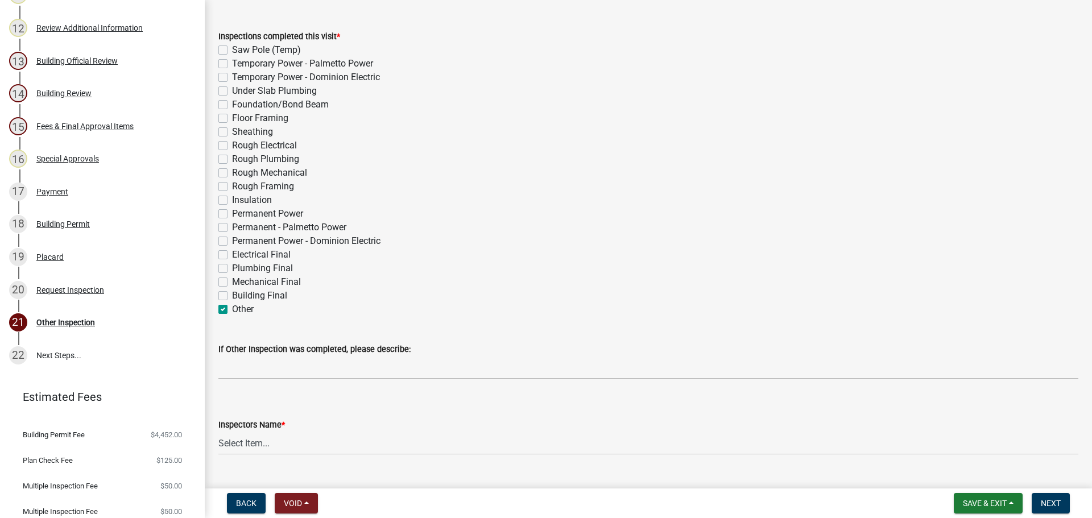
checkbox input "false"
checkbox input "true"
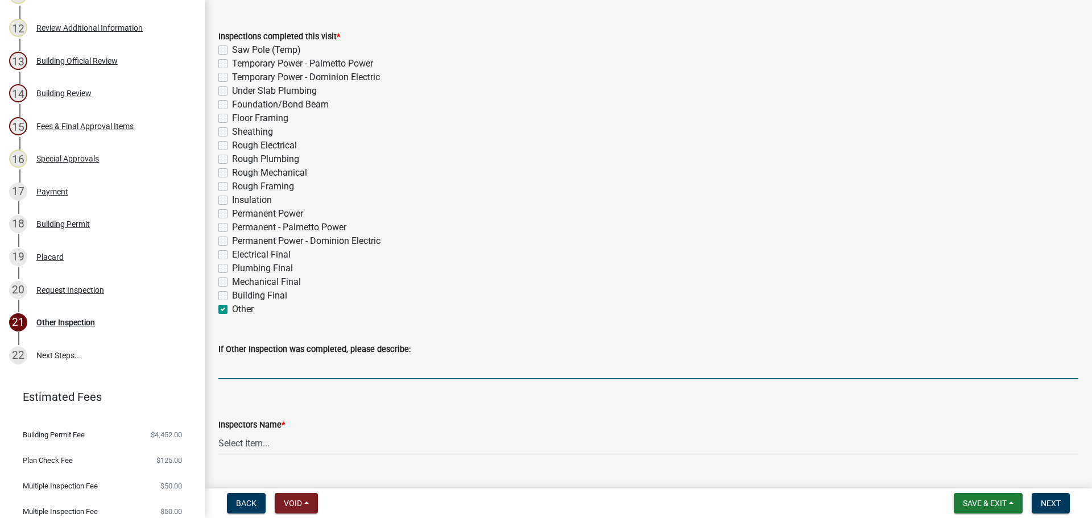
click at [251, 367] on input "If Other Inspection was completed, please describe:" at bounding box center [648, 367] width 860 height 23
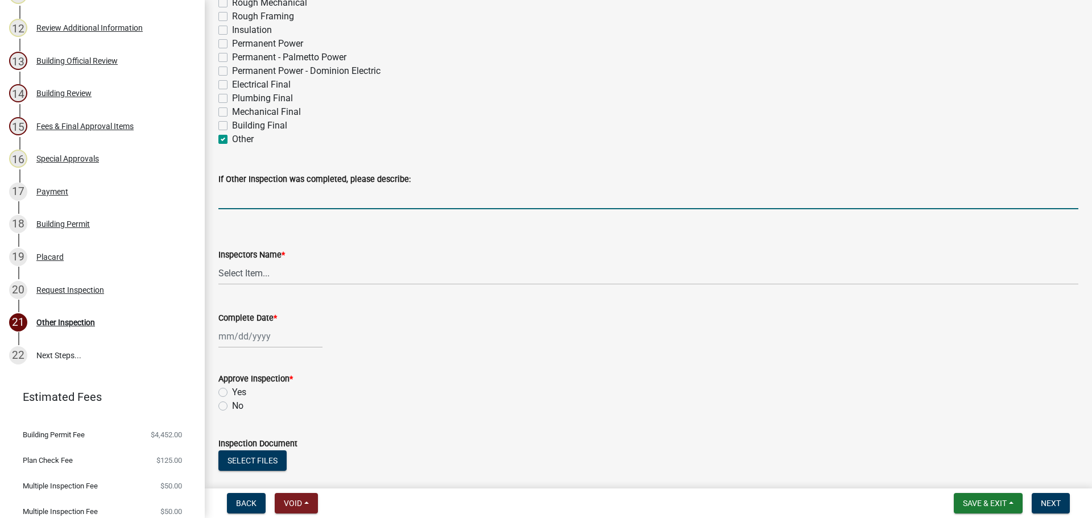
scroll to position [341, 0]
type input "Garage slab"
click at [237, 272] on select "Select Item... [EMAIL_ADDRESS][DOMAIN_NAME] ([PERSON_NAME] ) rcampbell ([PERSON…" at bounding box center [648, 272] width 860 height 23
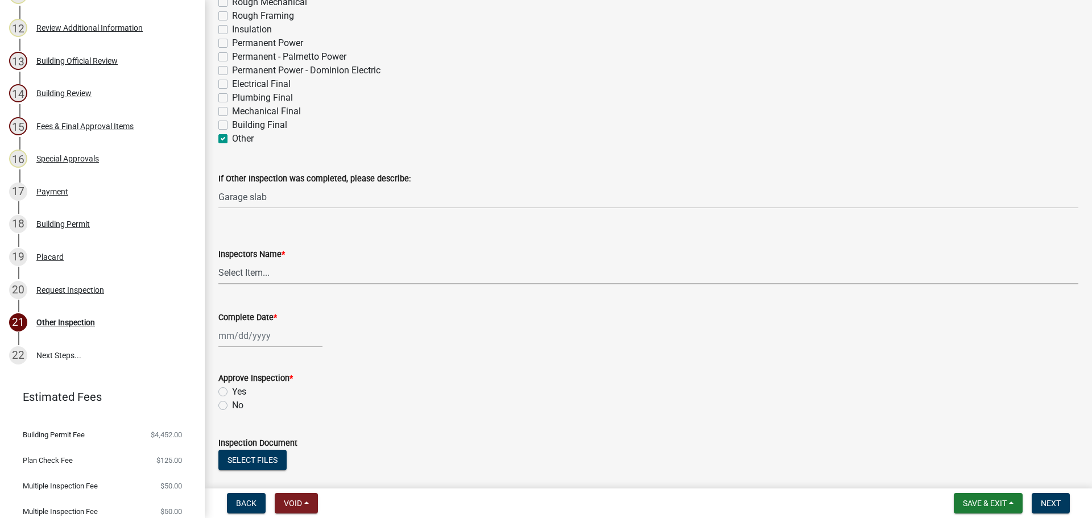
select select "2d9ba1e5-2fdd-4b15-98d0-073dcbeb5880"
click at [218, 261] on select "Select Item... [EMAIL_ADDRESS][DOMAIN_NAME] ([PERSON_NAME] ) rcampbell ([PERSON…" at bounding box center [648, 272] width 860 height 23
select select "8"
select select "2025"
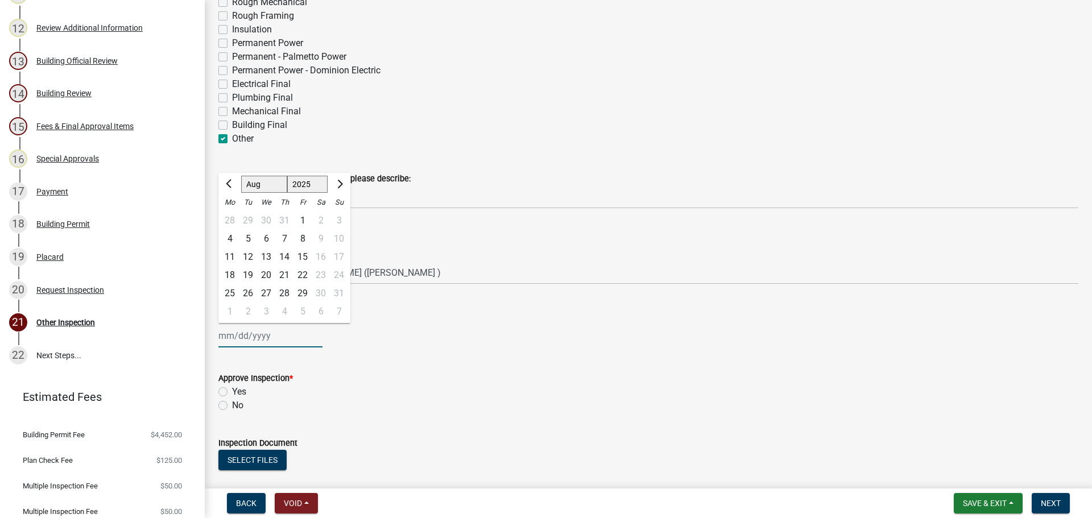
click at [261, 339] on div "[PERSON_NAME] Feb Mar Apr [PERSON_NAME][DATE] Oct Nov [DATE] 1526 1527 1528 152…" at bounding box center [270, 335] width 104 height 23
click at [272, 276] on div "20" at bounding box center [266, 275] width 18 height 18
type input "[DATE]"
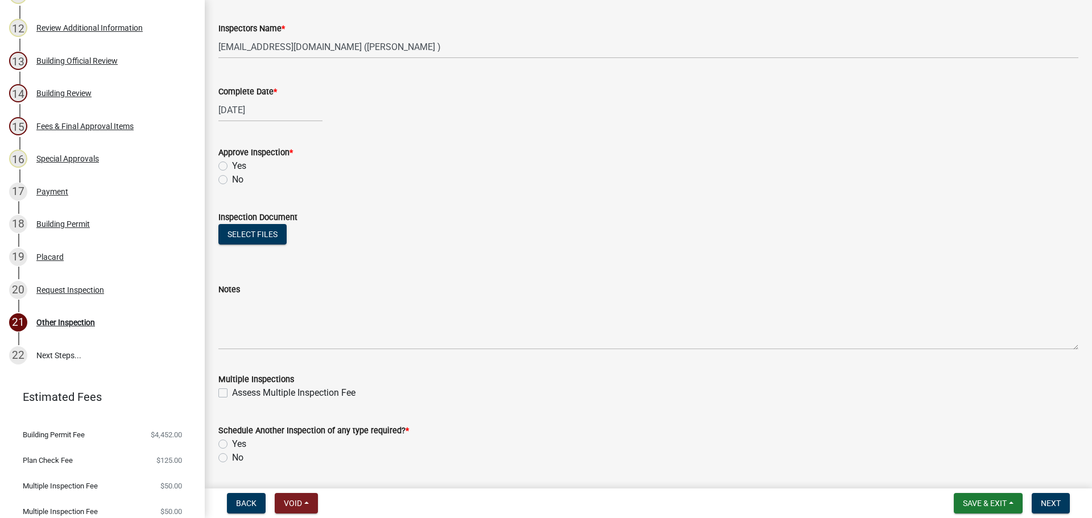
scroll to position [569, 0]
click at [232, 164] on label "Yes" at bounding box center [239, 165] width 14 height 14
click at [232, 164] on input "Yes" at bounding box center [235, 161] width 7 height 7
radio input "true"
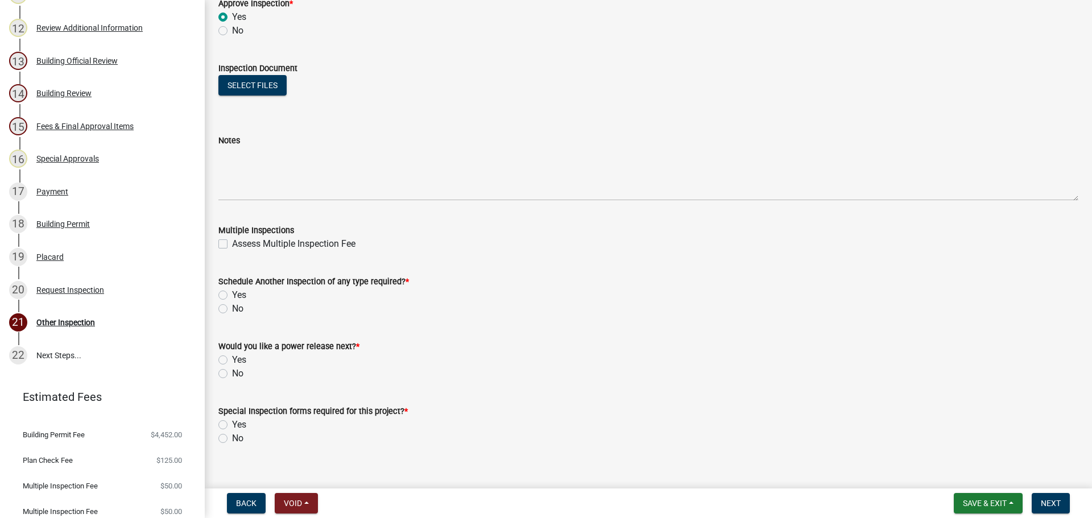
scroll to position [732, 0]
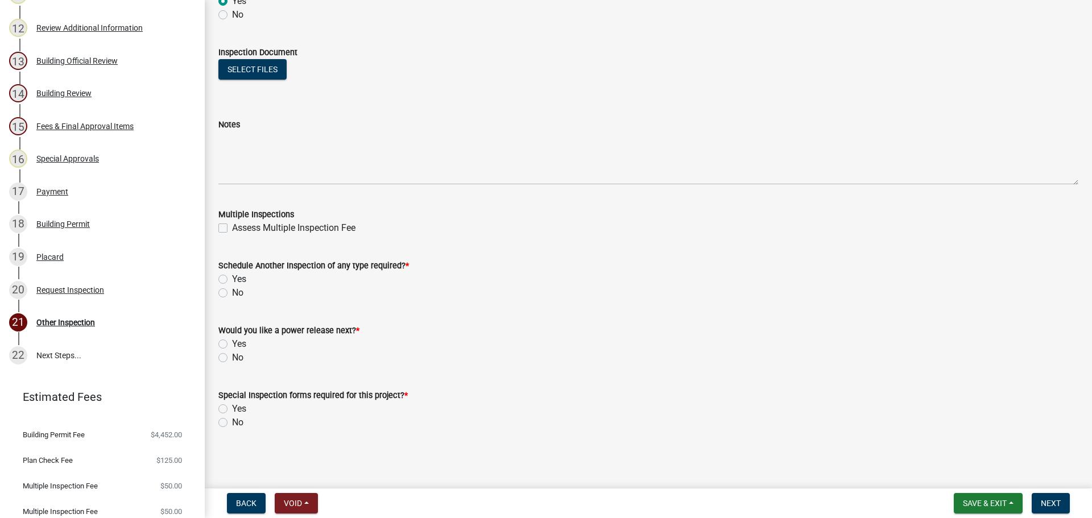
click at [232, 295] on label "No" at bounding box center [237, 293] width 11 height 14
click at [232, 293] on input "No" at bounding box center [235, 289] width 7 height 7
radio input "true"
click at [232, 281] on label "Yes" at bounding box center [239, 279] width 14 height 14
click at [232, 280] on input "Yes" at bounding box center [235, 275] width 7 height 7
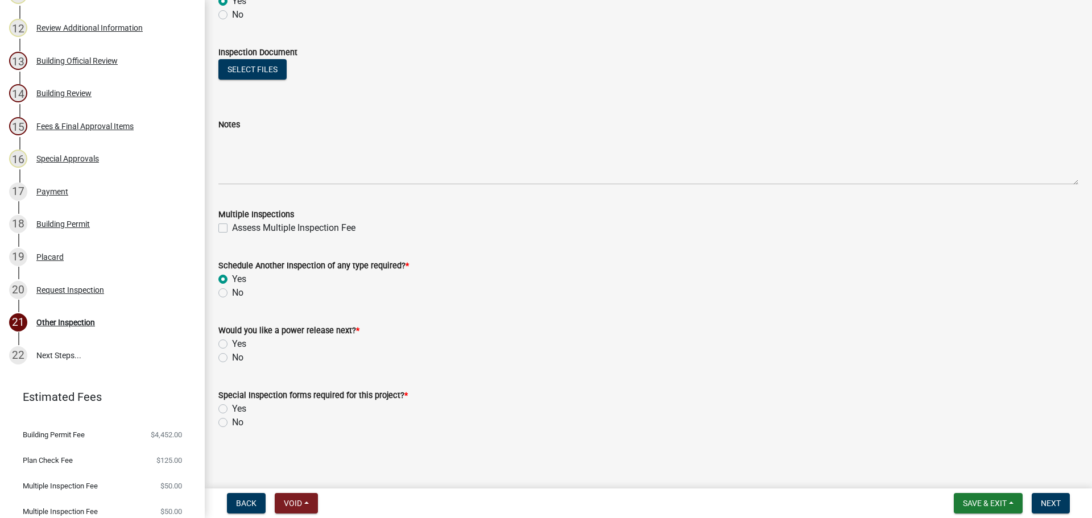
radio input "true"
click at [232, 355] on label "No" at bounding box center [237, 358] width 11 height 14
click at [232, 355] on input "No" at bounding box center [235, 354] width 7 height 7
radio input "true"
click at [232, 421] on label "No" at bounding box center [237, 423] width 11 height 14
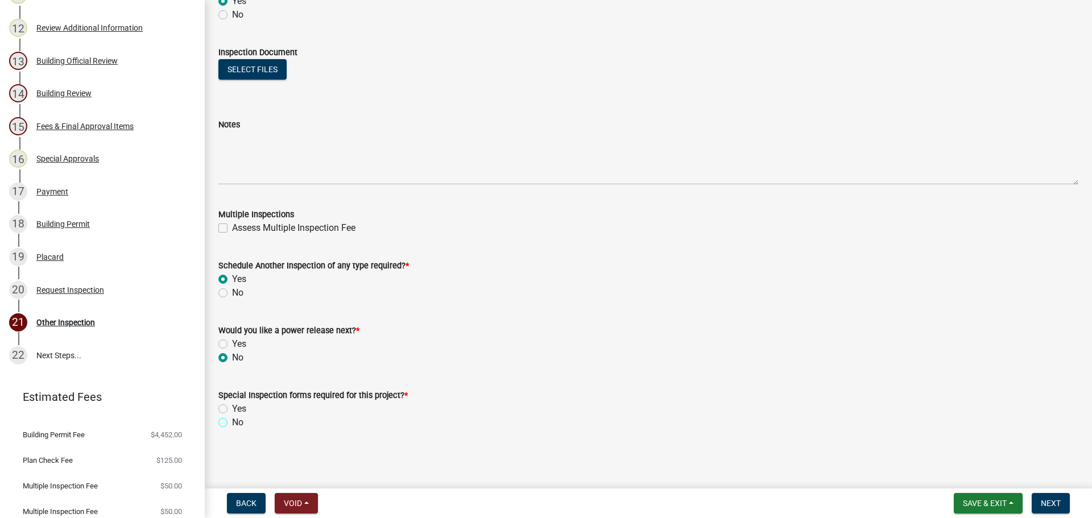
click at [232, 421] on input "No" at bounding box center [235, 419] width 7 height 7
radio input "true"
click at [1051, 503] on span "Next" at bounding box center [1051, 503] width 20 height 9
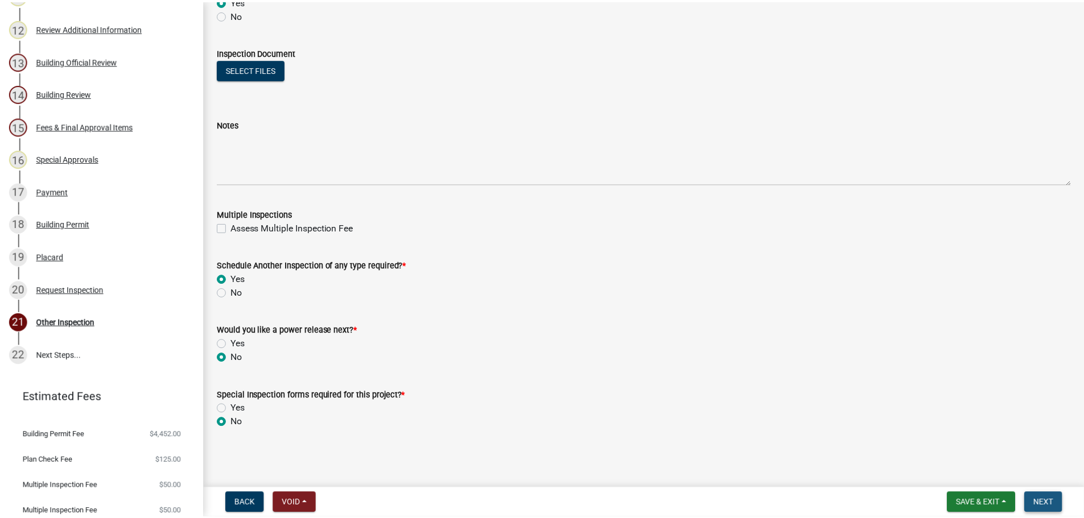
scroll to position [0, 0]
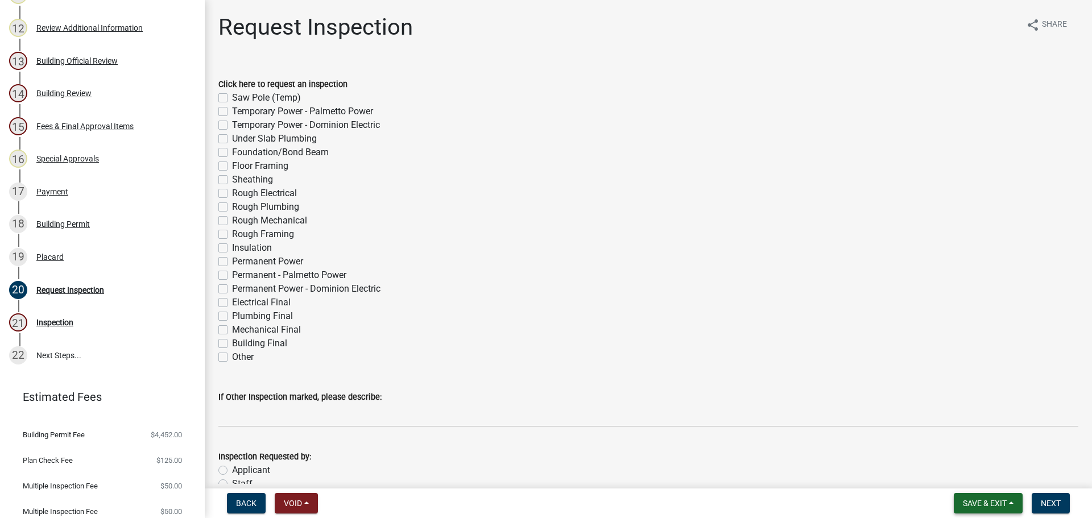
click at [1006, 501] on span "Save & Exit" at bounding box center [985, 503] width 44 height 9
click at [976, 479] on button "Save & Exit" at bounding box center [977, 473] width 91 height 27
